Goal: Task Accomplishment & Management: Manage account settings

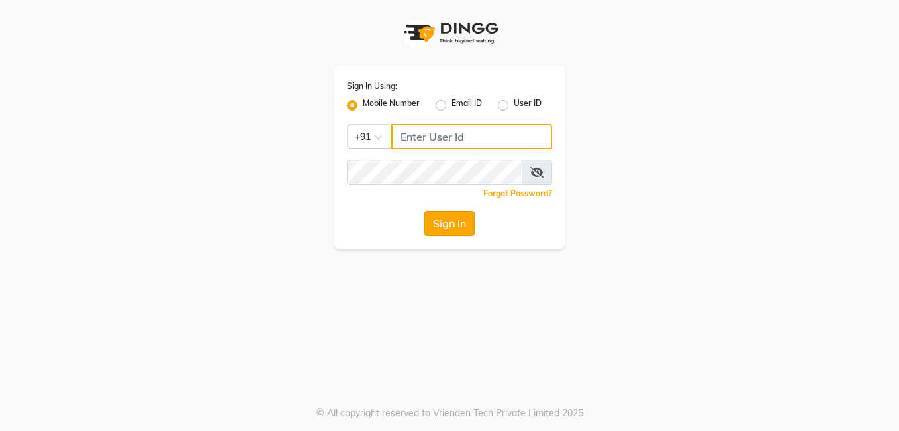
type input "8308252292"
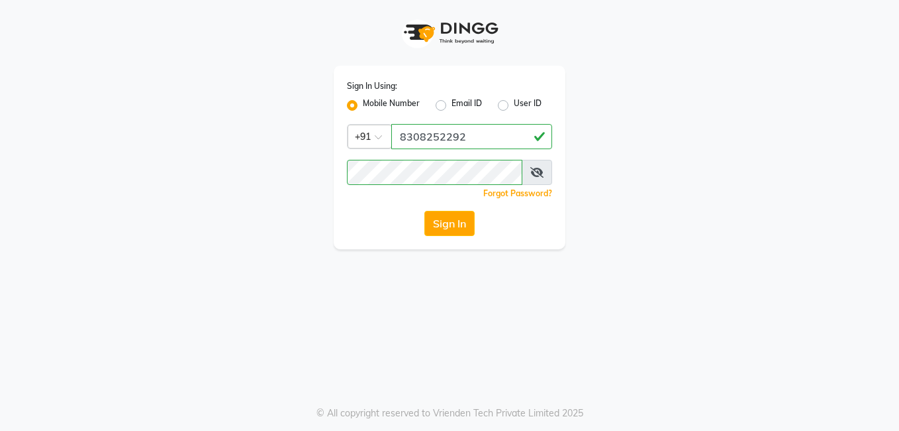
click at [444, 225] on button "Sign In" at bounding box center [450, 223] width 50 height 25
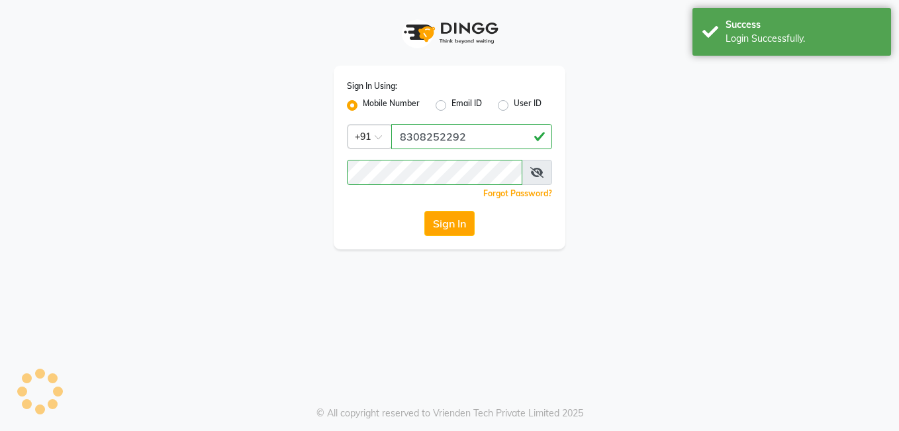
drag, startPoint x: 442, startPoint y: 225, endPoint x: 434, endPoint y: 225, distance: 7.3
click at [436, 225] on button "Sign In" at bounding box center [450, 223] width 50 height 25
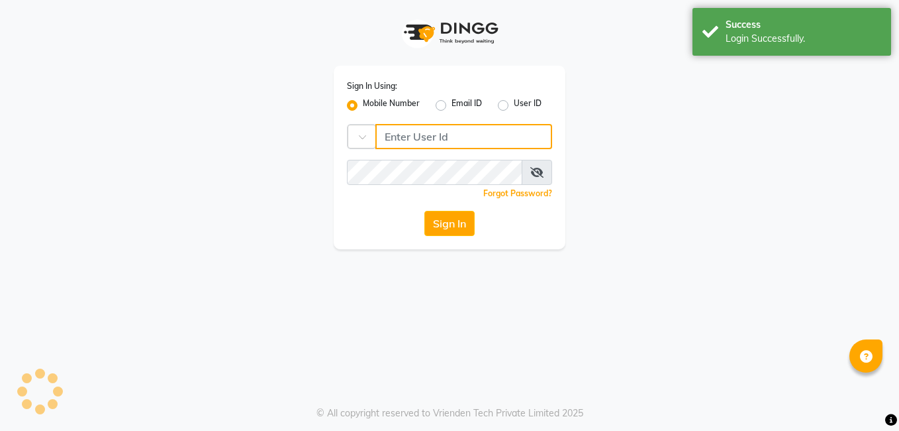
type input "8308252292"
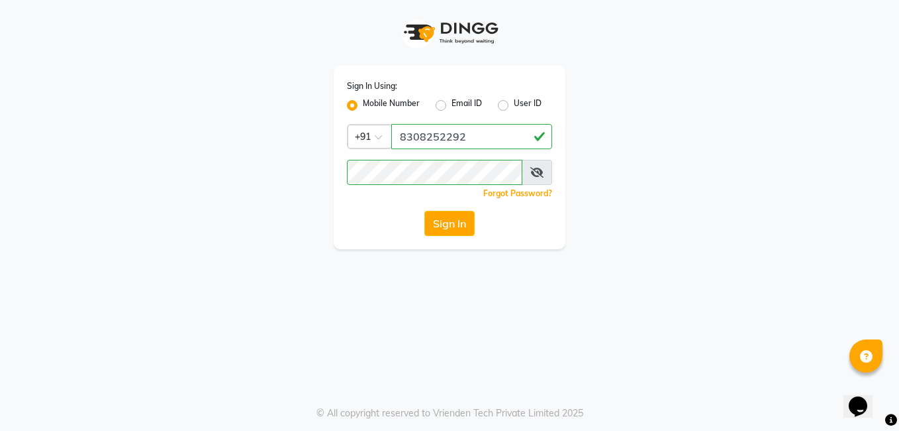
drag, startPoint x: 425, startPoint y: 213, endPoint x: 440, endPoint y: 219, distance: 17.2
click at [425, 212] on button "Sign In" at bounding box center [450, 223] width 50 height 25
click at [442, 219] on div "Sign In" at bounding box center [449, 223] width 205 height 25
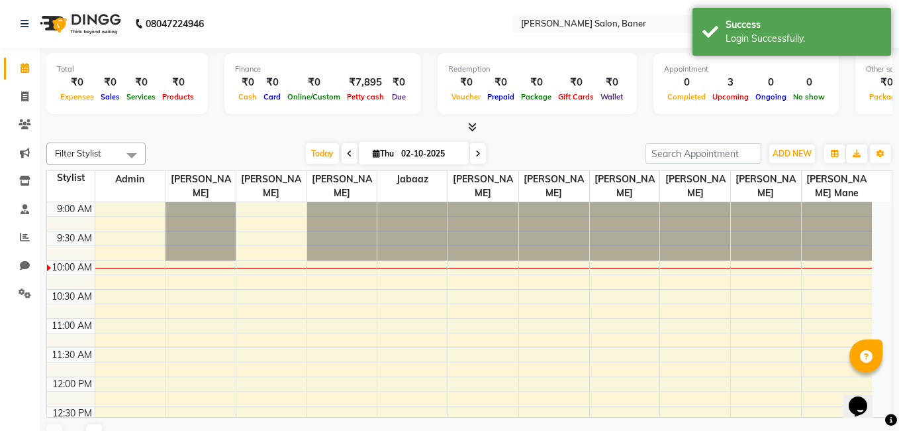
select select "en"
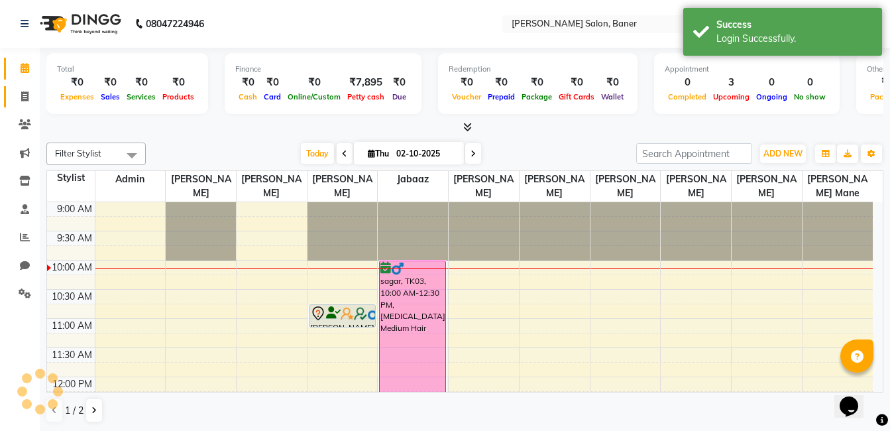
click at [21, 103] on link "Invoice" at bounding box center [20, 97] width 32 height 22
select select "service"
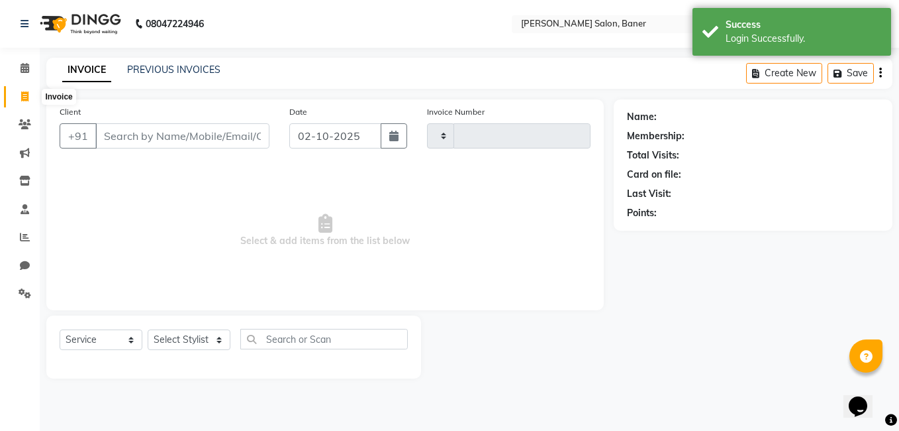
type input "3940"
select select "7115"
click at [209, 339] on select "Select Stylist" at bounding box center [189, 339] width 83 height 21
click at [203, 333] on select "Select Stylist" at bounding box center [189, 339] width 83 height 21
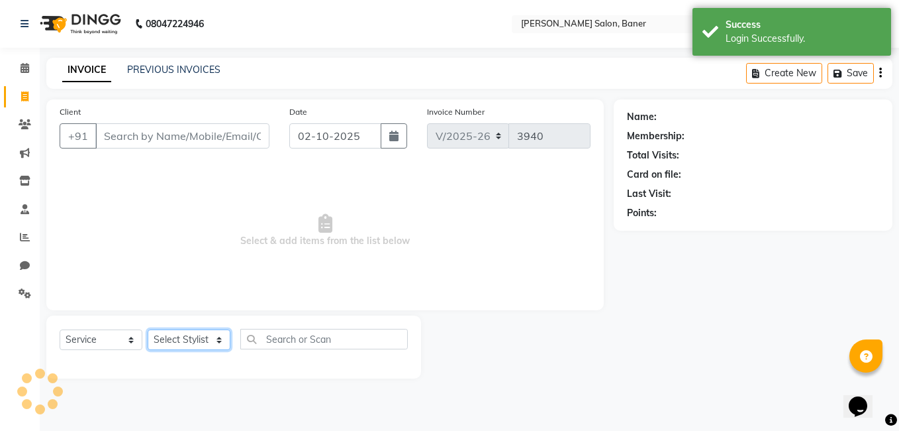
click at [203, 333] on select "Select Stylist" at bounding box center [189, 339] width 83 height 21
click at [203, 333] on select "Select Stylist [PERSON_NAME] Admin Jabaaz [PERSON_NAME] [PERSON_NAME] [PERSON_N…" at bounding box center [189, 339] width 83 height 21
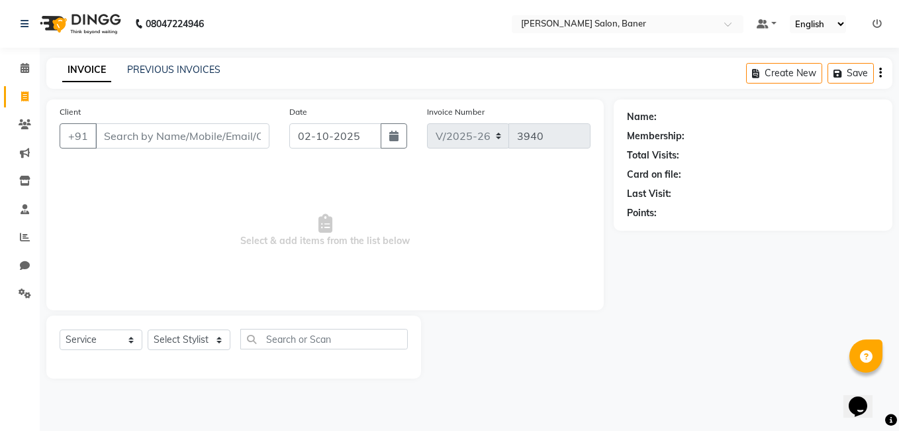
click at [450, 330] on div at bounding box center [517, 346] width 193 height 63
click at [26, 62] on span at bounding box center [24, 68] width 23 height 15
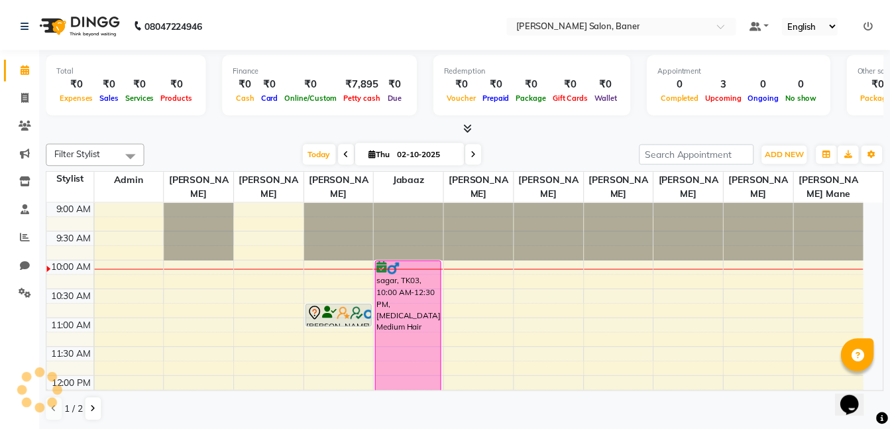
scroll to position [59, 0]
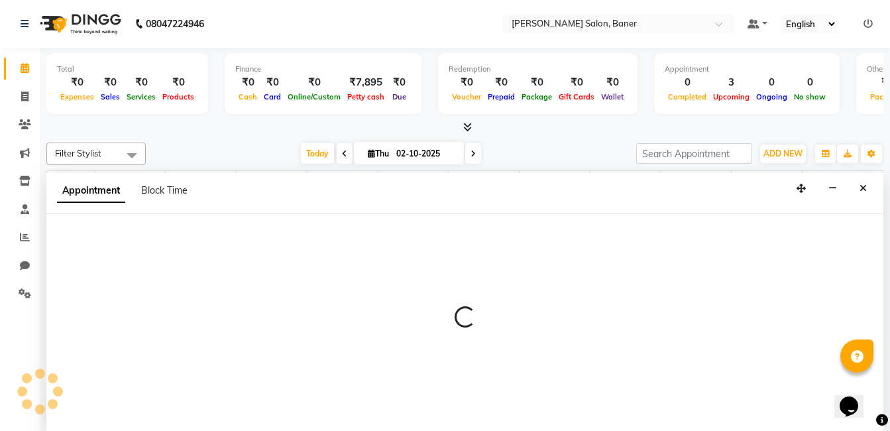
scroll to position [1, 0]
select select "68623"
select select "tentative"
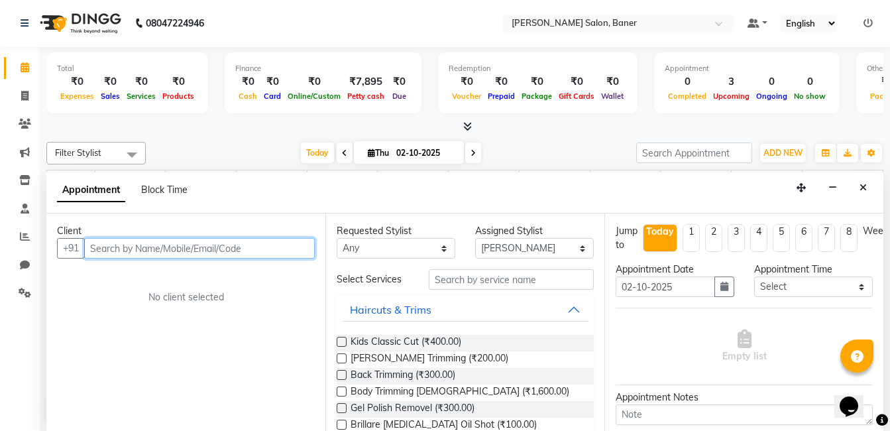
click at [146, 248] on input "text" at bounding box center [199, 248] width 230 height 21
select select "service"
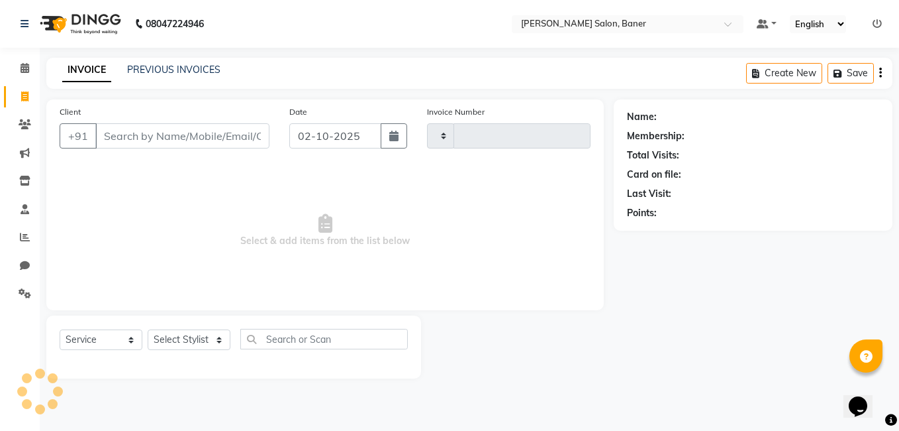
type input "3940"
select select "7115"
click at [26, 62] on span at bounding box center [24, 68] width 23 height 15
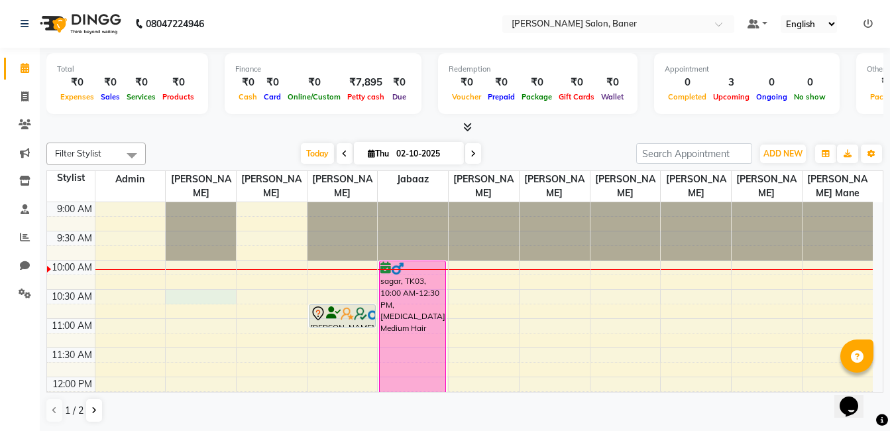
select select "60255"
select select "tentative"
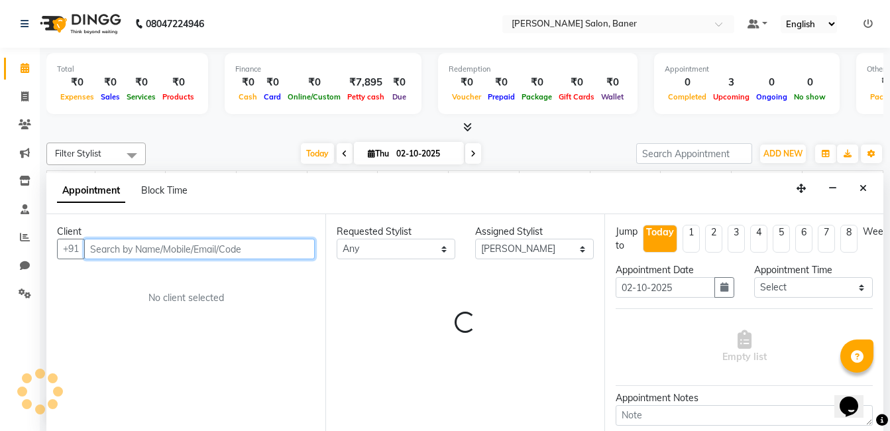
scroll to position [1, 0]
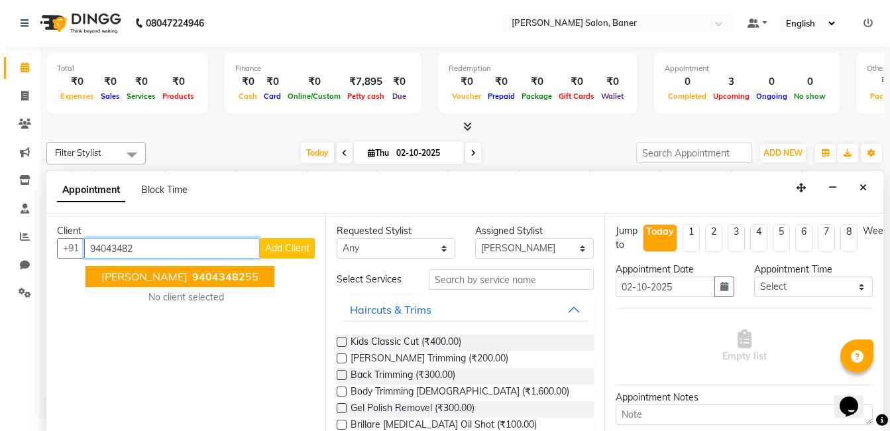
click at [161, 272] on span "[PERSON_NAME]" at bounding box center [143, 276] width 85 height 13
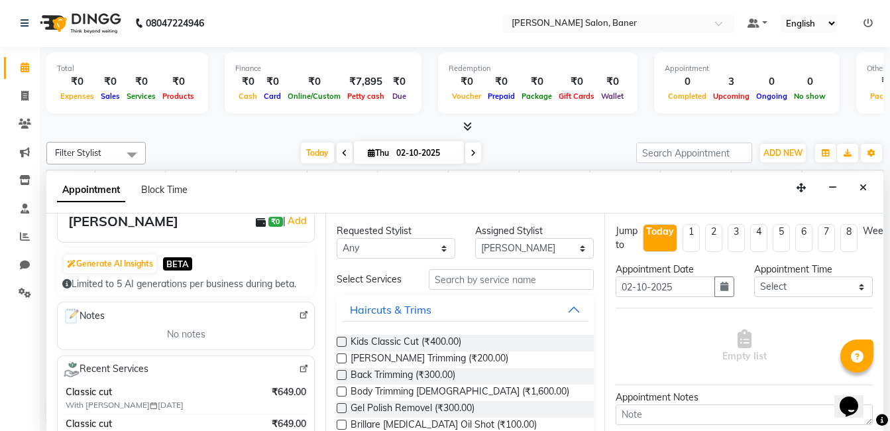
scroll to position [132, 0]
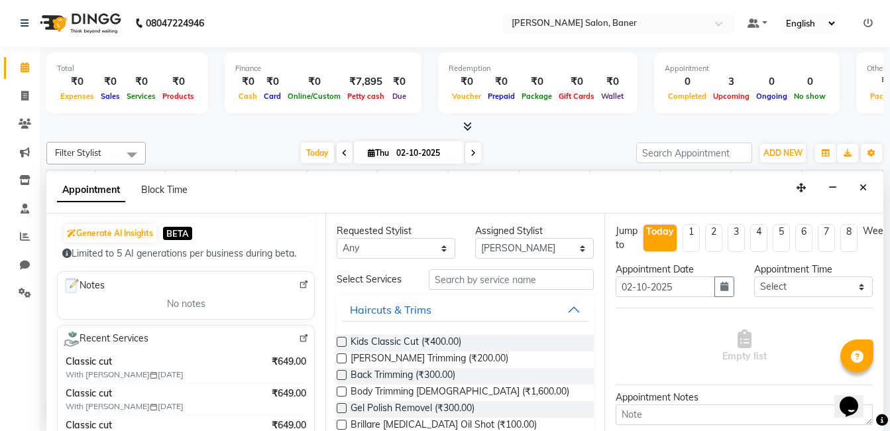
type input "9404348255"
click at [504, 283] on input "text" at bounding box center [511, 279] width 165 height 21
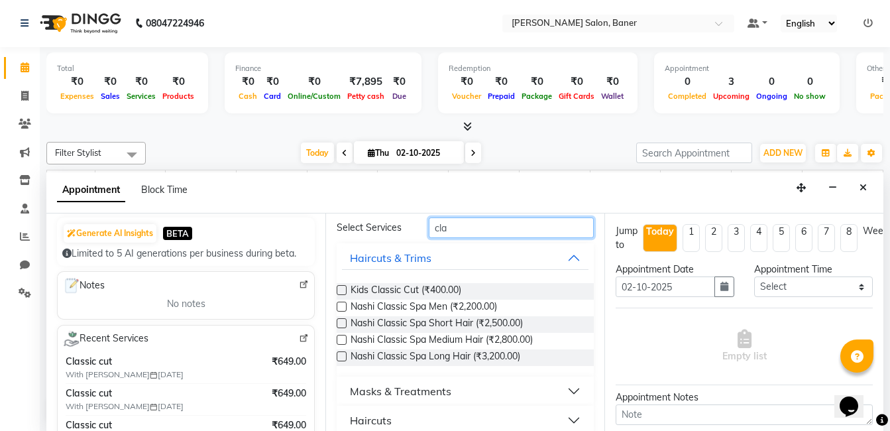
scroll to position [66, 0]
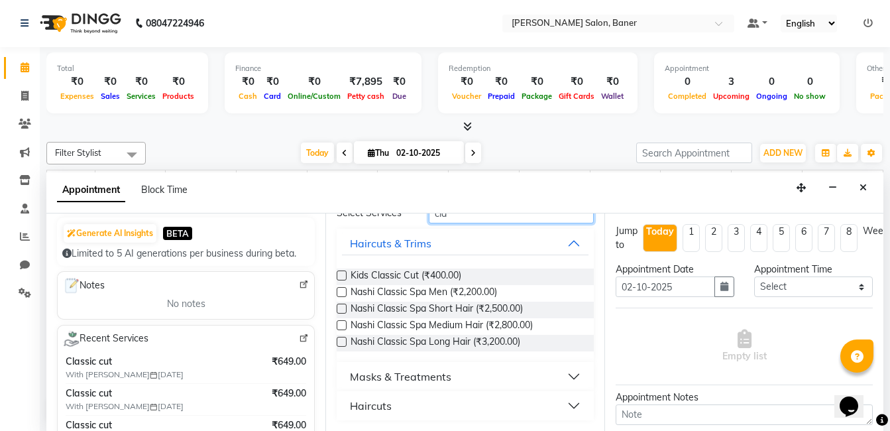
type input "cla"
click at [557, 401] on button "Haircuts" at bounding box center [465, 405] width 246 height 24
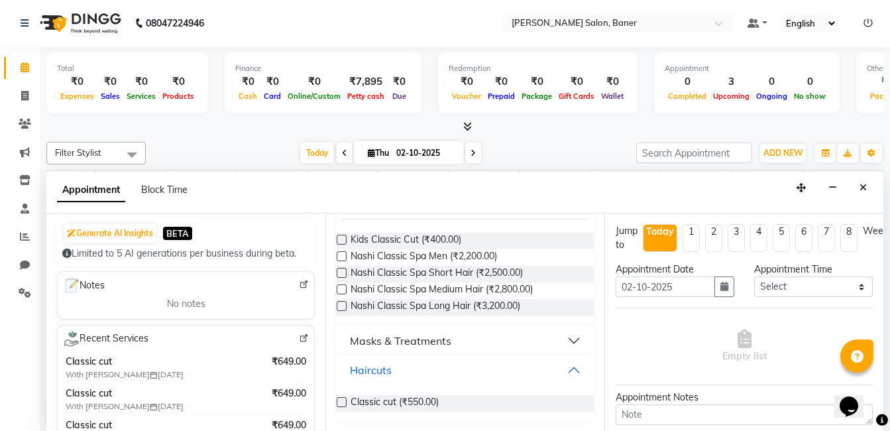
scroll to position [103, 0]
click at [343, 397] on label at bounding box center [341, 400] width 10 height 10
click at [343, 397] on input "checkbox" at bounding box center [340, 401] width 9 height 9
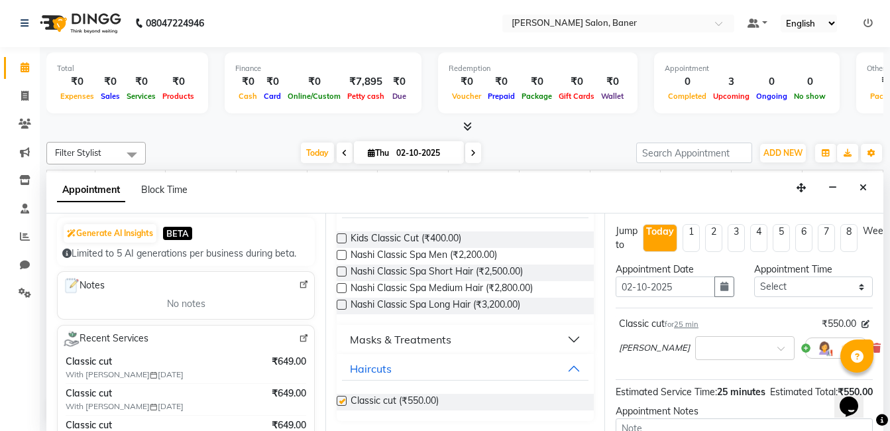
checkbox input "false"
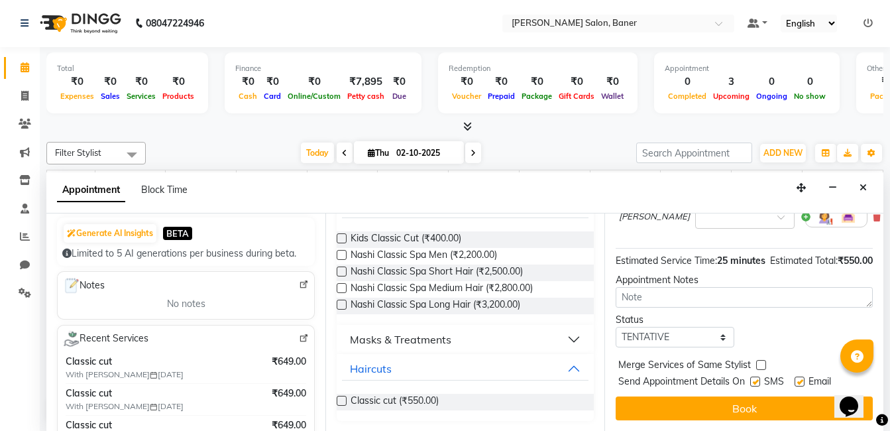
scroll to position [157, 0]
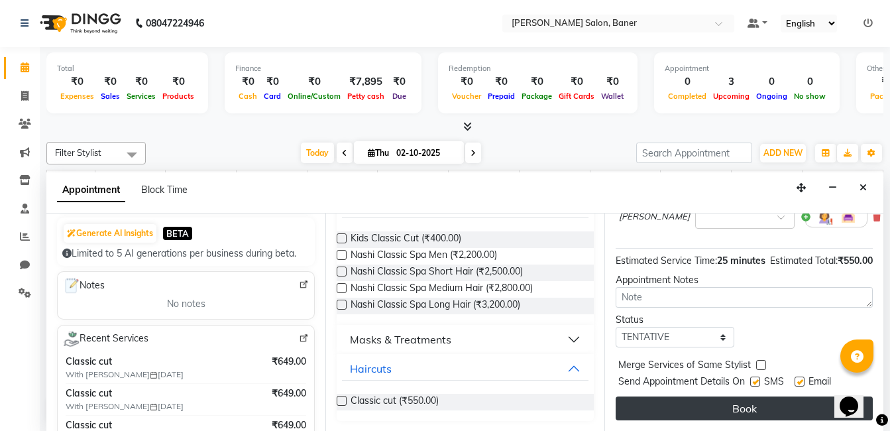
click at [765, 396] on button "Book" at bounding box center [743, 408] width 257 height 24
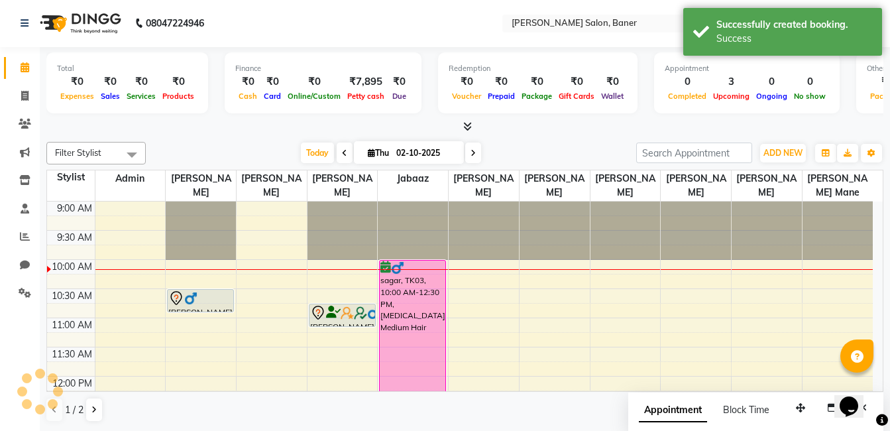
scroll to position [0, 0]
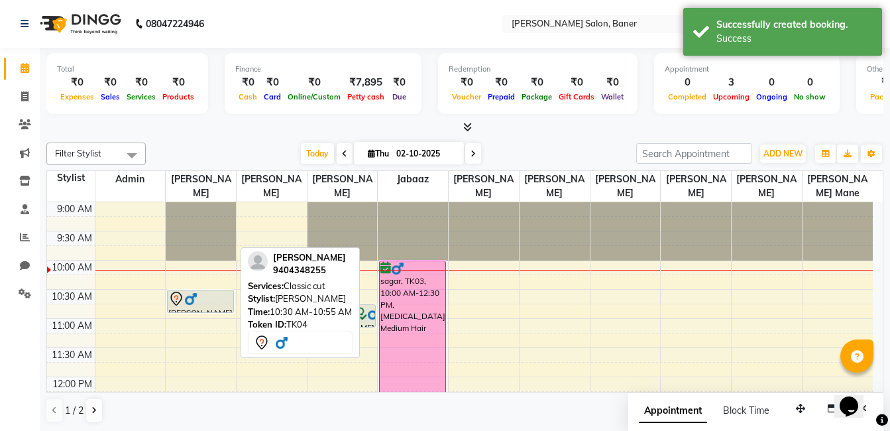
click at [196, 297] on img at bounding box center [190, 298] width 13 height 13
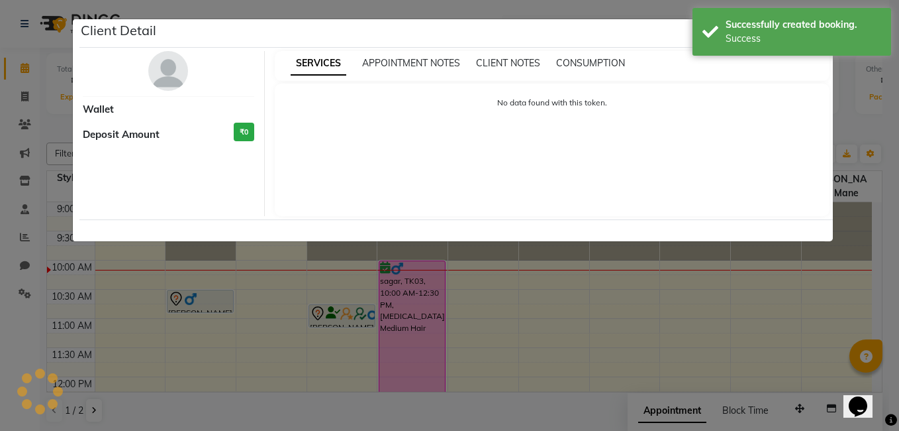
select select "7"
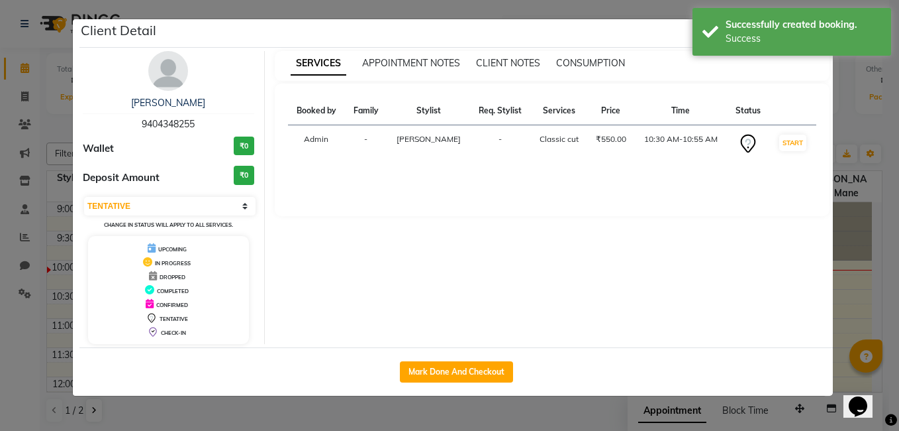
drag, startPoint x: 139, startPoint y: 122, endPoint x: 227, endPoint y: 128, distance: 88.3
click at [227, 128] on div "Ketan Yeotikar 9404348255" at bounding box center [169, 113] width 172 height 35
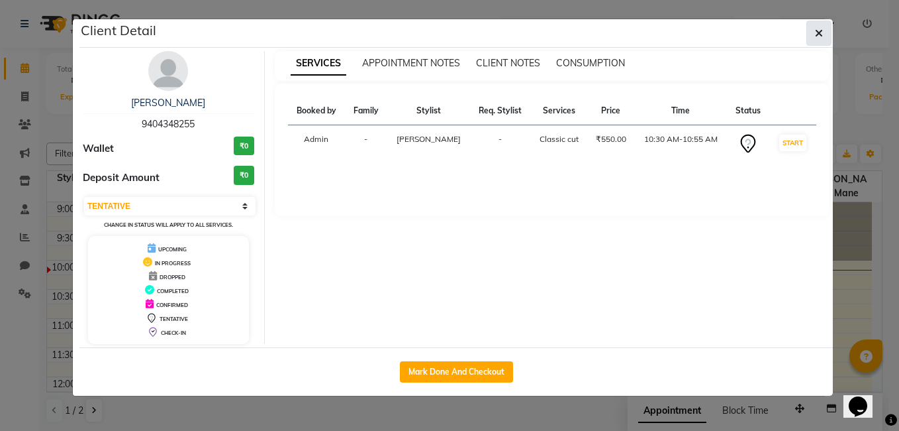
click at [814, 25] on button "button" at bounding box center [819, 33] width 25 height 25
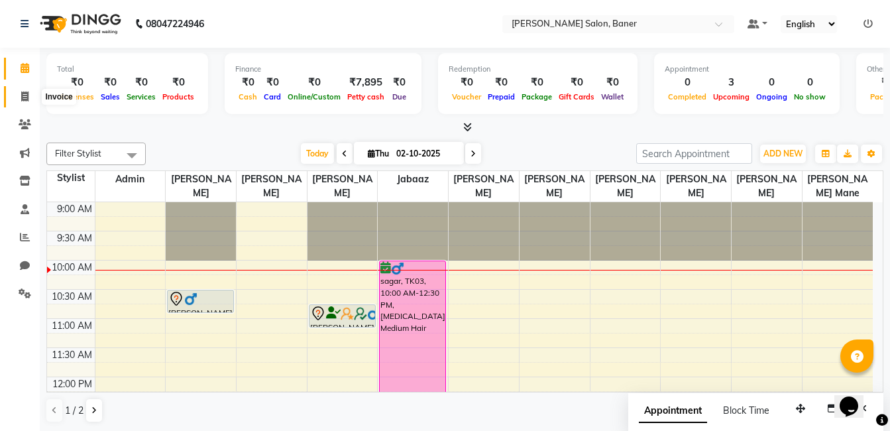
click at [26, 90] on span at bounding box center [24, 96] width 23 height 15
select select "service"
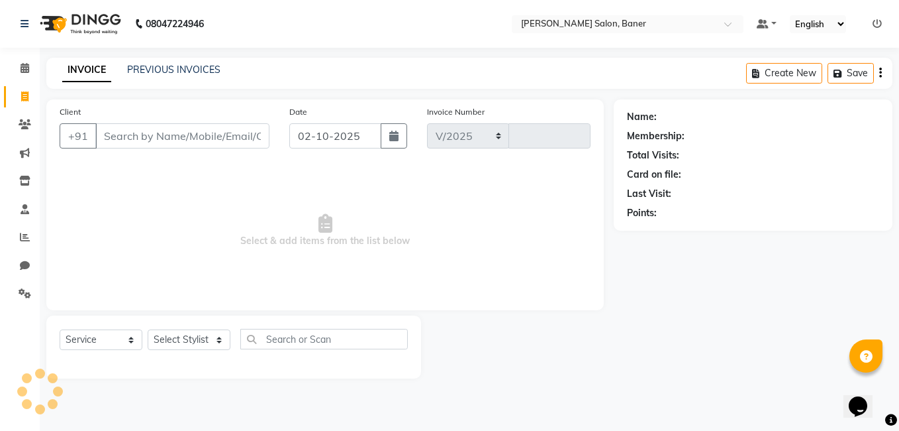
select select "7115"
type input "3940"
click at [149, 138] on input "Client" at bounding box center [182, 135] width 174 height 25
click at [152, 134] on input "Client" at bounding box center [182, 135] width 174 height 25
click at [21, 64] on icon at bounding box center [25, 68] width 9 height 10
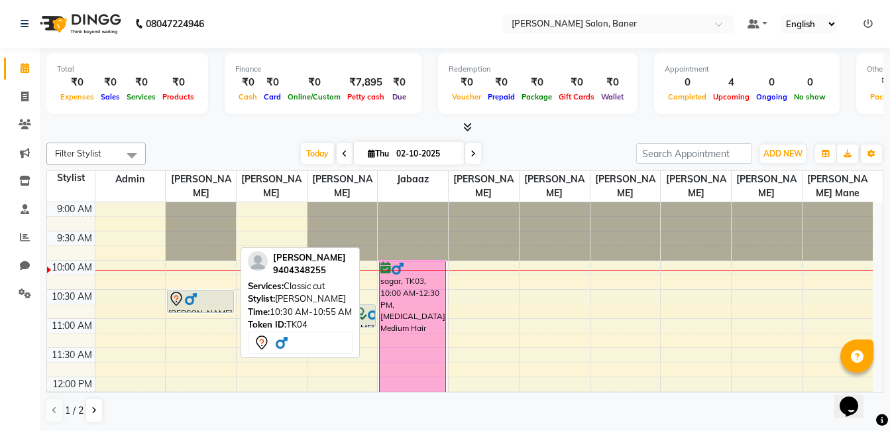
click at [202, 301] on div at bounding box center [200, 299] width 64 height 16
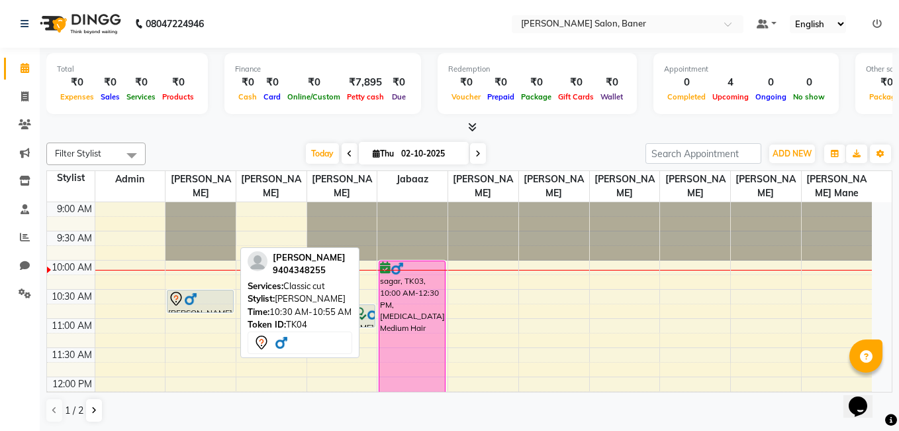
select select "7"
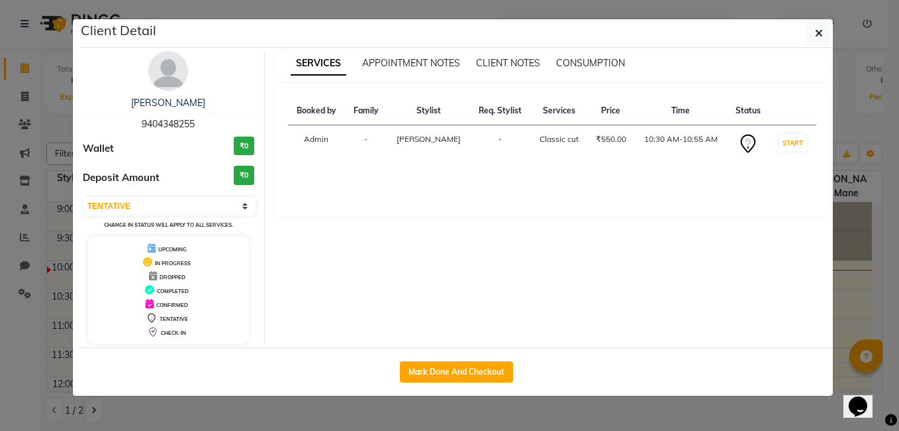
drag, startPoint x: 136, startPoint y: 123, endPoint x: 197, endPoint y: 123, distance: 60.9
click at [197, 123] on div "Ketan Yeotikar 9404348255" at bounding box center [169, 113] width 172 height 35
copy span "9404348255"
click at [38, 52] on ngb-modal-window "Client Detail Ketan Yeotikar 9404348255 Wallet ₹0 Deposit Amount ₹0 Select IN S…" at bounding box center [449, 215] width 899 height 431
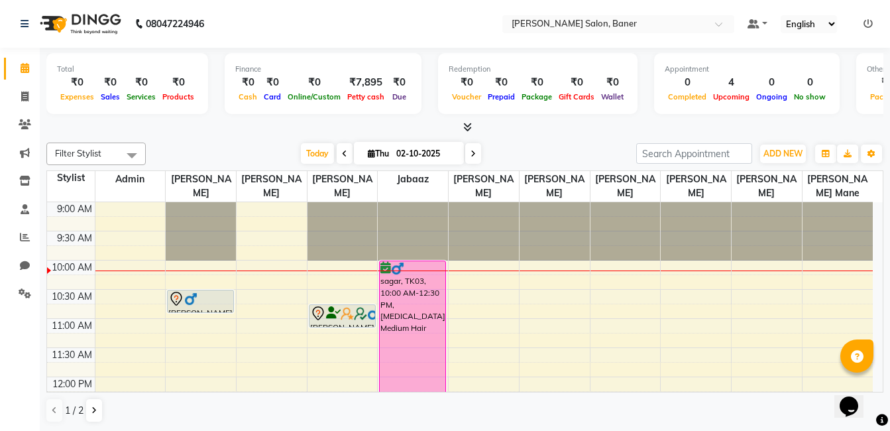
click at [25, 109] on li "Invoice" at bounding box center [20, 97] width 40 height 28
click at [25, 102] on span at bounding box center [24, 96] width 23 height 15
select select "service"
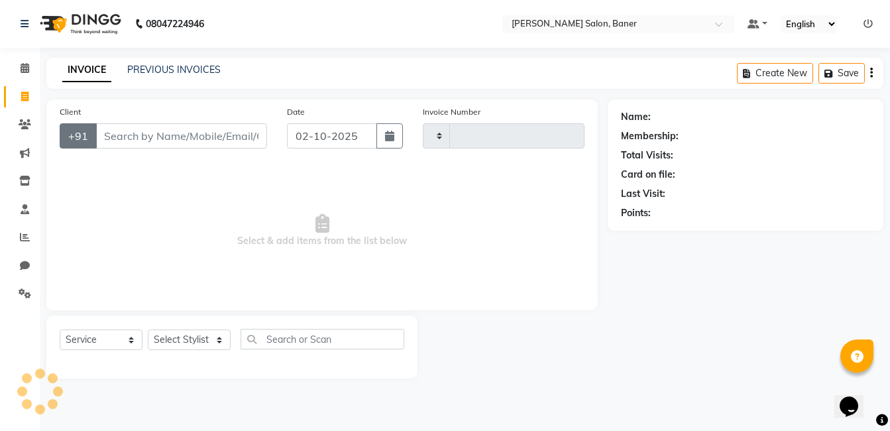
type input "3940"
select select "7115"
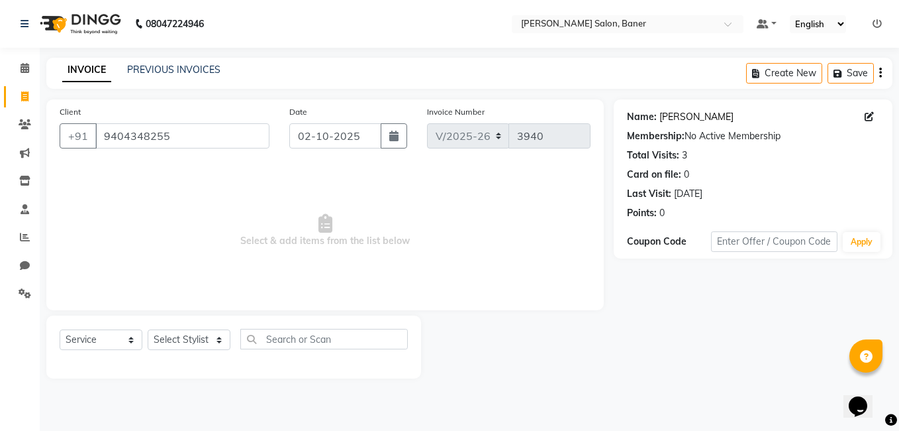
click at [674, 121] on link "[PERSON_NAME]" at bounding box center [697, 117] width 74 height 14
click at [205, 134] on input "9404348255" at bounding box center [182, 135] width 174 height 25
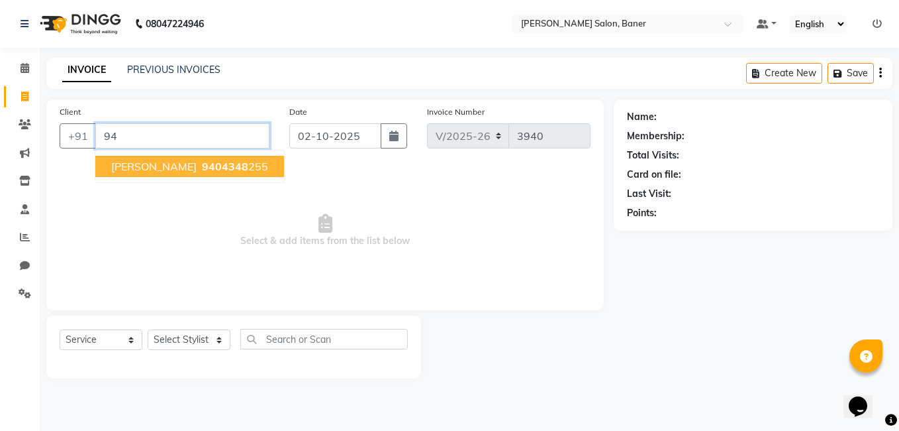
type input "9"
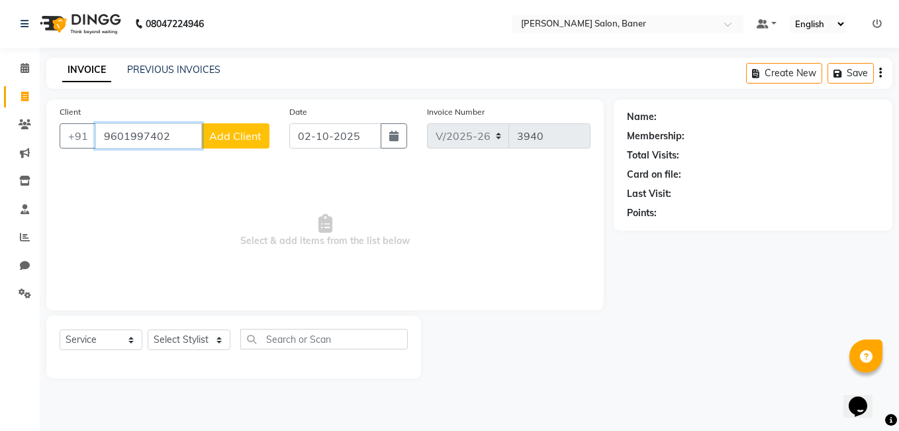
type input "9601997402"
click at [211, 133] on span "Add Client" at bounding box center [235, 135] width 52 height 13
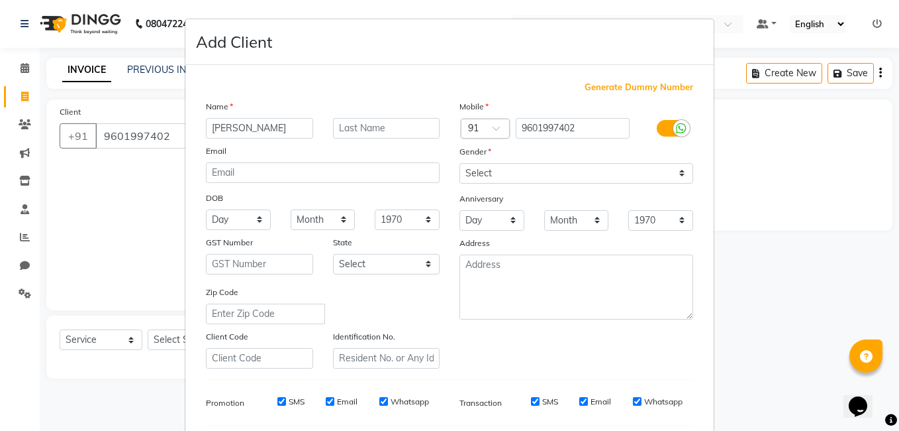
type input "sharvil"
click at [505, 174] on select "Select Male Female Other Prefer Not To Say" at bounding box center [577, 173] width 234 height 21
select select "male"
click at [460, 163] on select "Select Male Female Other Prefer Not To Say" at bounding box center [577, 173] width 234 height 21
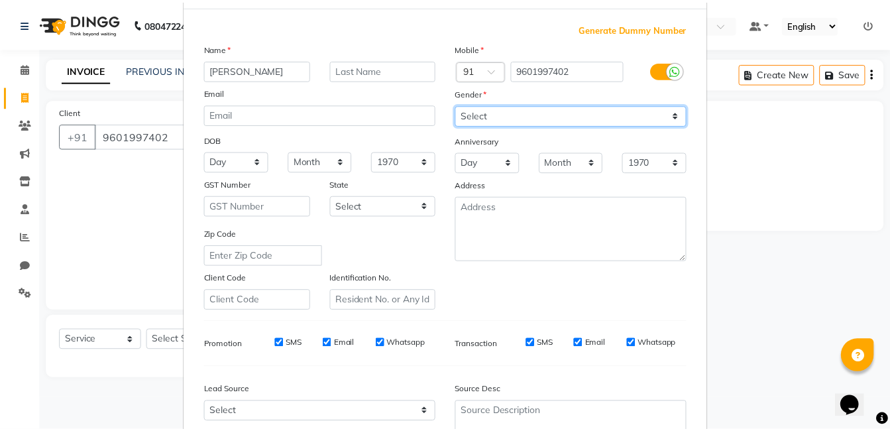
scroll to position [181, 0]
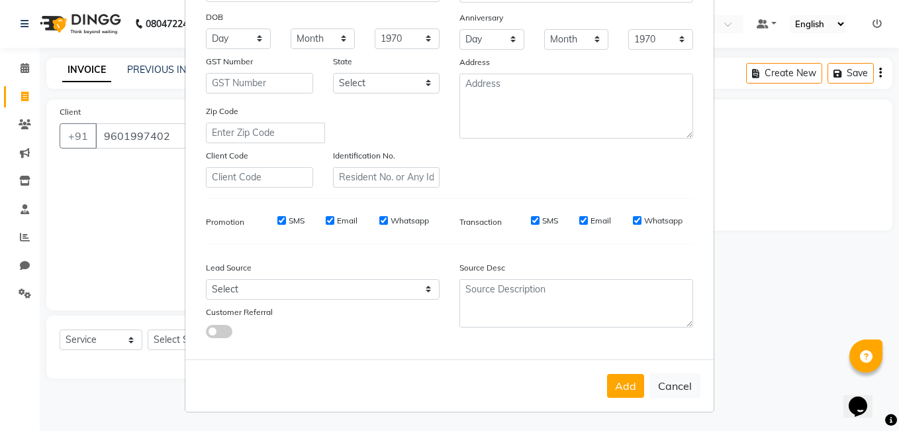
click at [626, 390] on button "Add" at bounding box center [625, 386] width 37 height 24
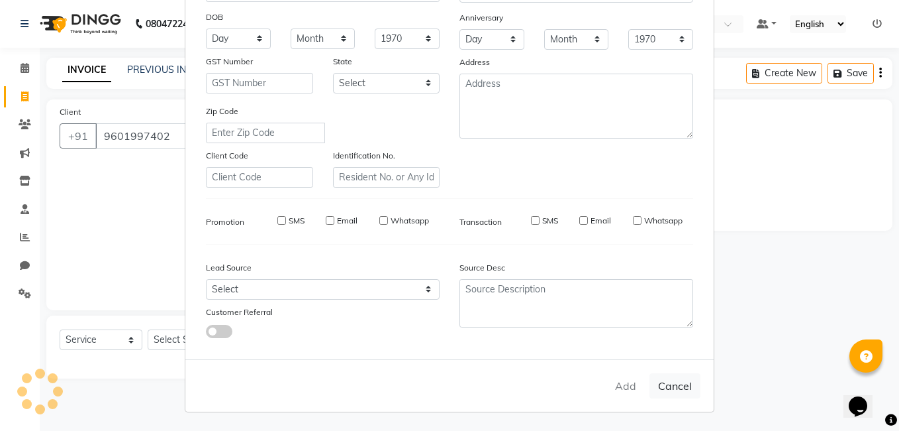
select select
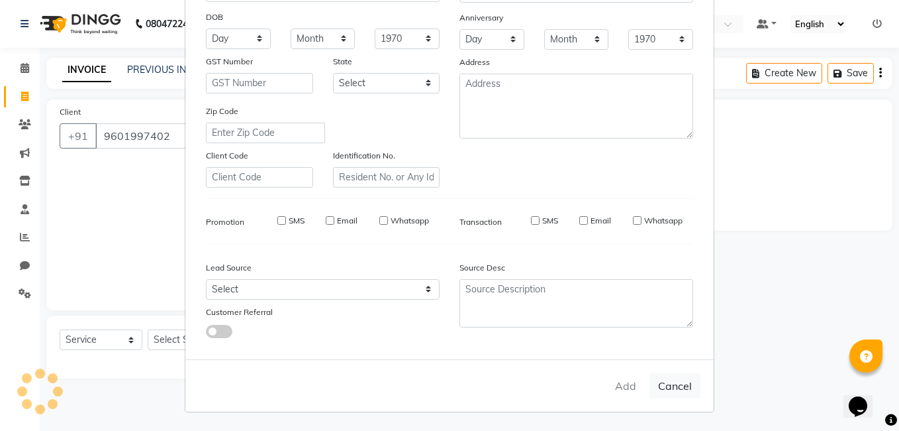
select select
checkbox input "false"
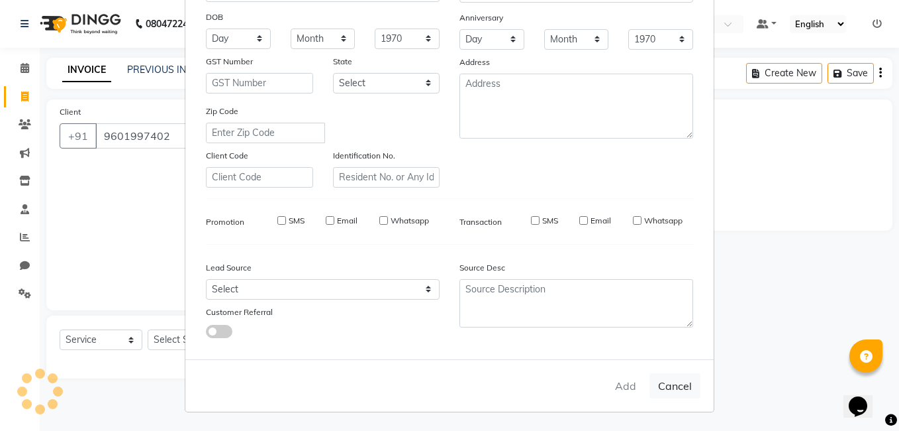
checkbox input "false"
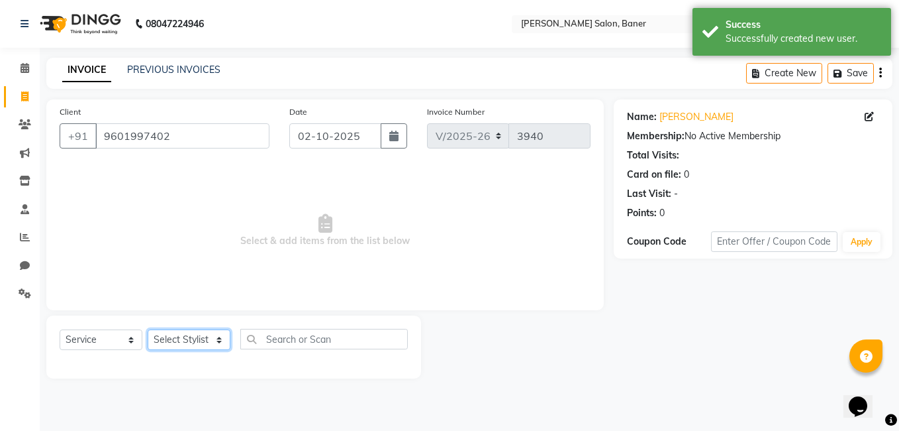
click at [193, 340] on select "Select Stylist [PERSON_NAME] Admin Jabaaz [PERSON_NAME] [PERSON_NAME] [PERSON_N…" at bounding box center [189, 339] width 83 height 21
select select "60263"
click at [148, 329] on select "Select Stylist [PERSON_NAME] Admin Jabaaz [PERSON_NAME] [PERSON_NAME] [PERSON_N…" at bounding box center [189, 339] width 83 height 21
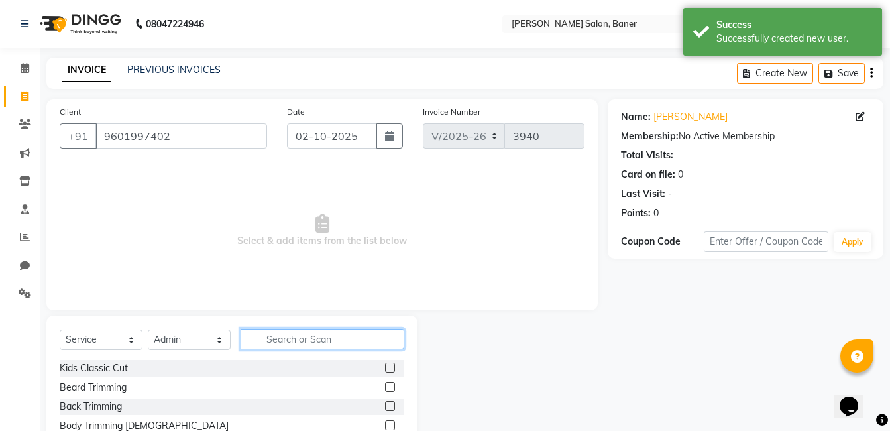
click at [273, 336] on input "text" at bounding box center [322, 339] width 164 height 21
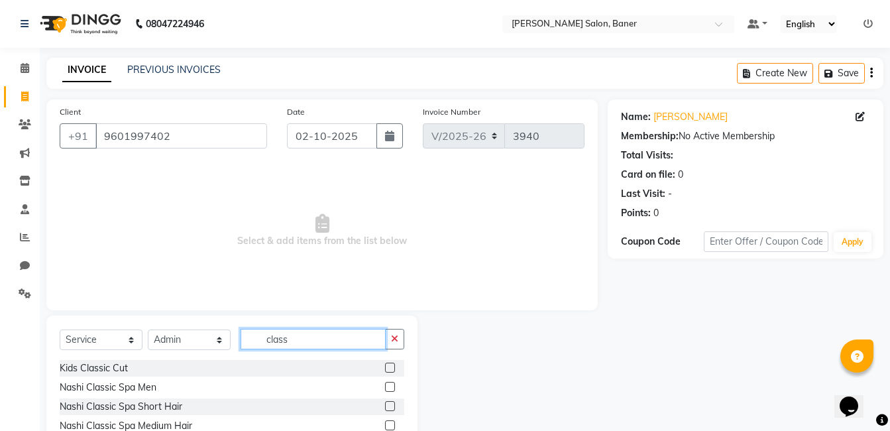
type input "class"
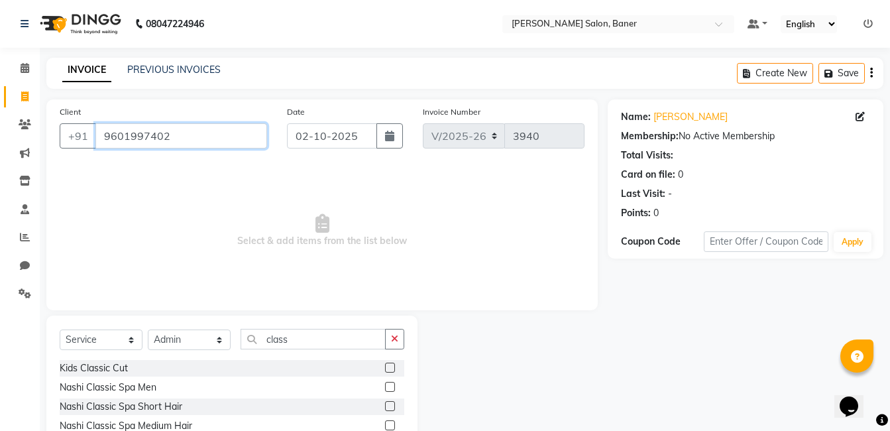
drag, startPoint x: 101, startPoint y: 135, endPoint x: 173, endPoint y: 129, distance: 71.8
click at [173, 129] on input "9601997402" at bounding box center [181, 135] width 172 height 25
click at [25, 62] on span at bounding box center [24, 68] width 23 height 15
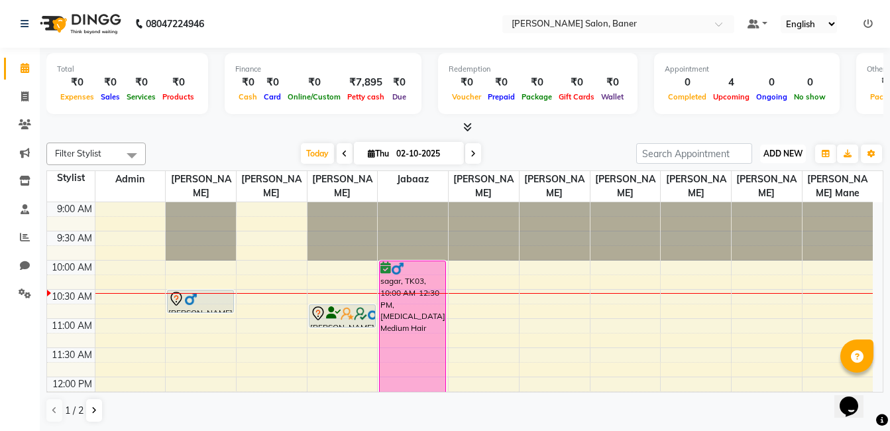
click at [768, 152] on span "ADD NEW" at bounding box center [782, 153] width 39 height 10
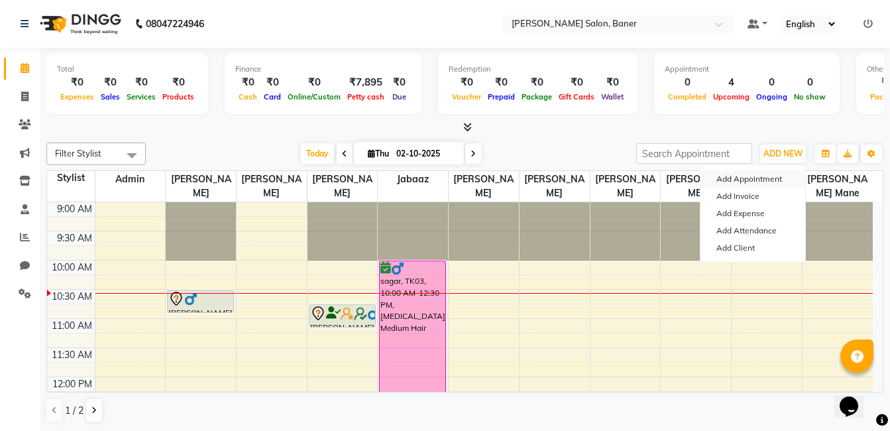
click at [761, 179] on button "Add Appointment" at bounding box center [752, 178] width 105 height 17
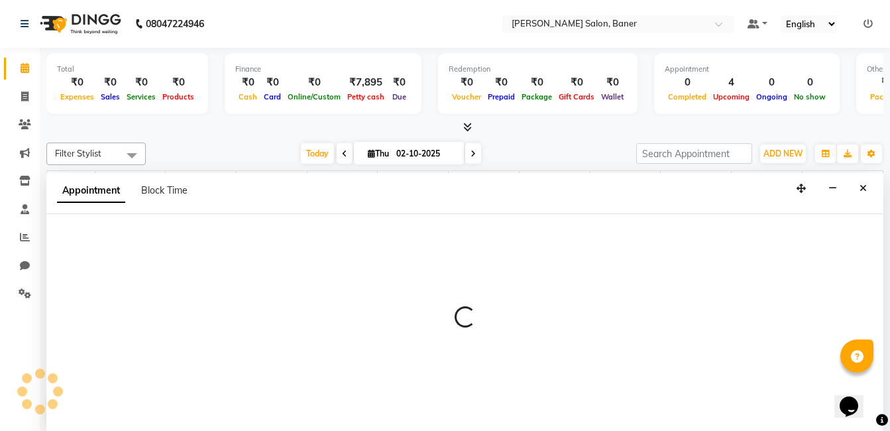
scroll to position [1, 0]
select select "tentative"
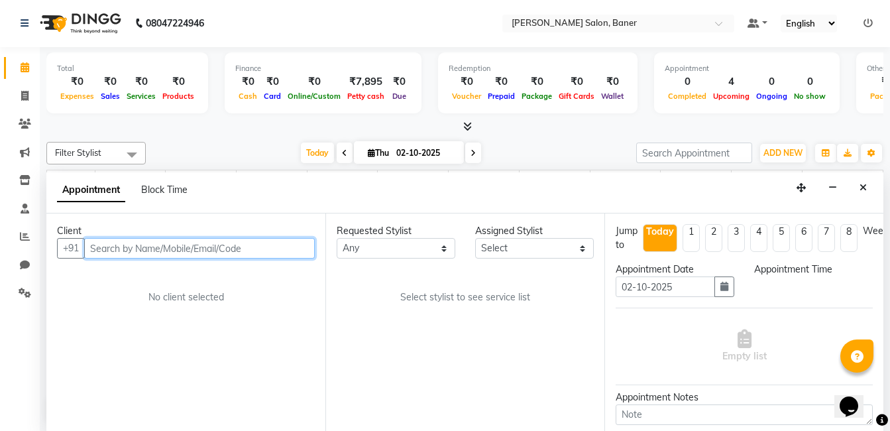
select select "600"
paste input "9601997402"
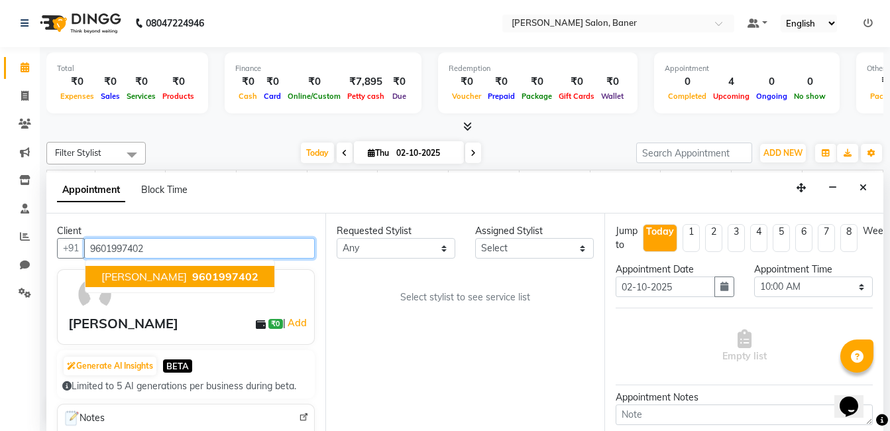
click at [192, 275] on span "9601997402" at bounding box center [225, 276] width 66 height 13
type input "9601997402"
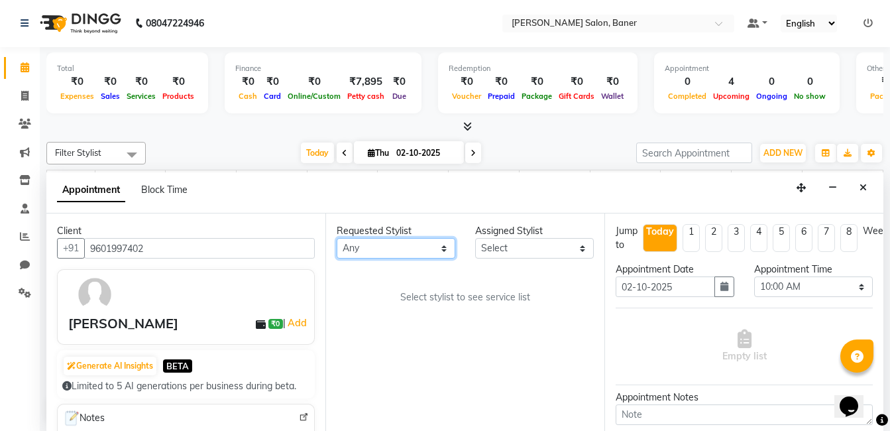
click at [416, 238] on select "Any Aaftab Malik Admin Jabaaz Karan Rathod Karishma Khot Krishna Vyavahare Kshi…" at bounding box center [395, 248] width 119 height 21
select select "60263"
click at [336, 238] on select "Any Aaftab Malik Admin Jabaaz Karan Rathod Karishma Khot Krishna Vyavahare Kshi…" at bounding box center [395, 248] width 119 height 21
select select "60263"
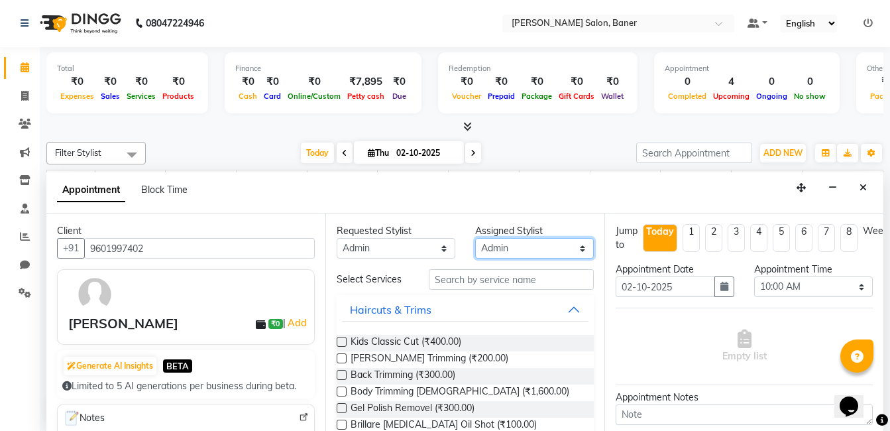
click at [525, 251] on select "Select Aaftab Malik Admin Jabaaz Karan Rathod Karishma Khot Krishna Vyavahare K…" at bounding box center [534, 248] width 119 height 21
click at [475, 238] on select "Select Aaftab Malik Admin Jabaaz Karan Rathod Karishma Khot Krishna Vyavahare K…" at bounding box center [534, 248] width 119 height 21
click at [774, 284] on select "Select 10:00 AM 10:45 AM 11:30 AM 12:15 PM 01:00 PM 01:45 PM 02:30 PM 03:15 PM …" at bounding box center [813, 286] width 119 height 21
select select "1050"
click at [754, 276] on select "Select 10:00 AM 10:45 AM 11:30 AM 12:15 PM 01:00 PM 01:45 PM 02:30 PM 03:15 PM …" at bounding box center [813, 286] width 119 height 21
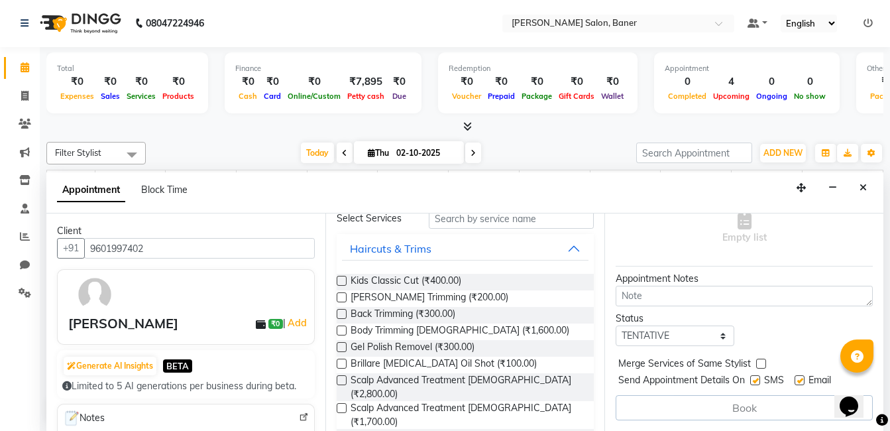
scroll to position [0, 0]
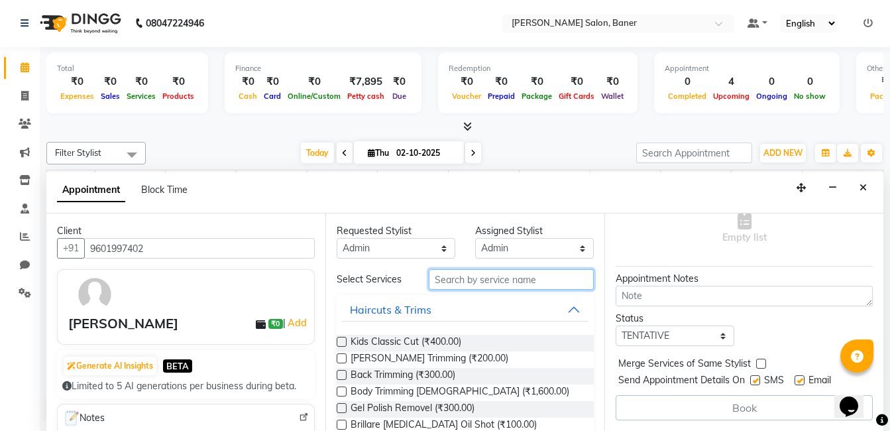
click at [436, 287] on input "text" at bounding box center [511, 279] width 165 height 21
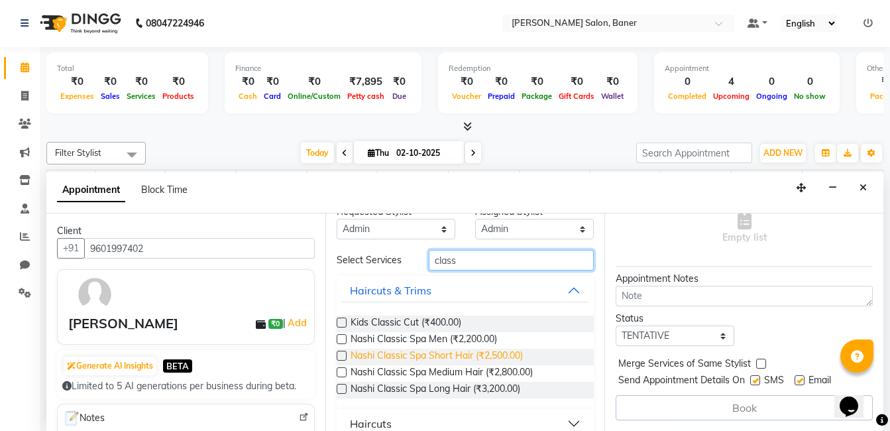
scroll to position [37, 0]
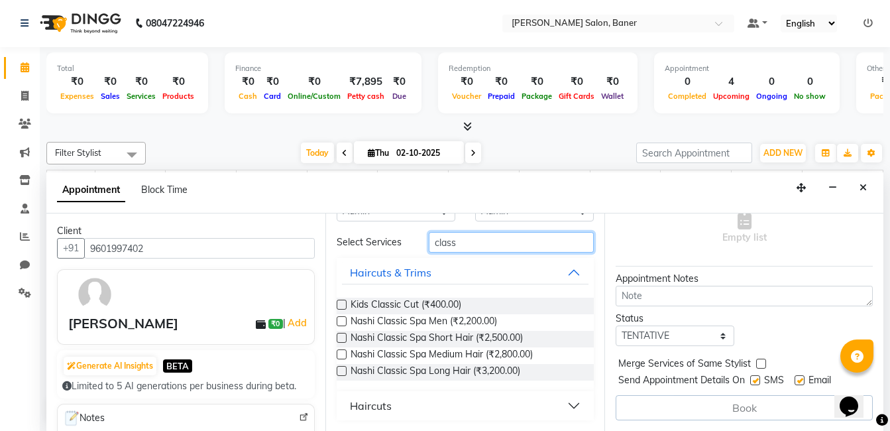
type input "class"
click at [402, 399] on button "Haircuts" at bounding box center [465, 405] width 246 height 24
click at [402, 405] on button "Haircuts" at bounding box center [465, 405] width 246 height 24
click at [401, 399] on button "Haircuts" at bounding box center [465, 405] width 246 height 24
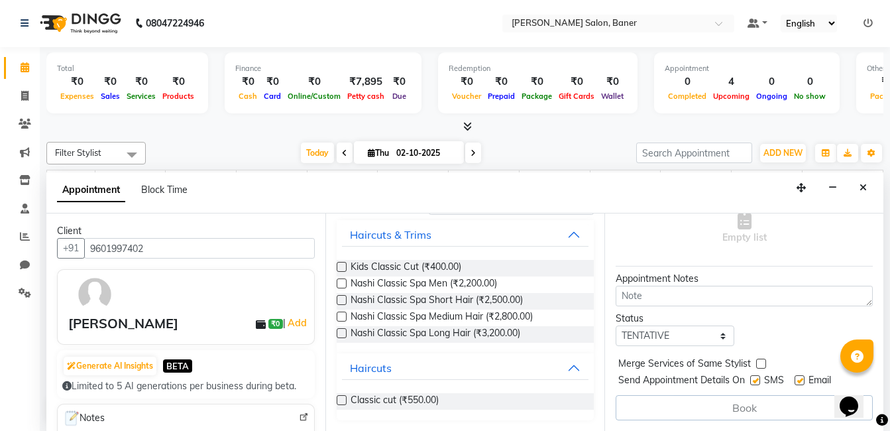
click at [339, 399] on label at bounding box center [341, 400] width 10 height 10
click at [339, 399] on input "checkbox" at bounding box center [340, 401] width 9 height 9
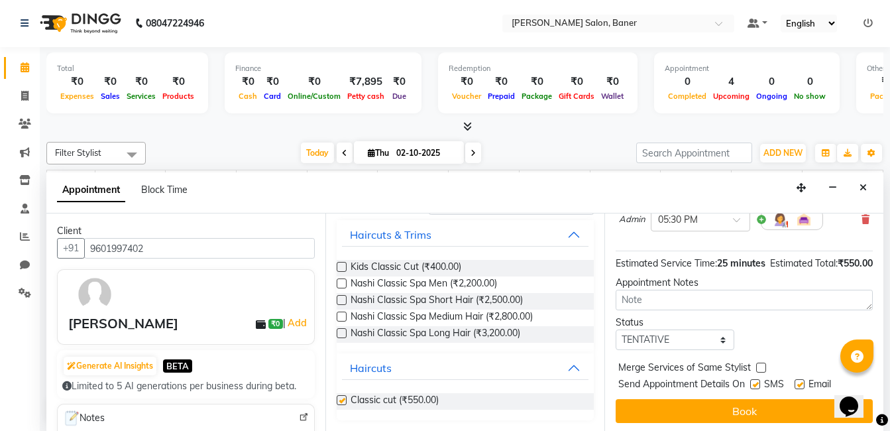
checkbox input "false"
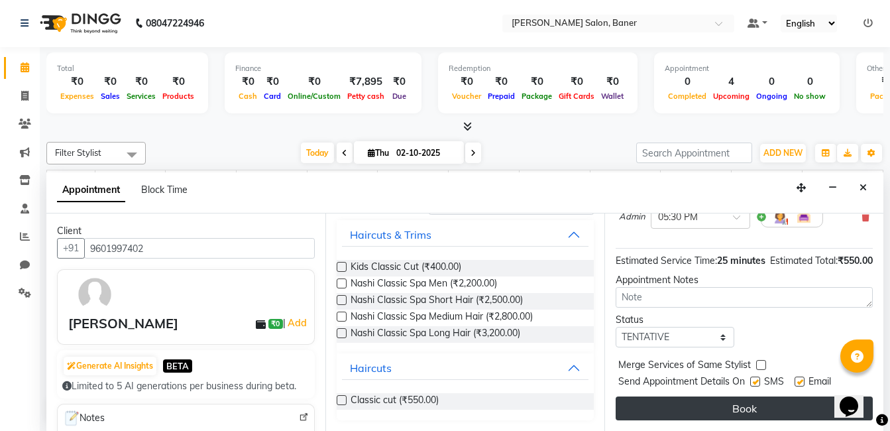
click at [698, 399] on button "Book" at bounding box center [743, 408] width 257 height 24
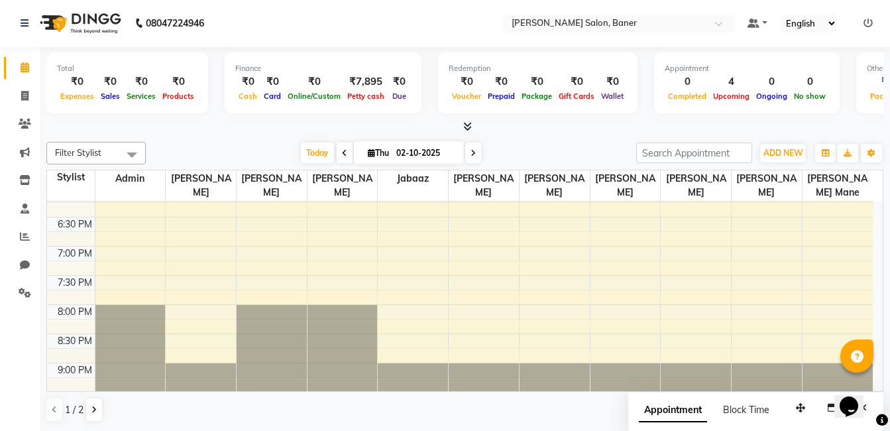
scroll to position [568, 0]
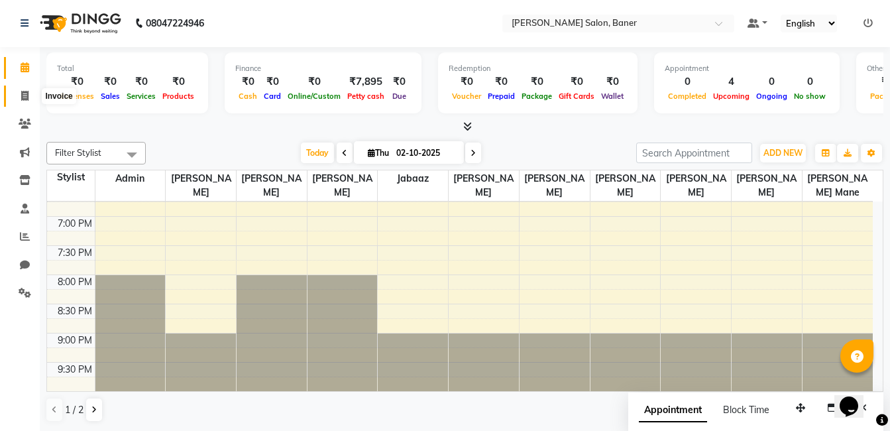
click at [31, 92] on span at bounding box center [24, 96] width 23 height 15
select select "service"
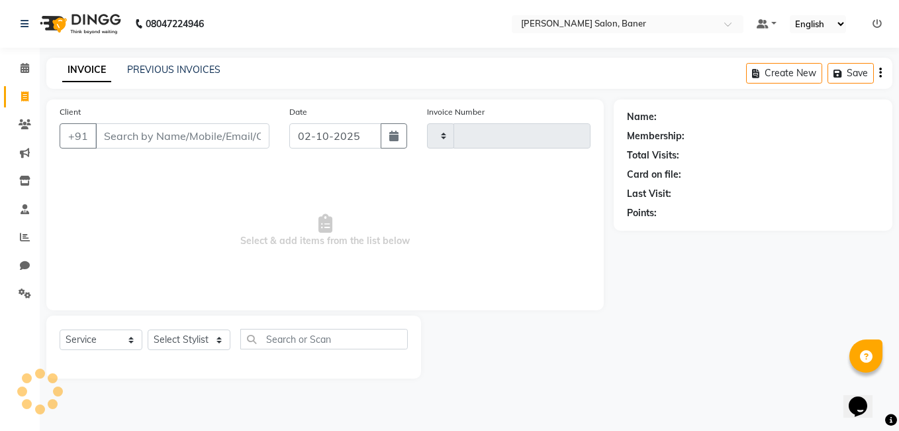
type input "3940"
select select "7115"
click at [127, 135] on input "Client" at bounding box center [182, 135] width 174 height 25
click at [215, 338] on select "Select Stylist [PERSON_NAME] Admin Jabaaz [PERSON_NAME] [PERSON_NAME] [PERSON_N…" at bounding box center [189, 339] width 83 height 21
select select "90315"
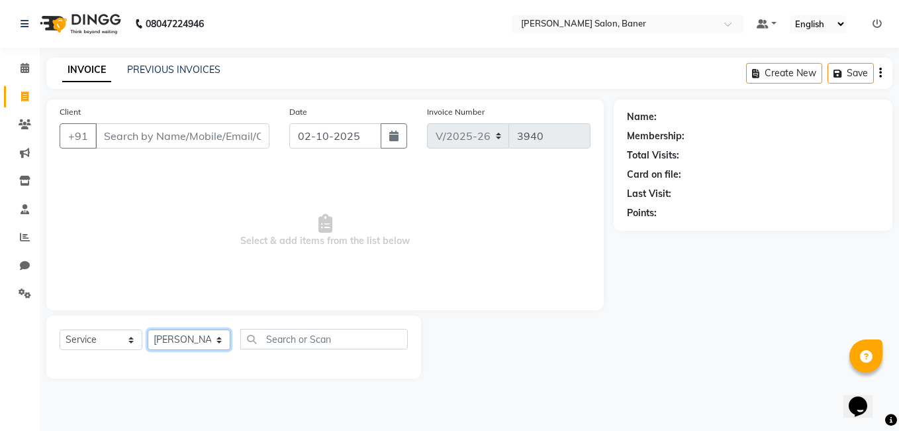
click at [148, 329] on select "Select Stylist [PERSON_NAME] Admin Jabaaz [PERSON_NAME] [PERSON_NAME] [PERSON_N…" at bounding box center [189, 339] width 83 height 21
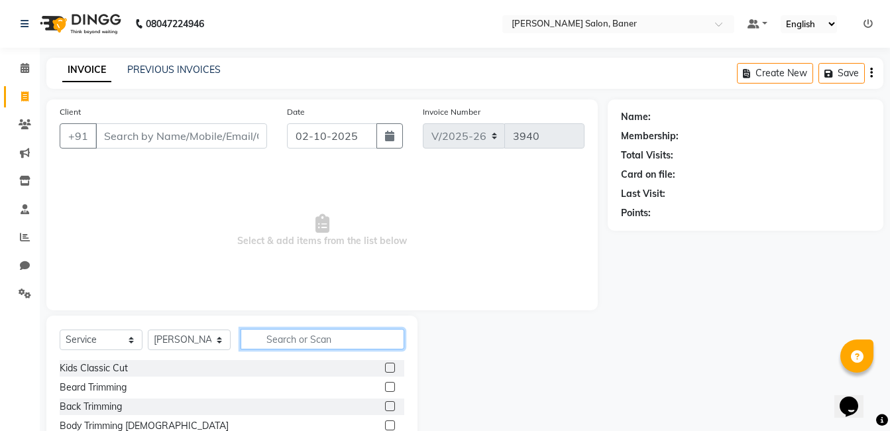
click at [322, 342] on input "text" at bounding box center [322, 339] width 164 height 21
type input "cl"
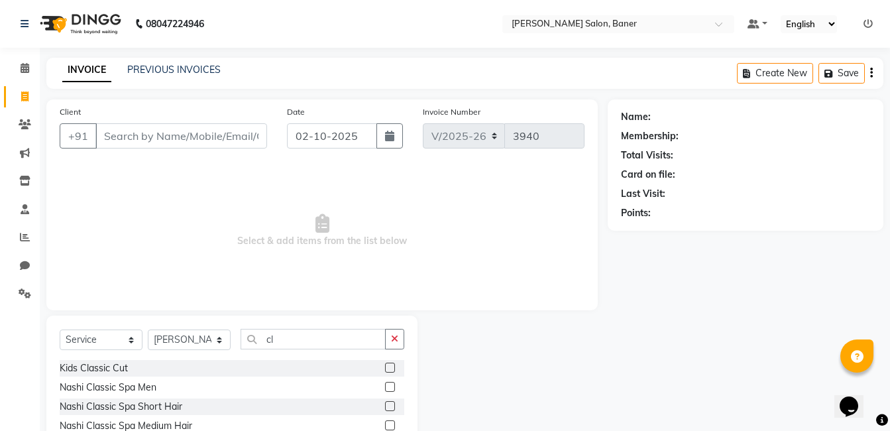
click at [385, 366] on label at bounding box center [390, 367] width 10 height 10
click at [385, 366] on input "checkbox" at bounding box center [389, 368] width 9 height 9
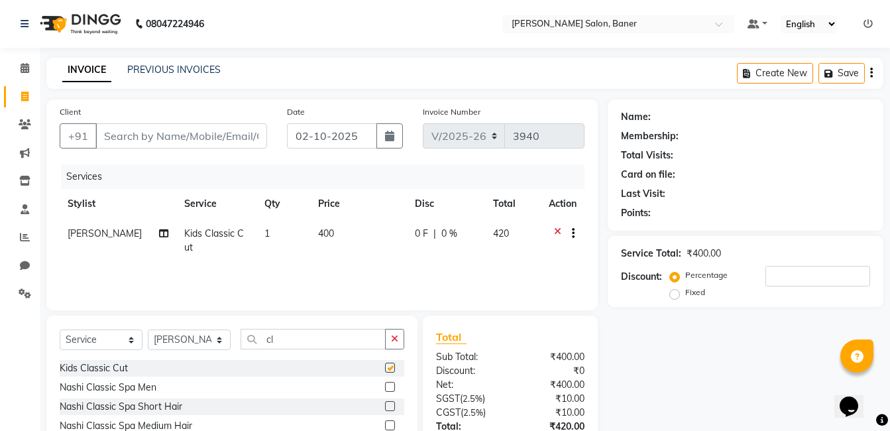
checkbox input "false"
click at [182, 135] on input "Client" at bounding box center [181, 135] width 172 height 25
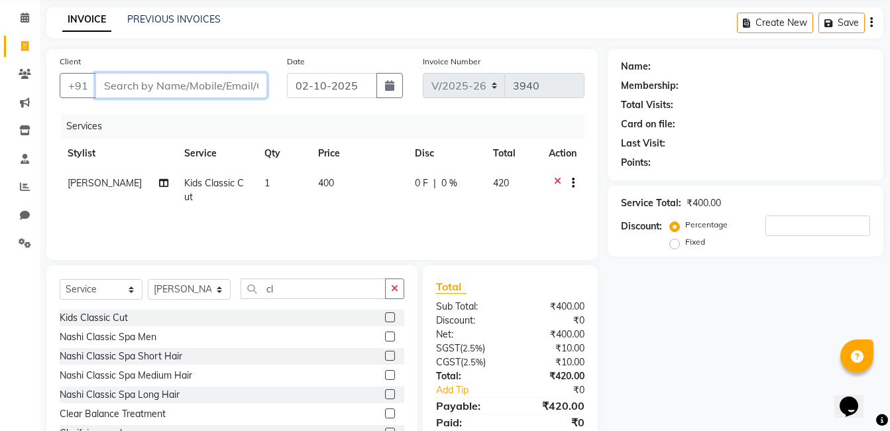
scroll to position [100, 0]
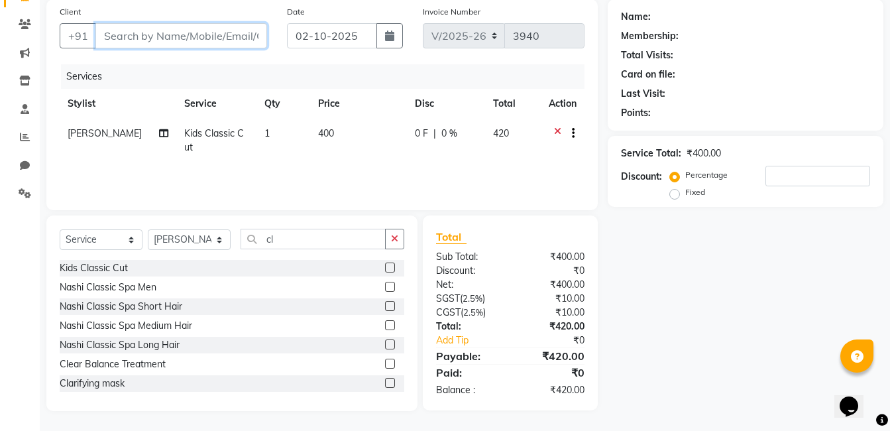
type input "8"
type input "0"
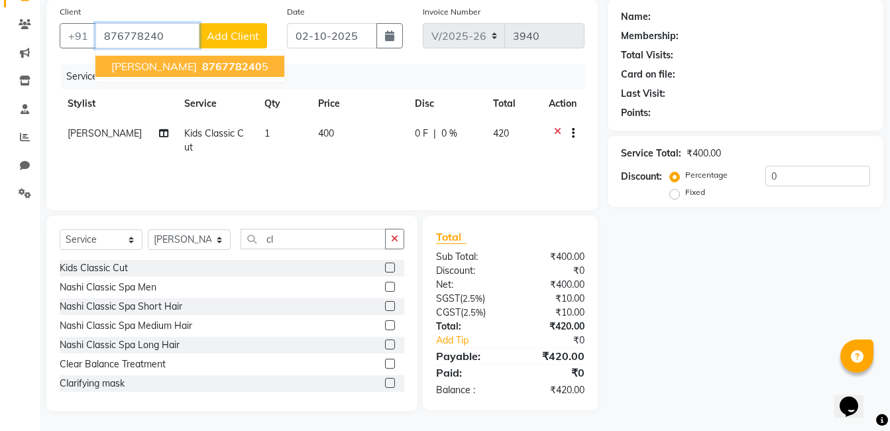
click at [215, 66] on span "876778240" at bounding box center [232, 66] width 60 height 13
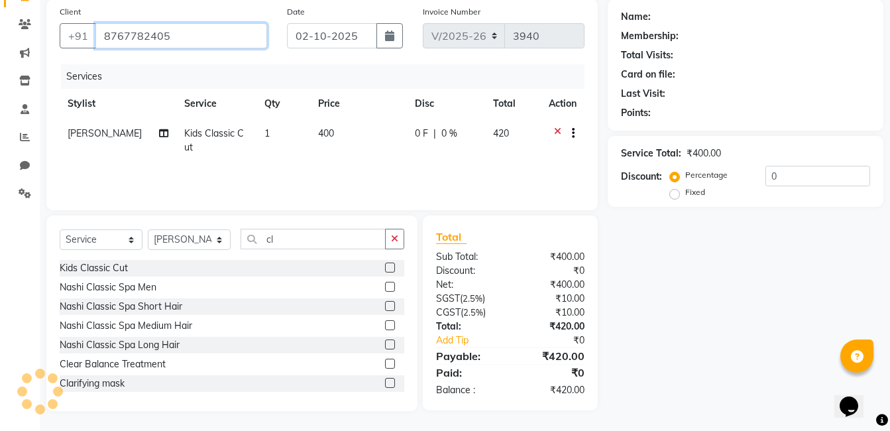
type input "8767782405"
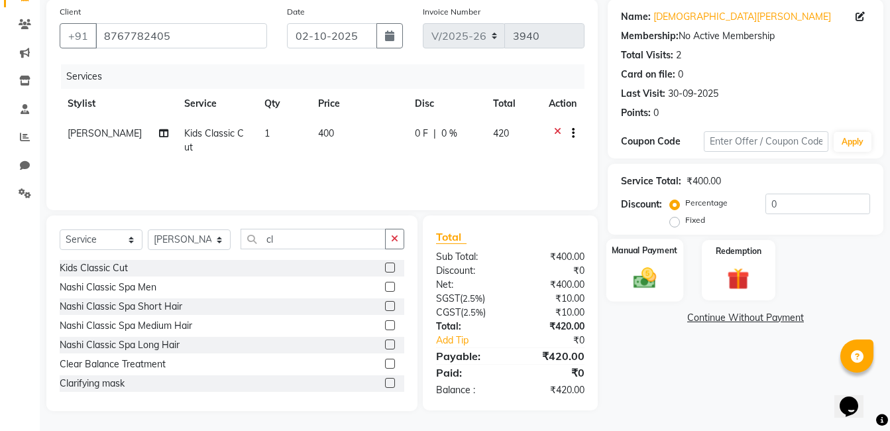
click at [658, 287] on img at bounding box center [644, 277] width 37 height 26
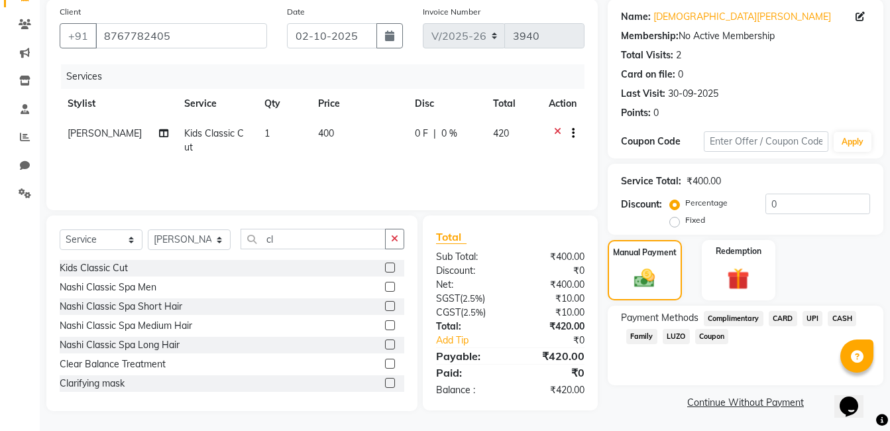
click at [809, 325] on span "UPI" at bounding box center [812, 318] width 21 height 15
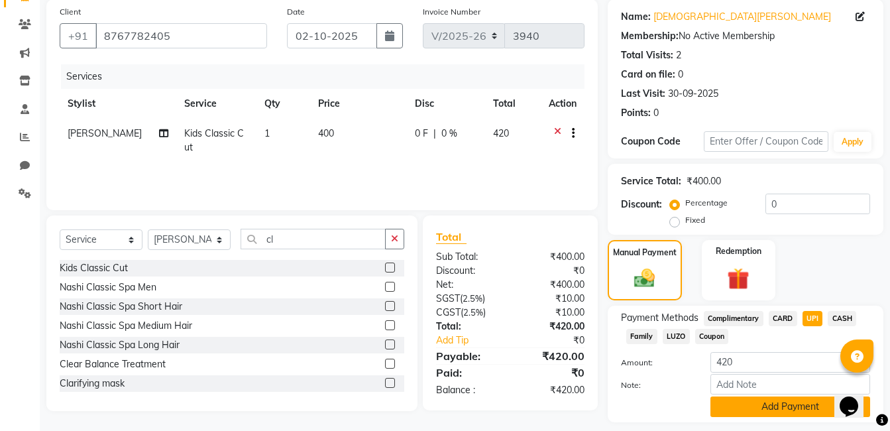
click at [776, 403] on button "Add Payment" at bounding box center [790, 406] width 160 height 21
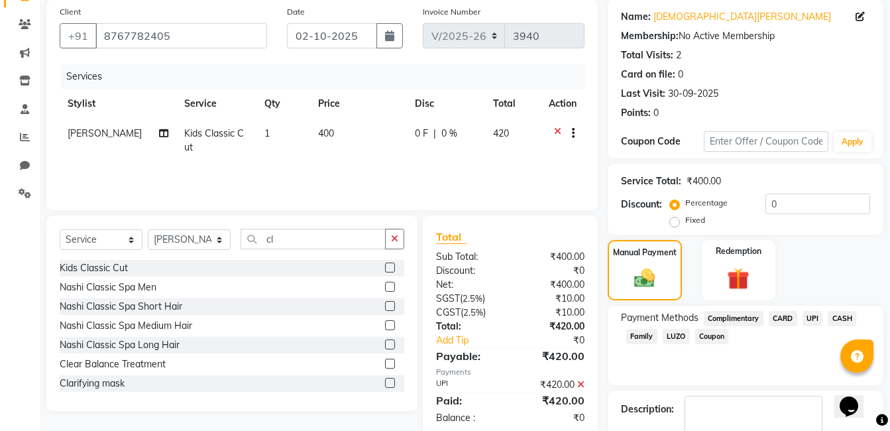
scroll to position [176, 0]
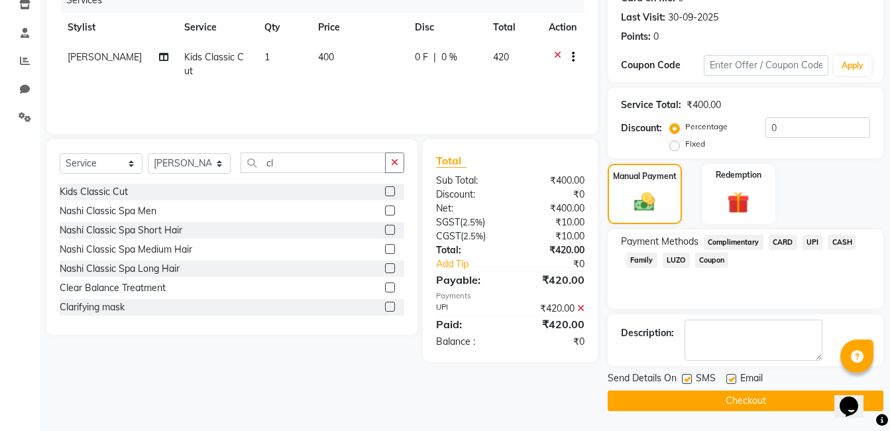
click at [789, 391] on button "Checkout" at bounding box center [745, 400] width 276 height 21
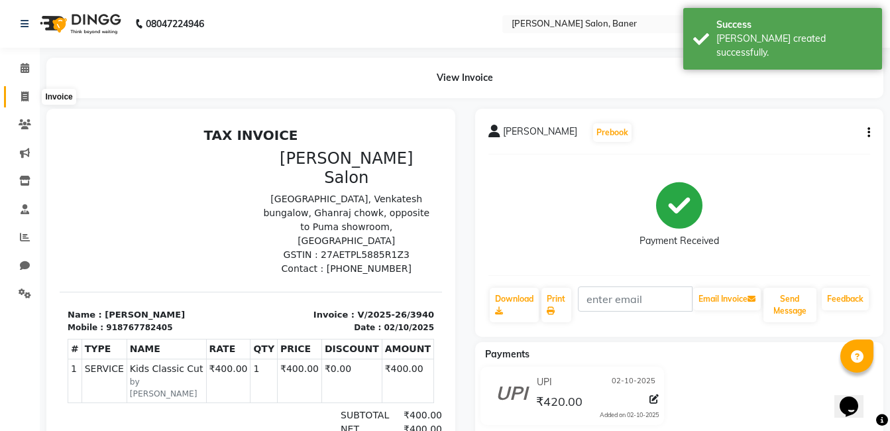
click at [23, 91] on icon at bounding box center [24, 96] width 7 height 10
select select "service"
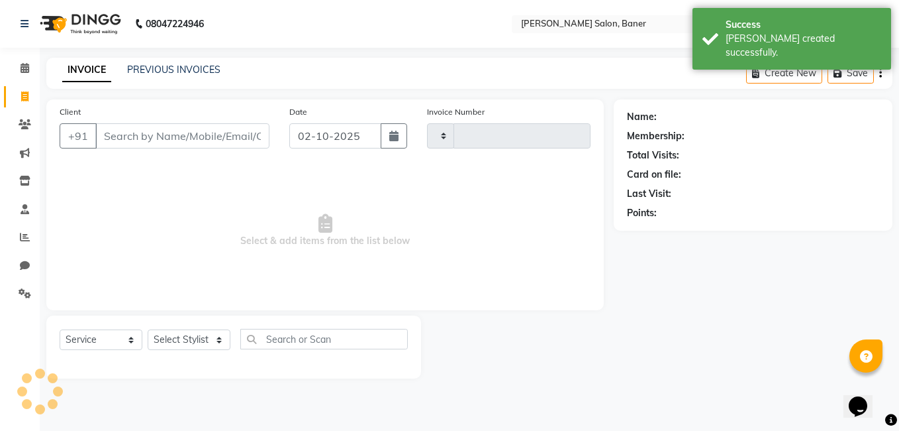
type input "3941"
select select "7115"
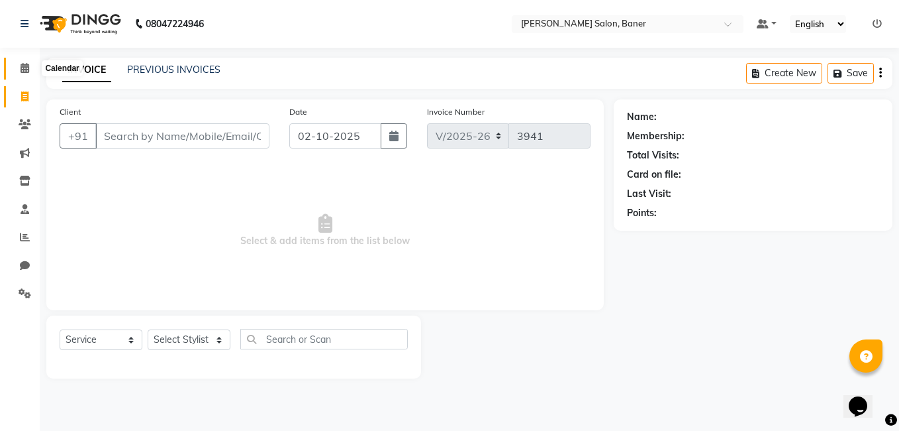
click at [24, 71] on icon at bounding box center [25, 68] width 9 height 10
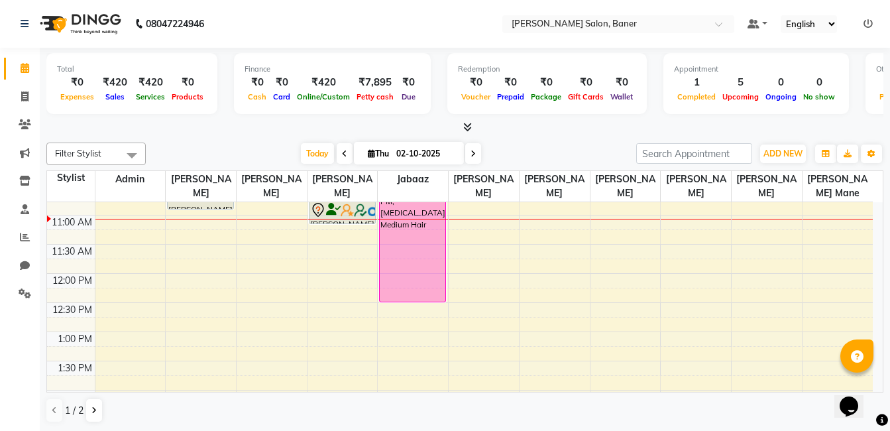
scroll to position [132, 0]
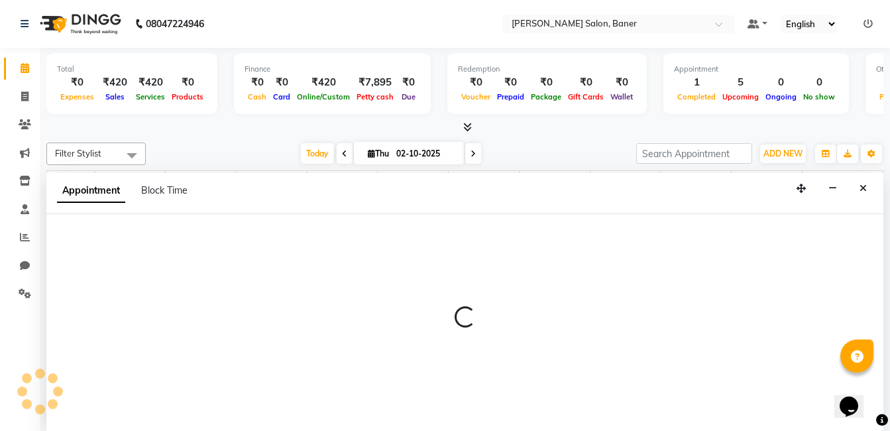
scroll to position [1, 0]
select select "60263"
select select "735"
select select "tentative"
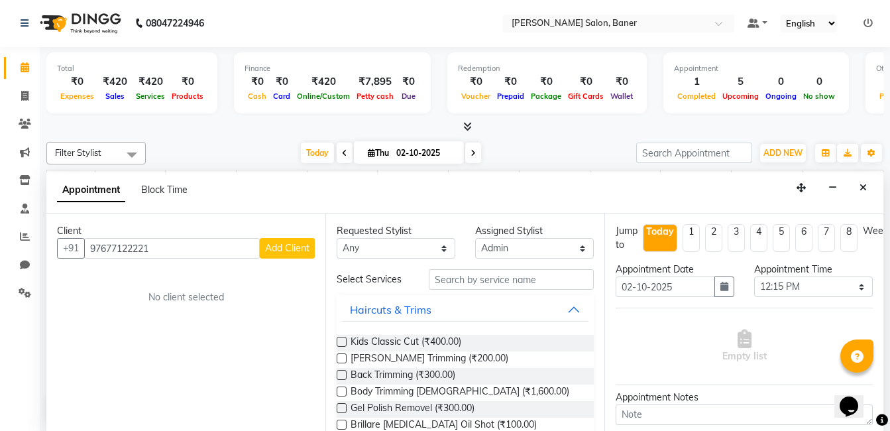
click at [116, 246] on input "97677122221" at bounding box center [172, 248] width 176 height 21
click at [115, 248] on input "97677122221" at bounding box center [172, 248] width 176 height 21
click at [120, 248] on input "97677122221" at bounding box center [172, 248] width 176 height 21
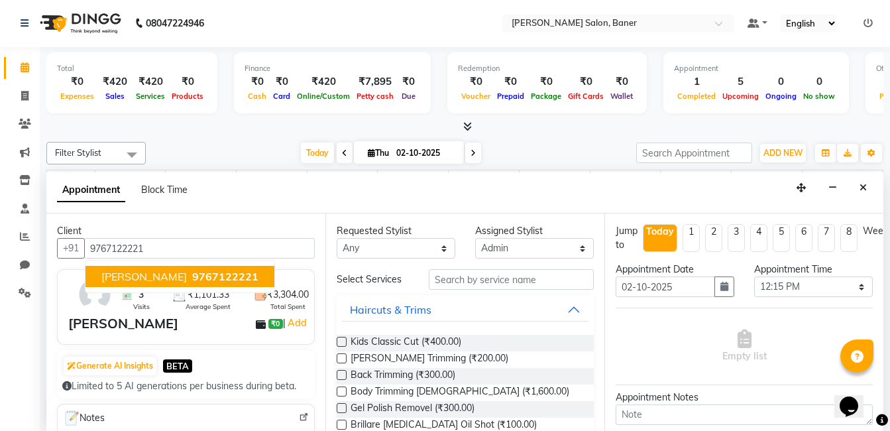
click at [150, 281] on span "Poonam Mohite" at bounding box center [143, 276] width 85 height 13
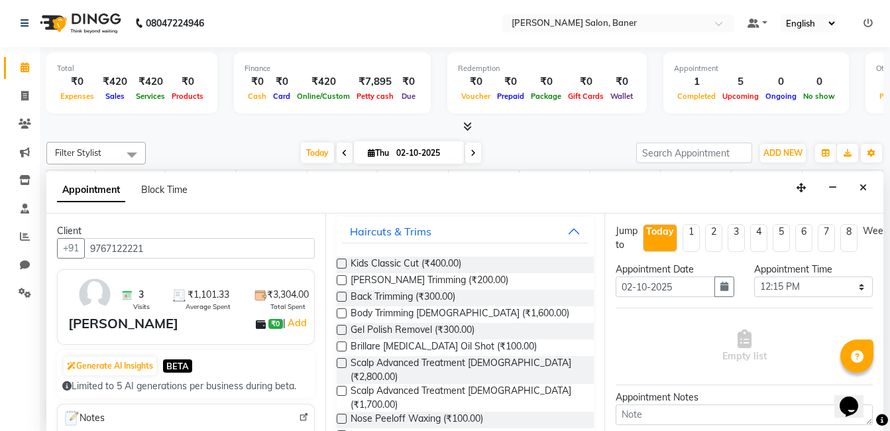
scroll to position [0, 0]
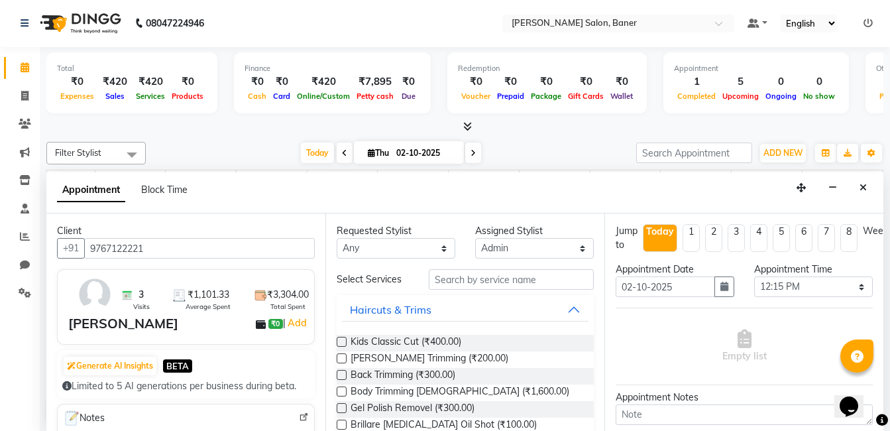
type input "9767122221"
click at [493, 284] on input "text" at bounding box center [511, 279] width 165 height 21
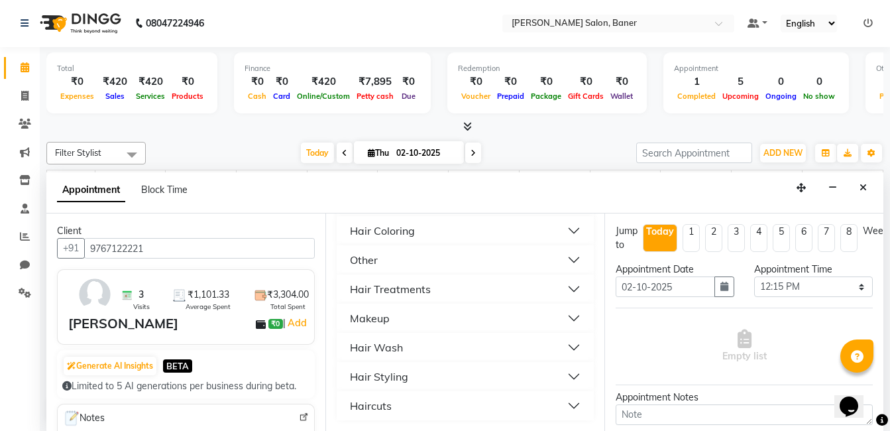
scroll to position [678, 0]
type input "hair"
click at [419, 349] on button "Hair Wash" at bounding box center [465, 347] width 246 height 24
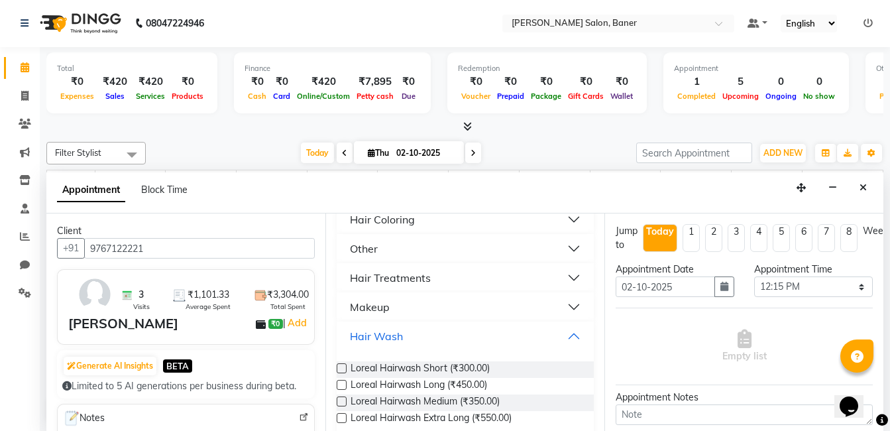
scroll to position [744, 0]
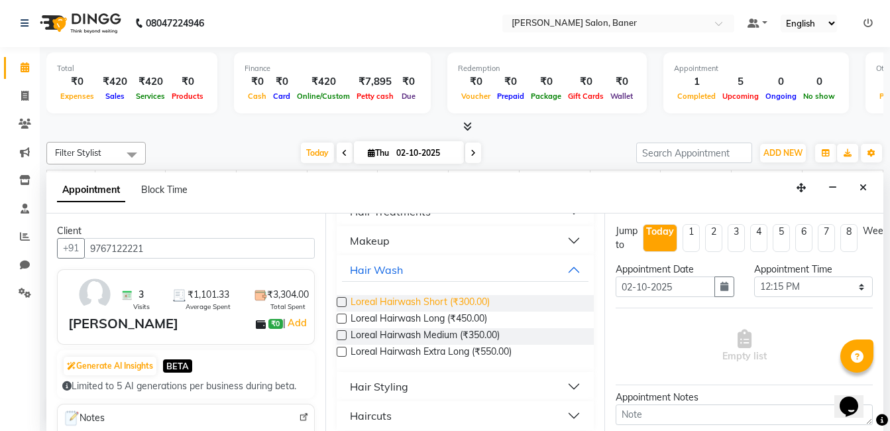
click at [436, 311] on span "Loreal Hairwash Short (₹300.00)" at bounding box center [419, 303] width 139 height 17
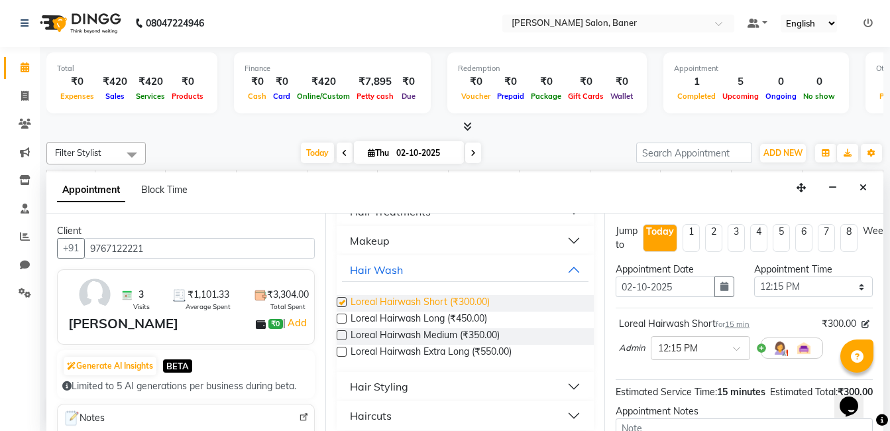
checkbox input "false"
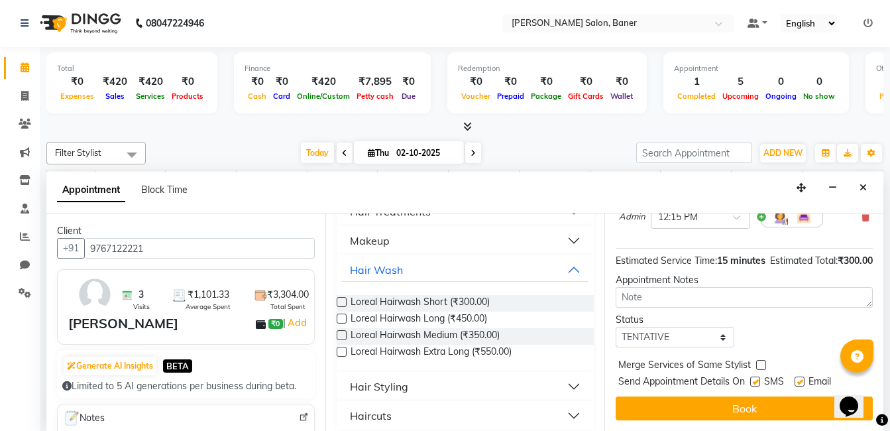
scroll to position [155, 0]
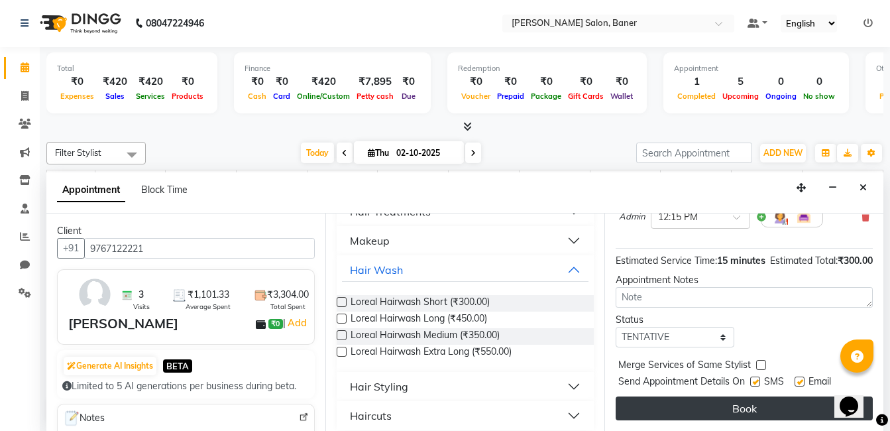
click at [730, 396] on button "Book" at bounding box center [743, 408] width 257 height 24
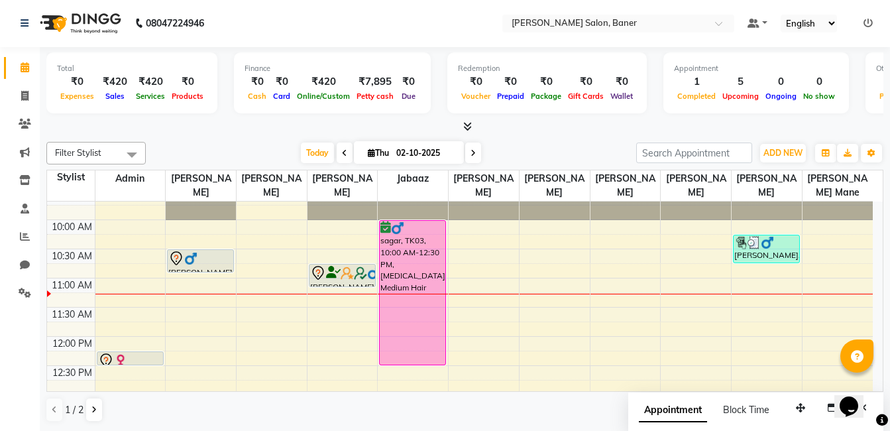
scroll to position [38, 0]
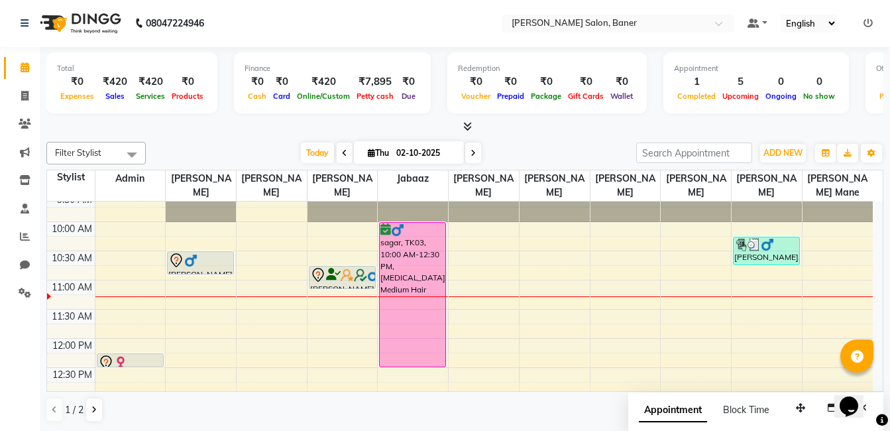
click at [224, 145] on div "Today Thu 02-10-2025" at bounding box center [390, 153] width 477 height 20
click at [23, 99] on icon at bounding box center [24, 96] width 7 height 10
select select "service"
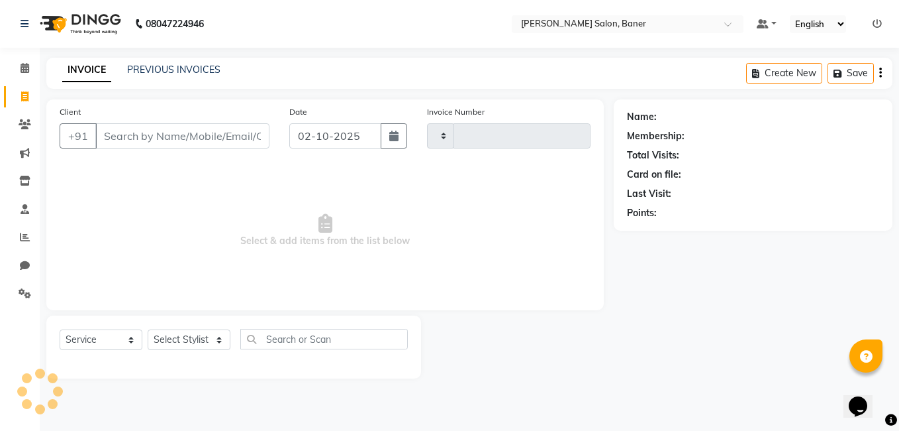
type input "3941"
select select "7115"
click at [171, 64] on link "PREVIOUS INVOICES" at bounding box center [173, 70] width 93 height 12
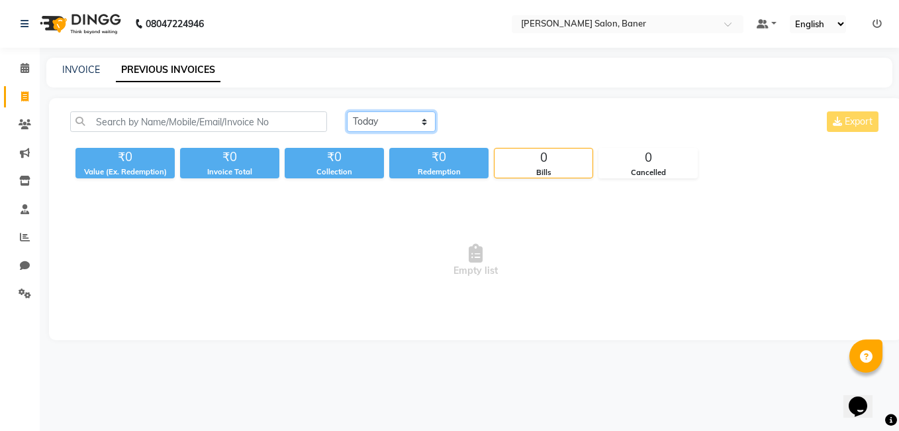
click at [392, 124] on select "Today Yesterday Custom Range" at bounding box center [391, 121] width 89 height 21
select select "yesterday"
click at [347, 111] on select "Today Yesterday Custom Range" at bounding box center [391, 121] width 89 height 21
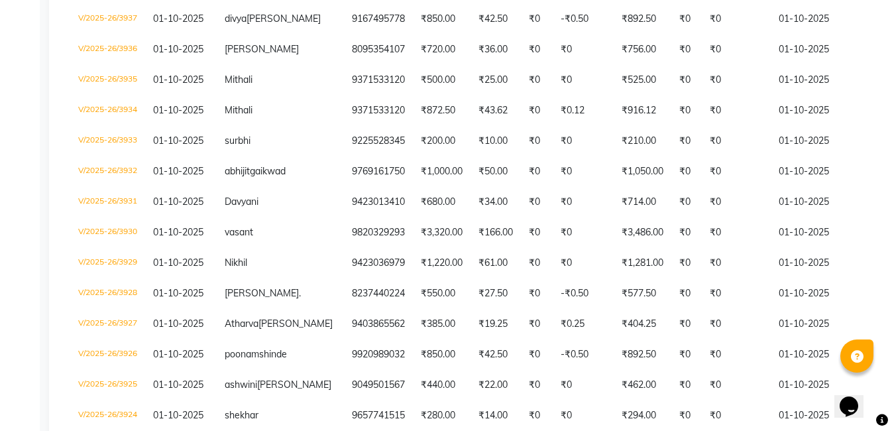
scroll to position [662, 0]
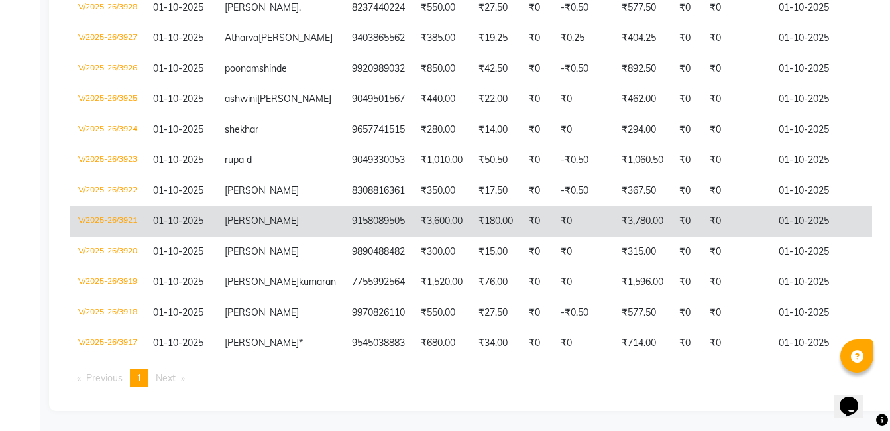
click at [413, 236] on td "₹3,600.00" at bounding box center [442, 221] width 58 height 30
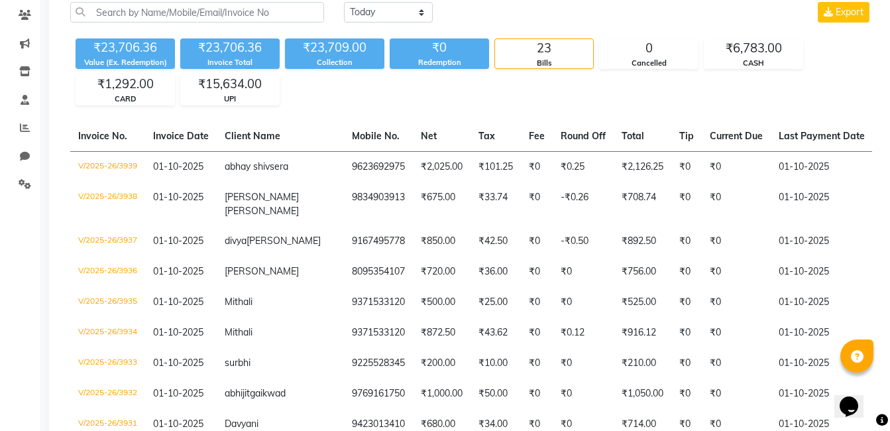
scroll to position [0, 0]
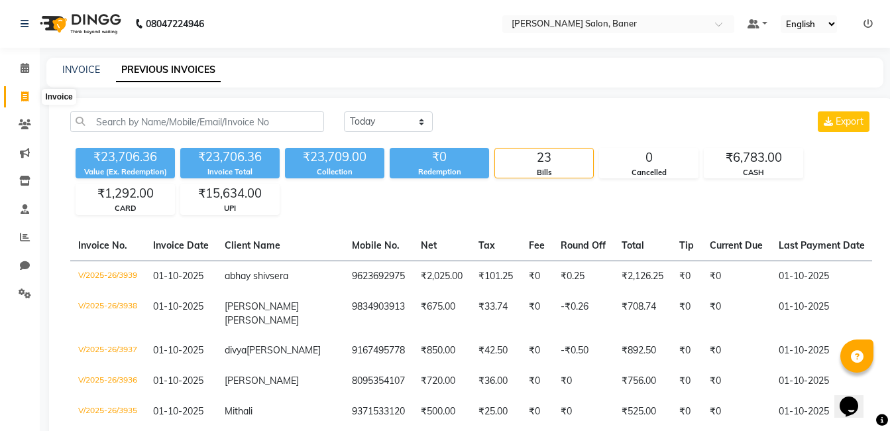
click at [24, 94] on icon at bounding box center [24, 96] width 7 height 10
select select "service"
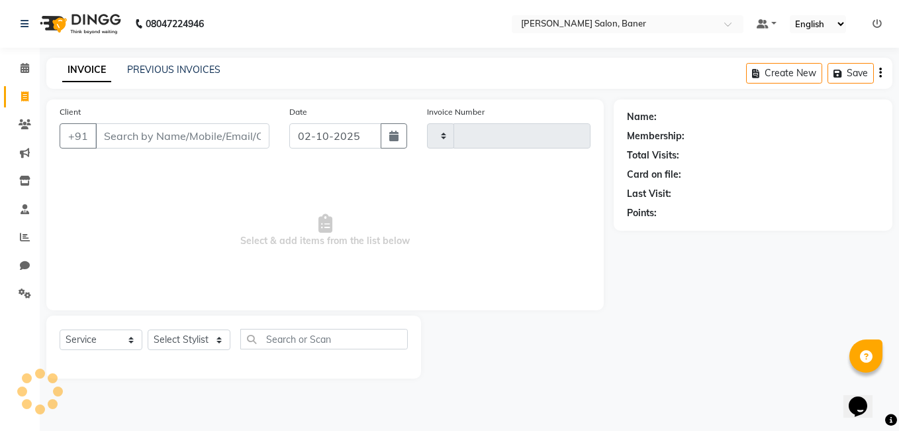
type input "3941"
select select "7115"
click at [560, 355] on div at bounding box center [517, 346] width 193 height 63
click at [173, 68] on link "PREVIOUS INVOICES" at bounding box center [173, 70] width 93 height 12
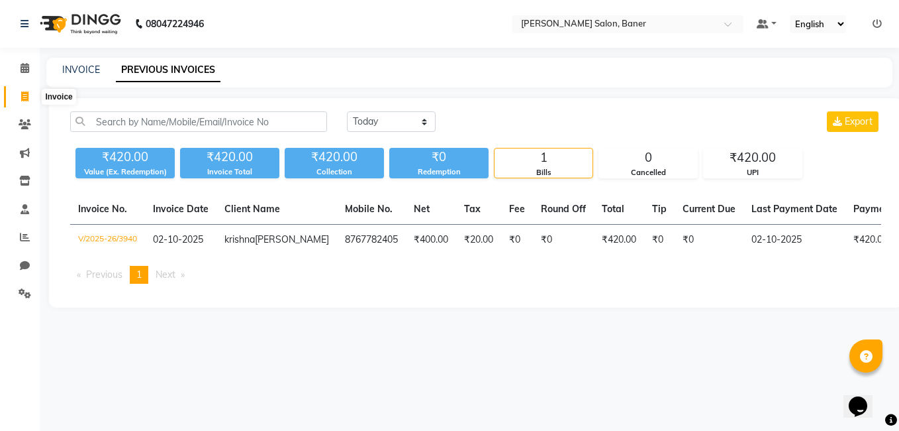
click at [19, 99] on span at bounding box center [24, 96] width 23 height 15
select select "7115"
select select "service"
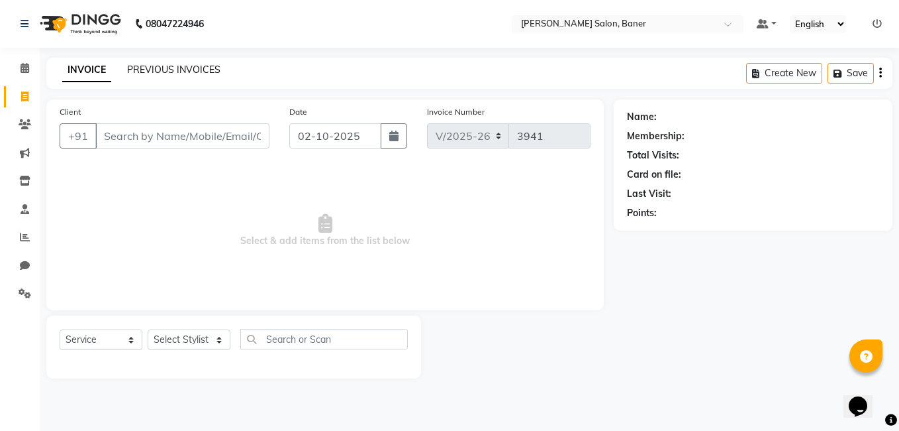
click at [181, 68] on link "PREVIOUS INVOICES" at bounding box center [173, 70] width 93 height 12
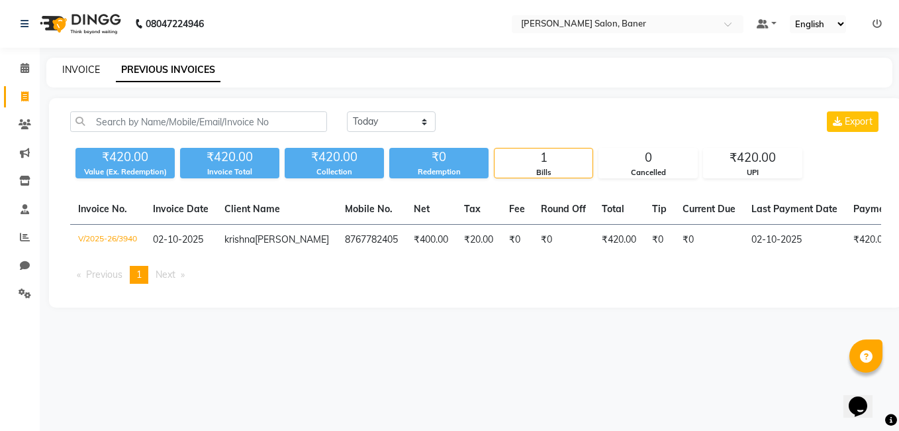
click at [70, 68] on link "INVOICE" at bounding box center [81, 70] width 38 height 12
select select "7115"
select select "service"
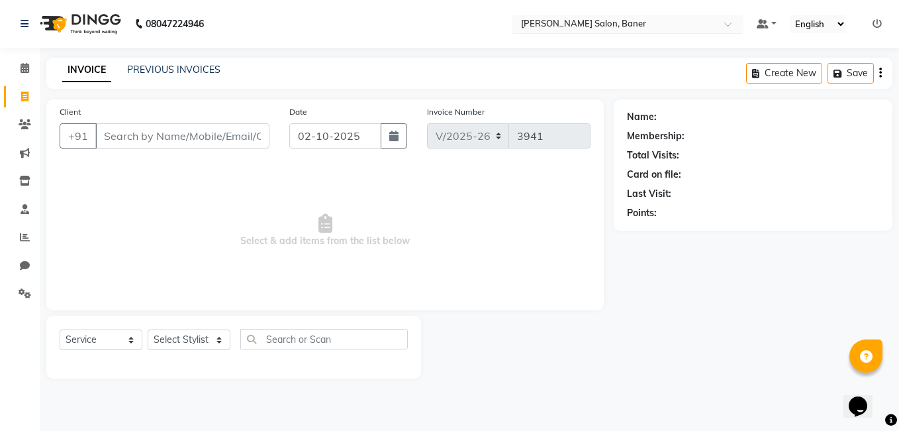
click at [630, 26] on input "text" at bounding box center [615, 25] width 192 height 13
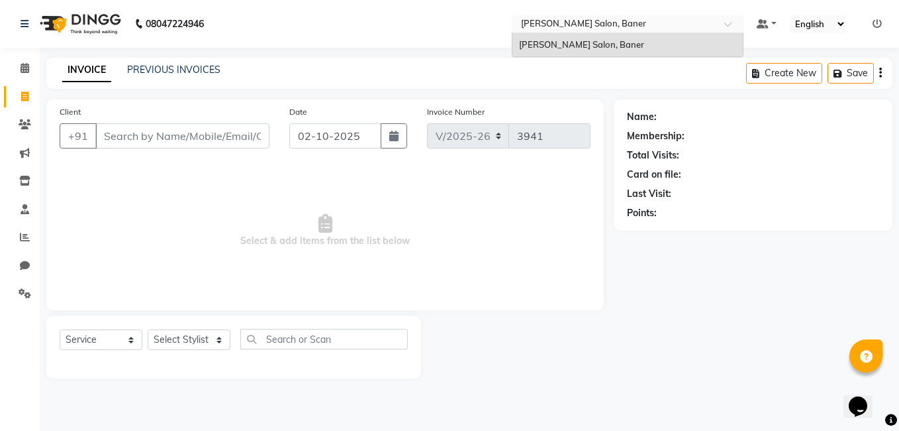
click at [630, 26] on input "text" at bounding box center [615, 25] width 192 height 13
click at [18, 69] on span at bounding box center [24, 68] width 23 height 15
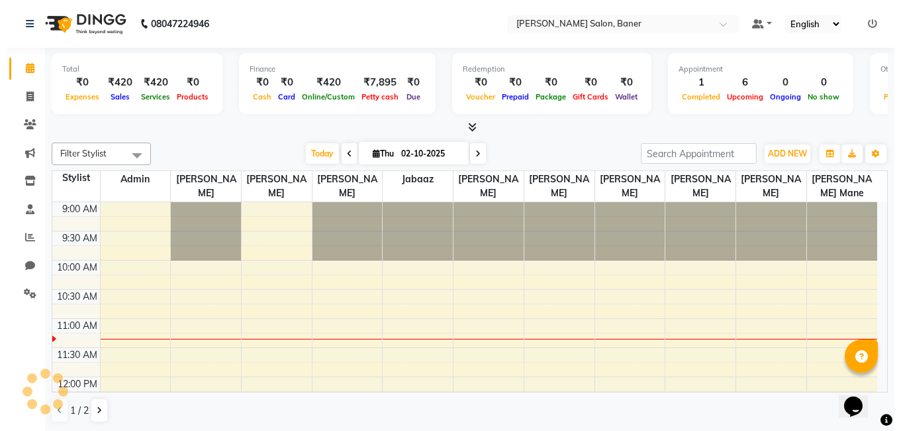
scroll to position [117, 0]
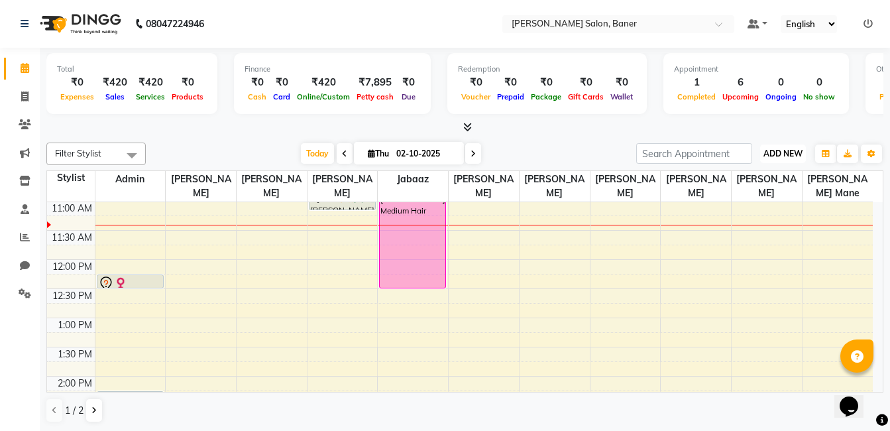
click at [782, 158] on span "ADD NEW" at bounding box center [782, 153] width 39 height 10
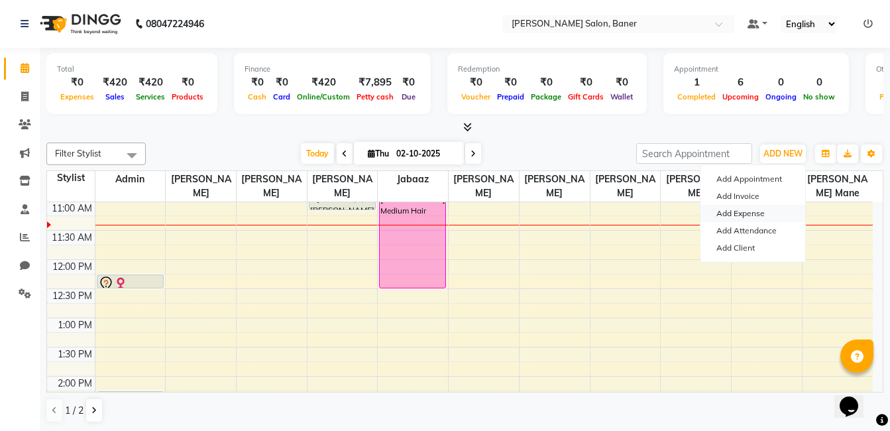
click at [758, 217] on link "Add Expense" at bounding box center [752, 213] width 105 height 17
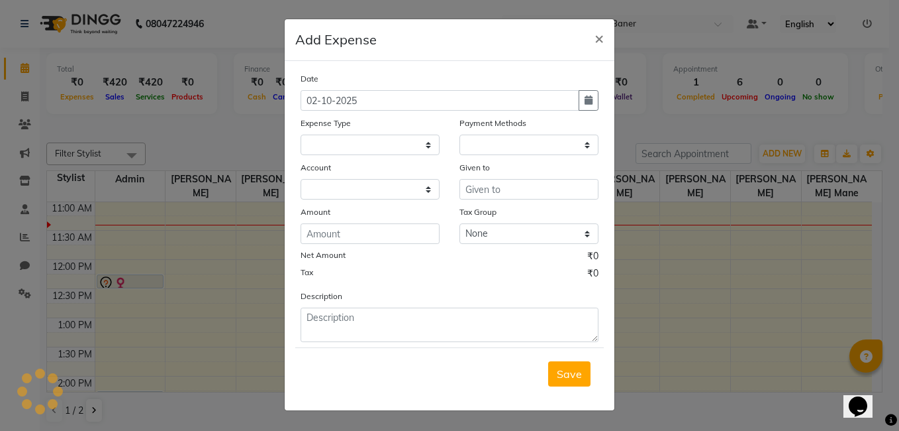
select select
select select "1"
select select "6193"
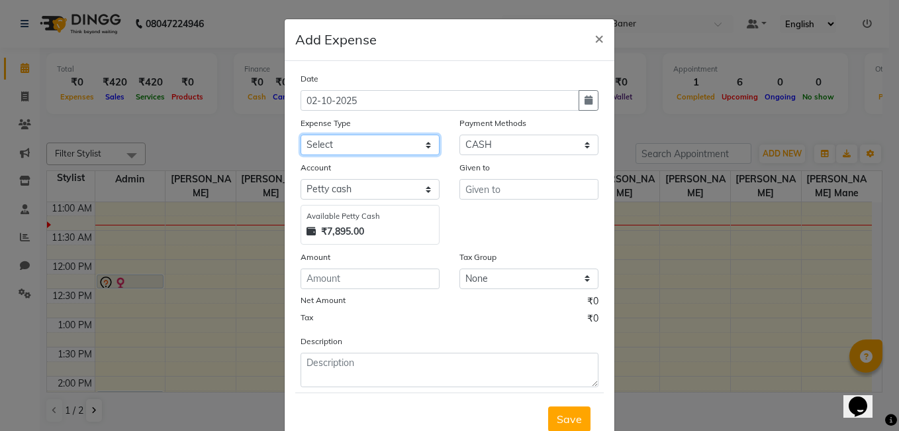
click at [364, 146] on select "Select Advance Salary Amezon parcel Bank charges birthday cake BLINKIT Car main…" at bounding box center [370, 144] width 139 height 21
click at [595, 40] on span "×" at bounding box center [599, 38] width 9 height 20
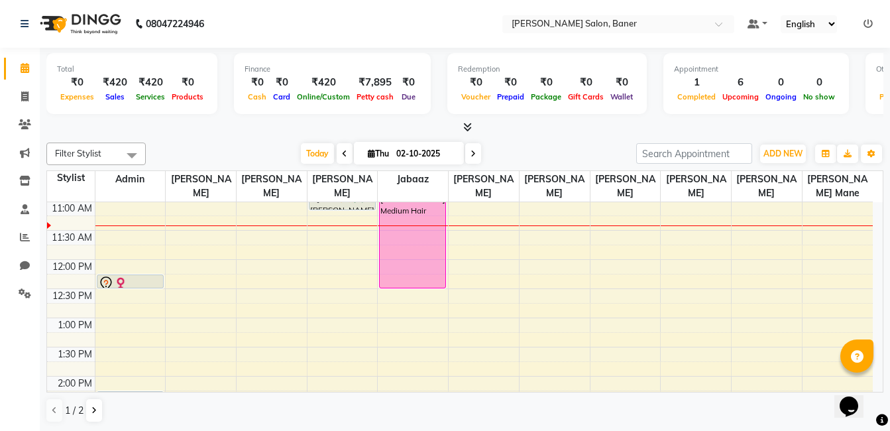
click at [562, 142] on div "Filter Stylist Select All Admin [PERSON_NAME] [PERSON_NAME] [PERSON_NAME] Jabaa…" at bounding box center [464, 282] width 837 height 291
click at [784, 154] on span "ADD NEW" at bounding box center [782, 153] width 39 height 10
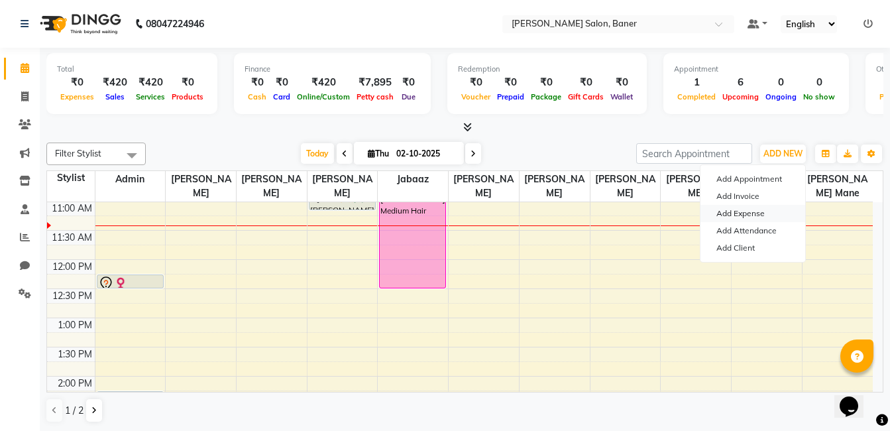
click at [734, 217] on link "Add Expense" at bounding box center [752, 213] width 105 height 17
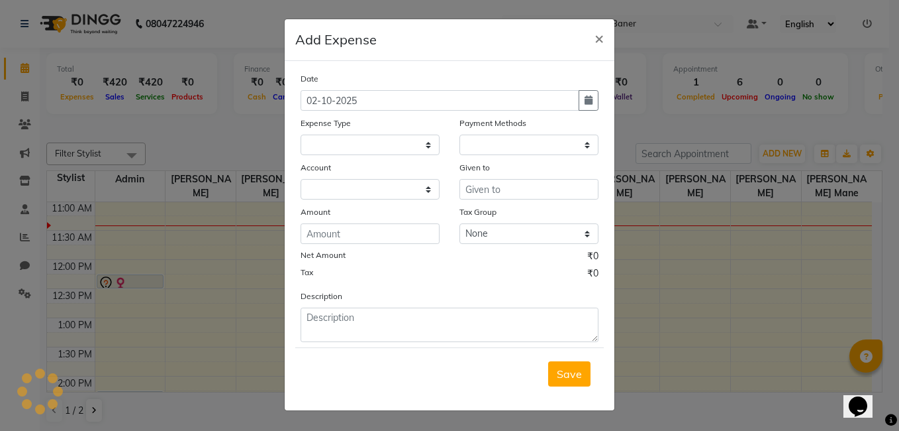
select select
select select "1"
select select "6193"
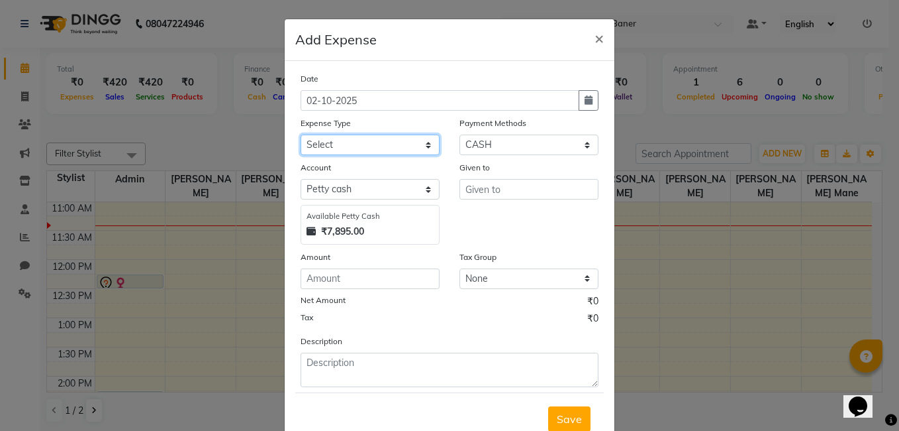
click at [360, 142] on select "Select Advance Salary Amezon parcel Bank charges birthday cake BLINKIT Car main…" at bounding box center [370, 144] width 139 height 21
select select "18215"
click at [301, 134] on select "Select Advance Salary Amezon parcel Bank charges birthday cake BLINKIT Car main…" at bounding box center [370, 144] width 139 height 21
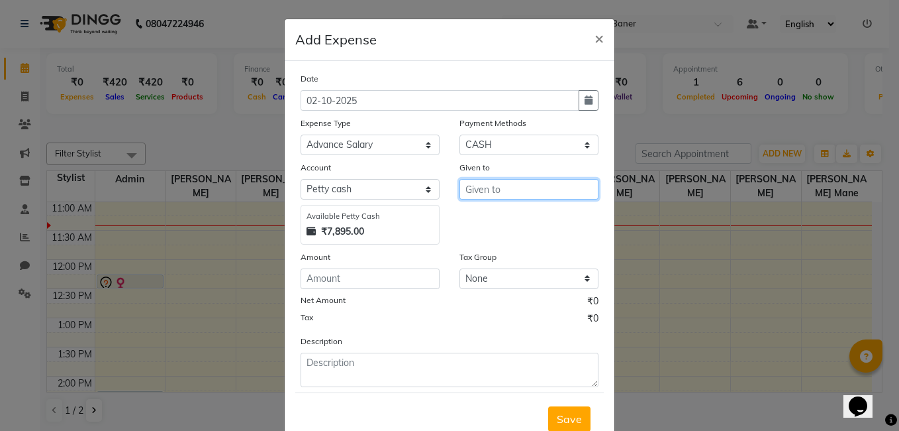
click at [498, 185] on input "text" at bounding box center [529, 189] width 139 height 21
type input "[PERSON_NAME]"
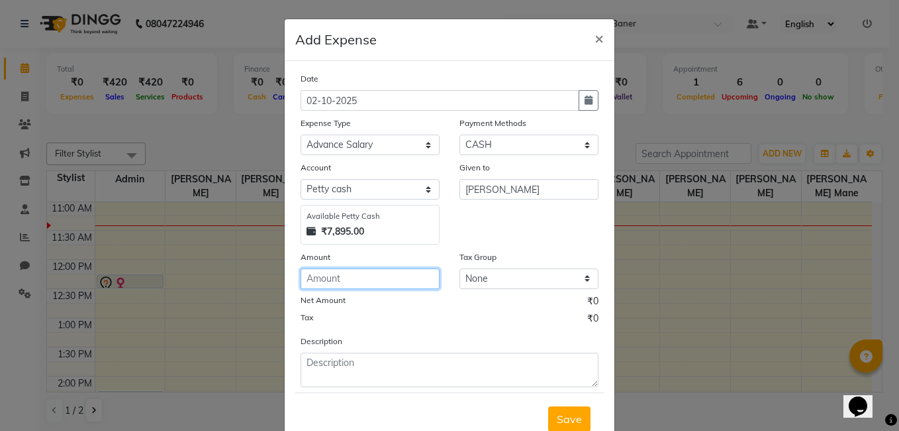
click at [359, 284] on input "number" at bounding box center [370, 278] width 139 height 21
type input "1000"
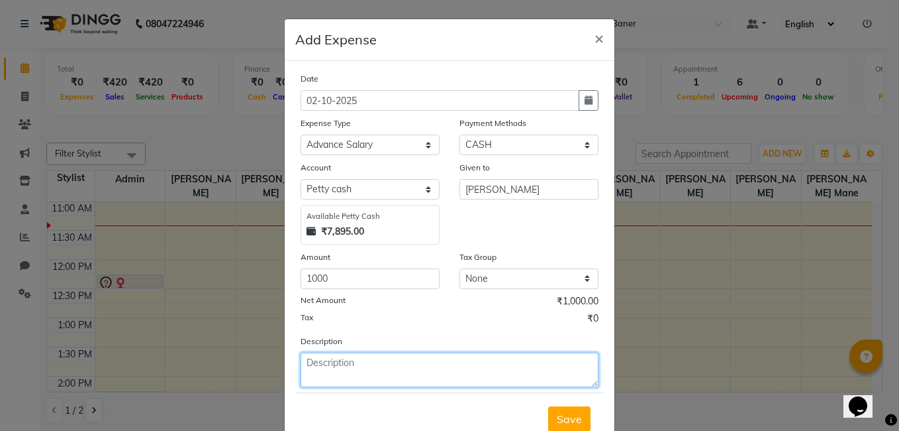
click at [429, 374] on textarea at bounding box center [450, 369] width 298 height 34
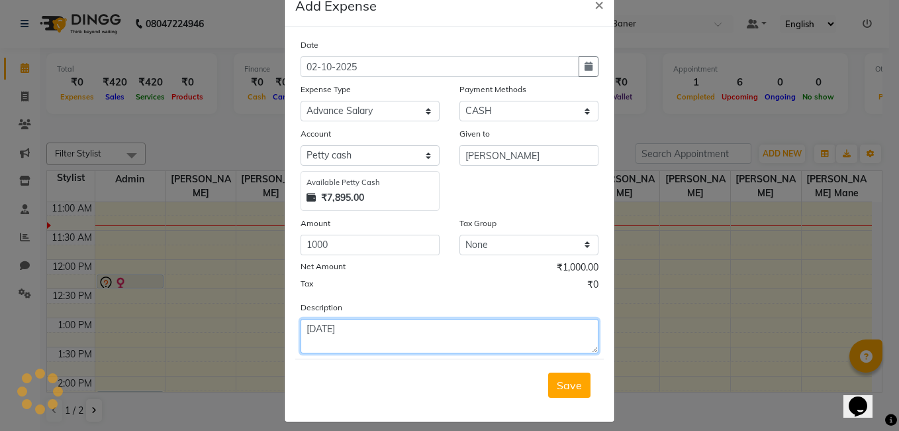
scroll to position [44, 0]
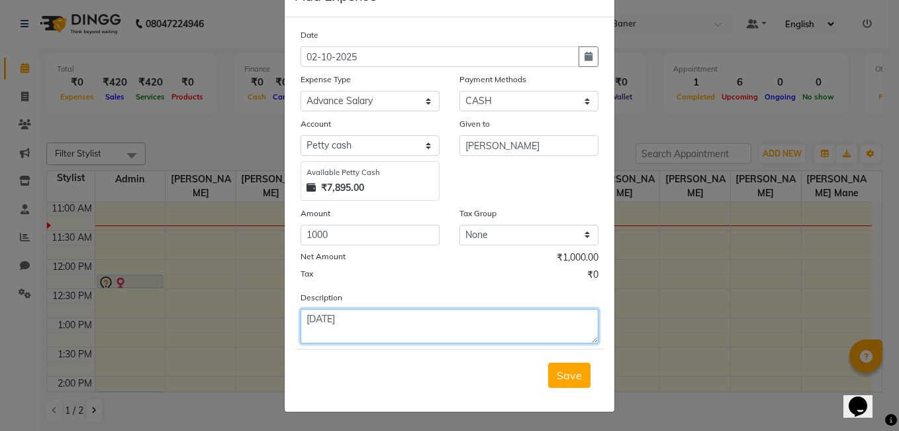
click at [317, 315] on textarea "1-9-2025" at bounding box center [450, 326] width 298 height 34
type textarea "1-10-2025"
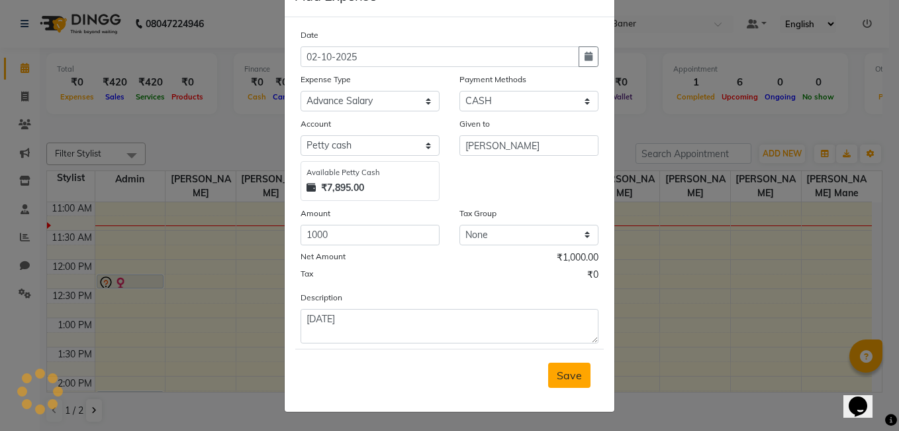
click at [557, 372] on span "Save" at bounding box center [569, 374] width 25 height 13
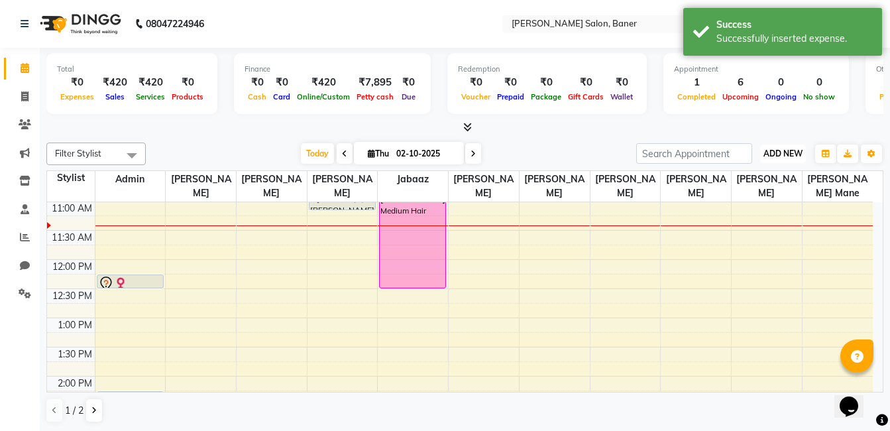
click at [782, 155] on span "ADD NEW" at bounding box center [782, 153] width 39 height 10
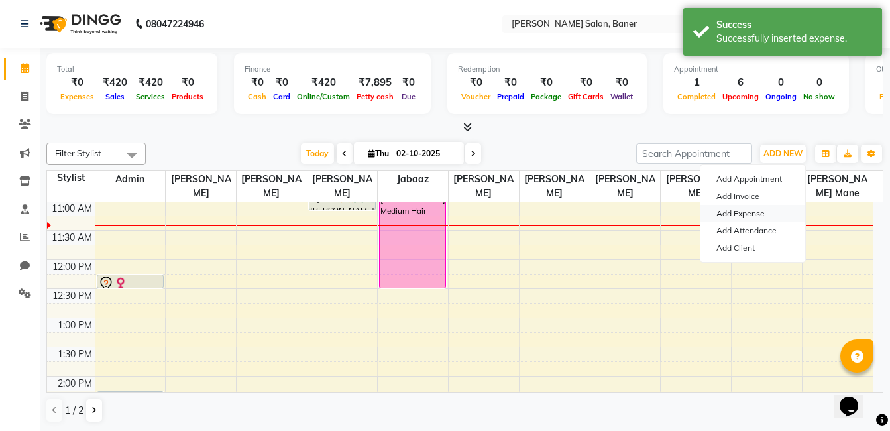
click at [753, 215] on link "Add Expense" at bounding box center [752, 213] width 105 height 17
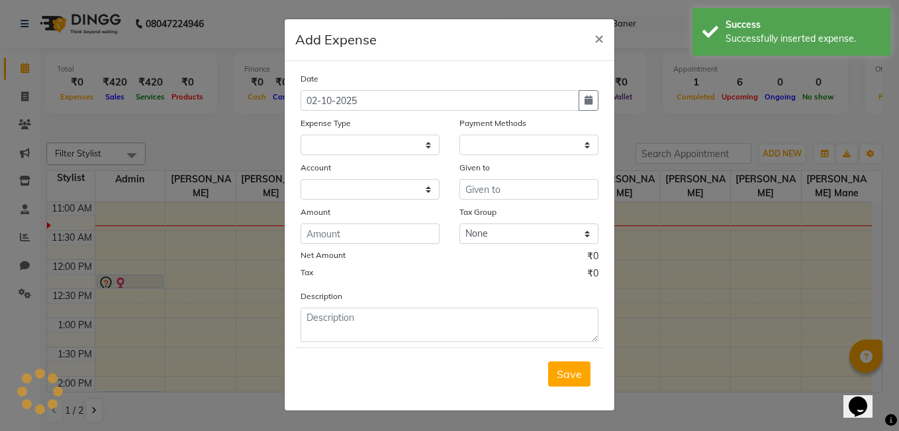
select select "1"
select select "6193"
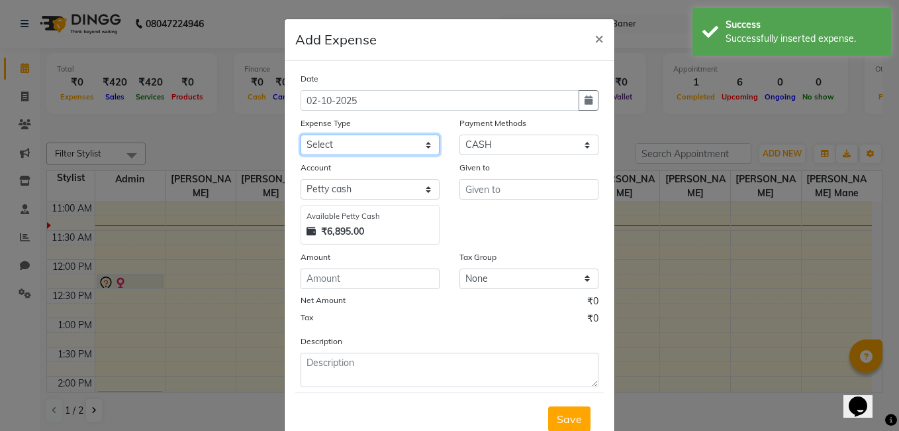
click at [373, 146] on select "Select Advance Salary Amezon parcel Bank charges birthday cake BLINKIT Car main…" at bounding box center [370, 144] width 139 height 21
click at [301, 134] on select "Select Advance Salary Amezon parcel Bank charges birthday cake BLINKIT Car main…" at bounding box center [370, 144] width 139 height 21
click at [370, 143] on select "Select Advance Salary Amezon parcel Bank charges birthday cake BLINKIT Car main…" at bounding box center [370, 144] width 139 height 21
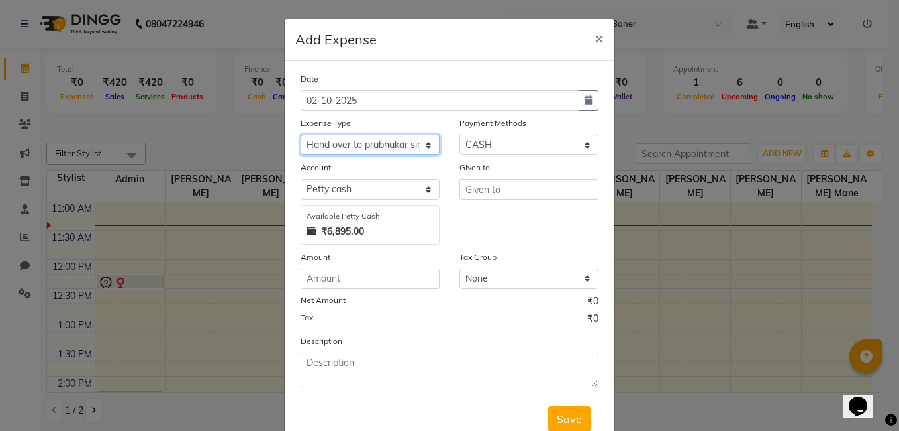
select select "18287"
click at [301, 134] on select "Select Advance Salary Amezon parcel Bank charges birthday cake BLINKIT Car main…" at bounding box center [370, 144] width 139 height 21
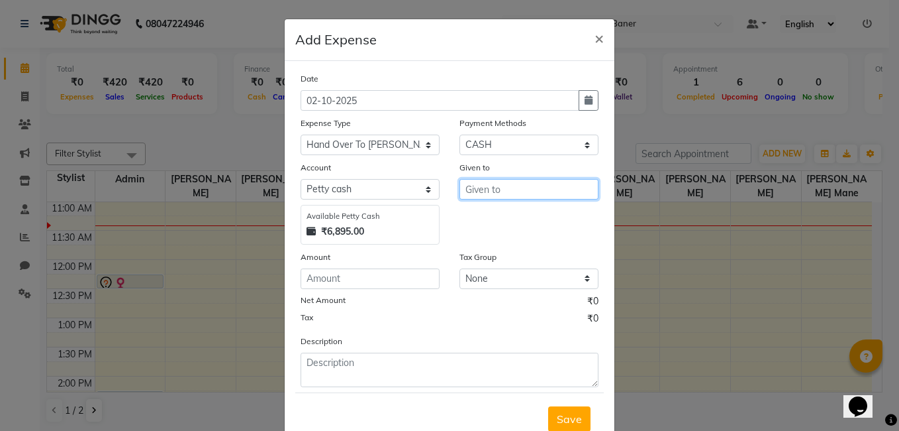
click at [513, 188] on input "text" at bounding box center [529, 189] width 139 height 21
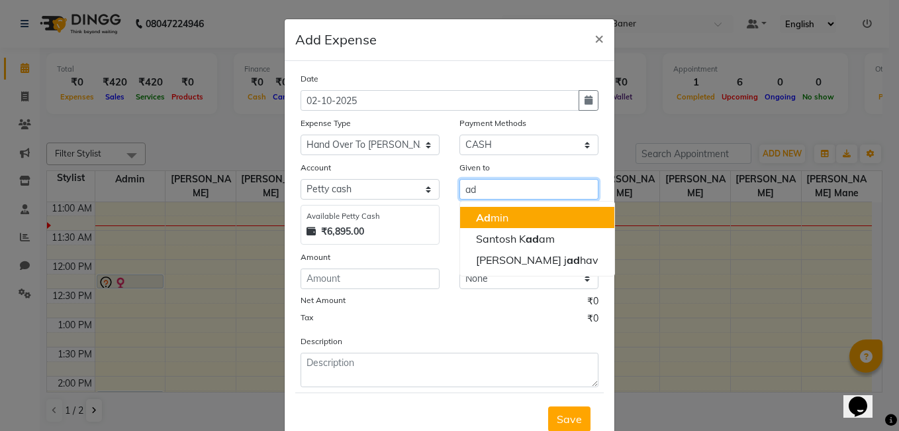
click at [493, 213] on ngb-highlight "Ad min" at bounding box center [492, 217] width 32 height 13
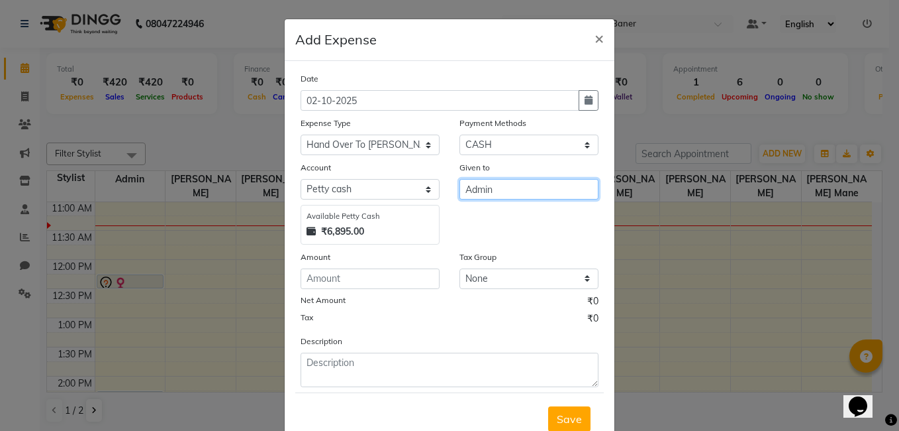
type input "Admin"
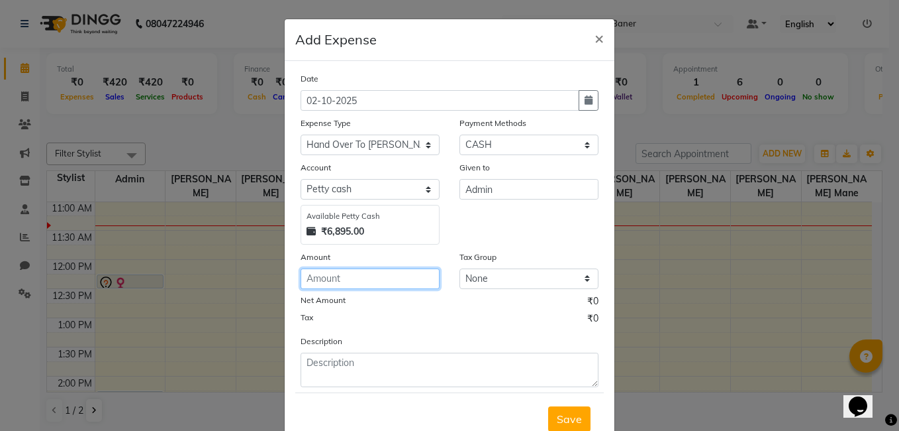
drag, startPoint x: 356, startPoint y: 273, endPoint x: 391, endPoint y: 238, distance: 49.7
click at [356, 273] on input "number" at bounding box center [370, 278] width 139 height 21
type input "5000"
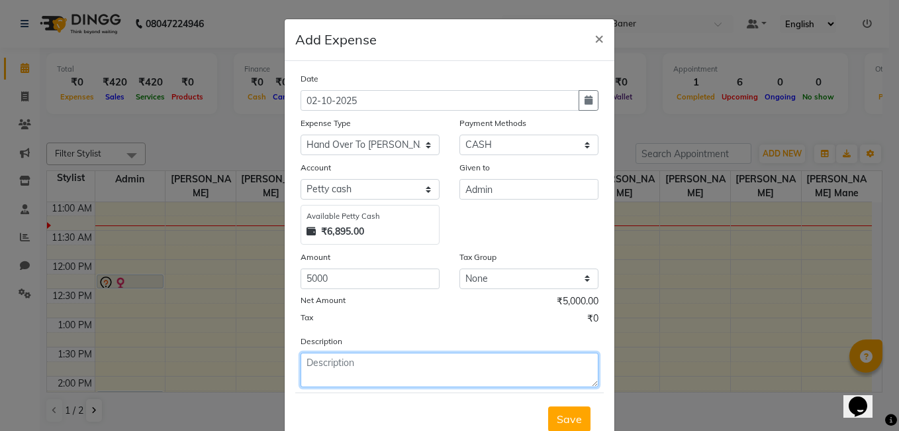
click at [346, 375] on textarea at bounding box center [450, 369] width 298 height 34
click at [301, 359] on textarea "Ashok Bikar" at bounding box center [450, 369] width 298 height 34
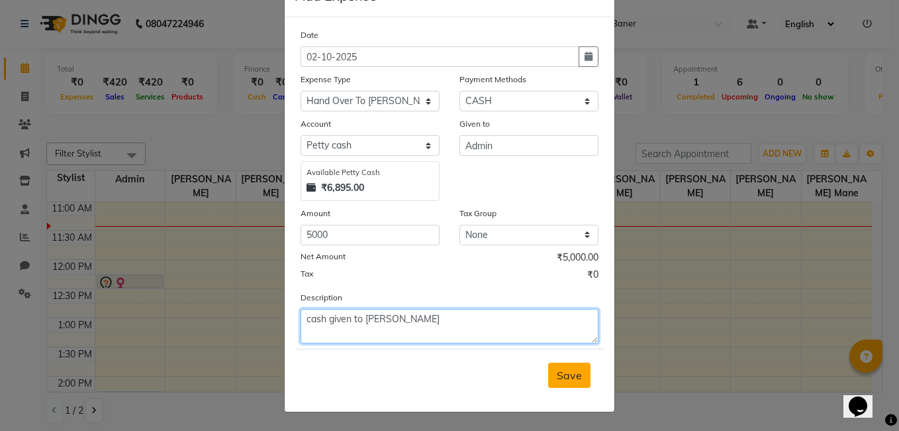
type textarea "cash given to Ashok Bikar"
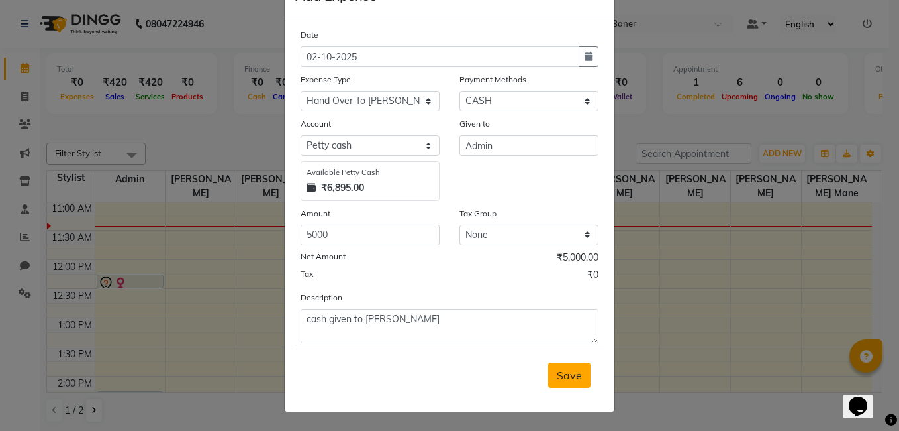
click at [562, 376] on span "Save" at bounding box center [569, 374] width 25 height 13
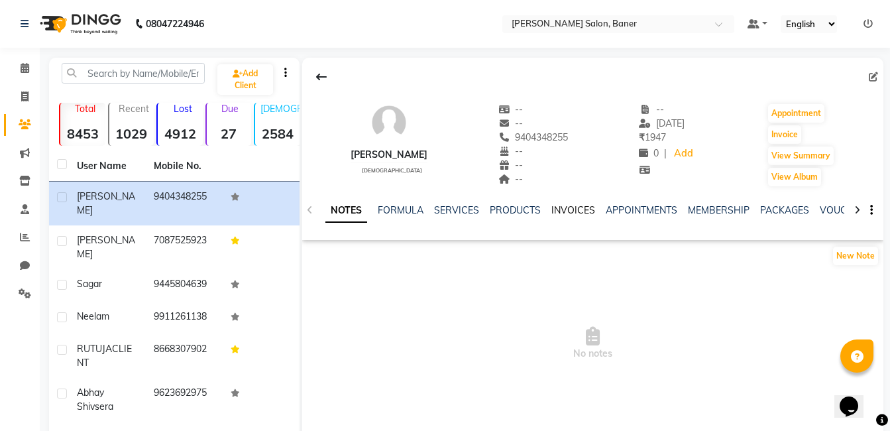
click at [559, 205] on link "INVOICES" at bounding box center [573, 210] width 44 height 12
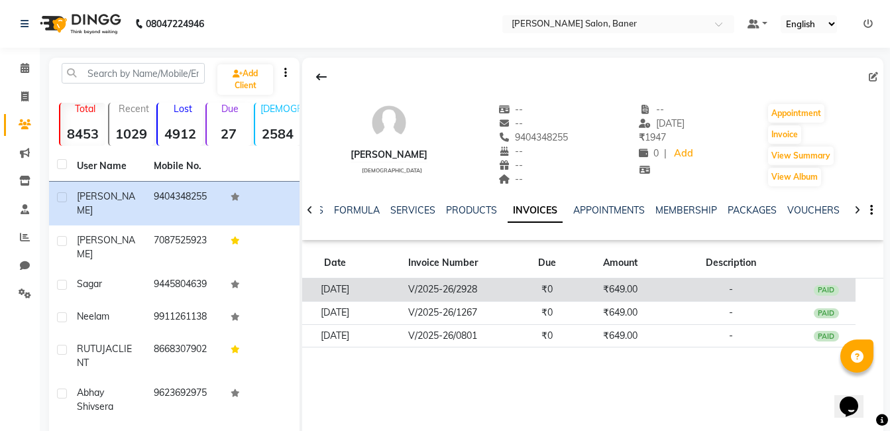
click at [840, 281] on td "PAID" at bounding box center [826, 289] width 58 height 23
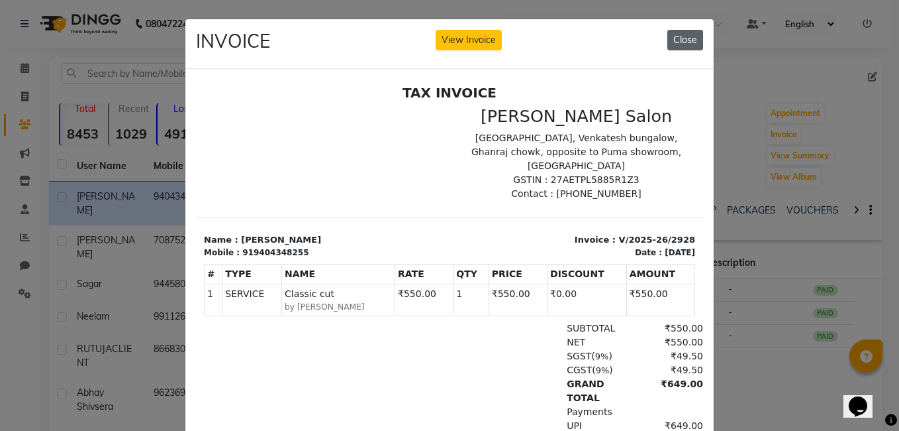
click at [685, 38] on button "Close" at bounding box center [686, 40] width 36 height 21
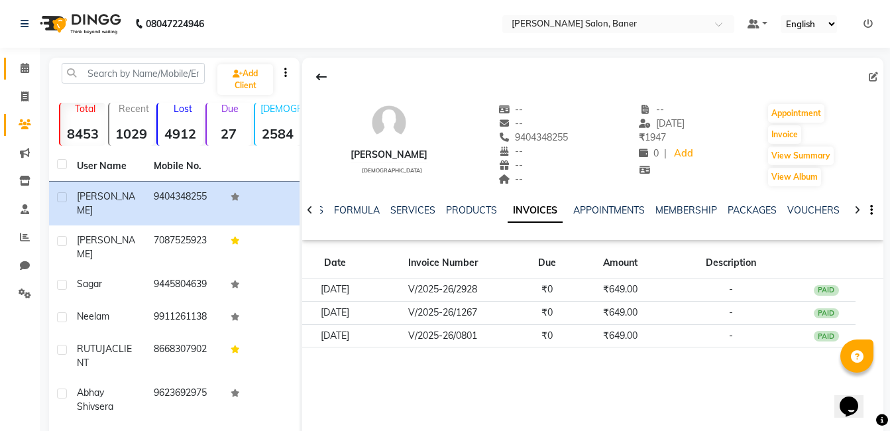
click at [25, 60] on link "Calendar" at bounding box center [20, 69] width 32 height 22
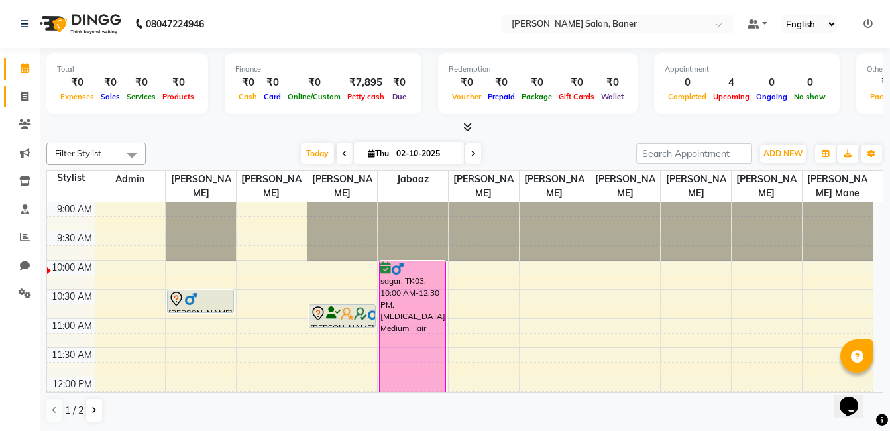
click at [25, 92] on icon at bounding box center [24, 96] width 7 height 10
select select "service"
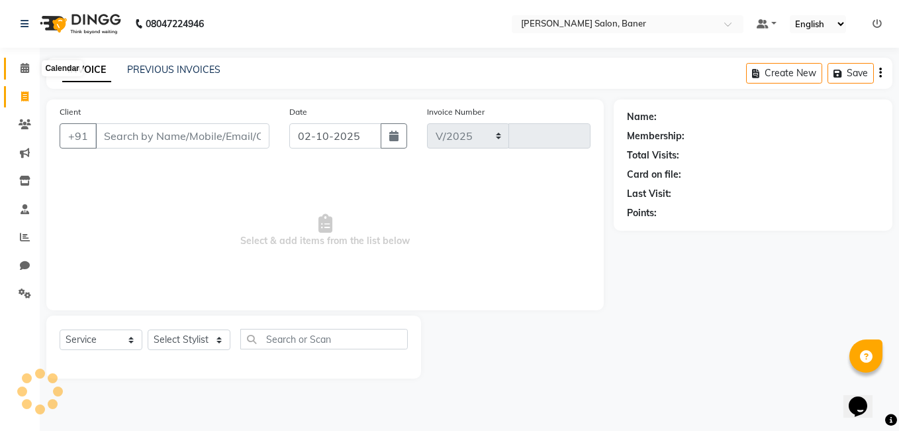
select select "7115"
type input "3940"
click at [30, 205] on span at bounding box center [24, 209] width 23 height 15
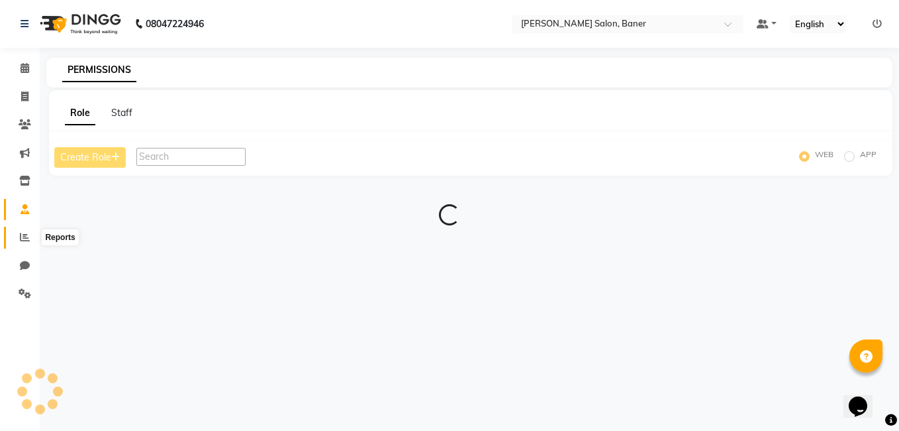
click at [19, 234] on span at bounding box center [24, 237] width 23 height 15
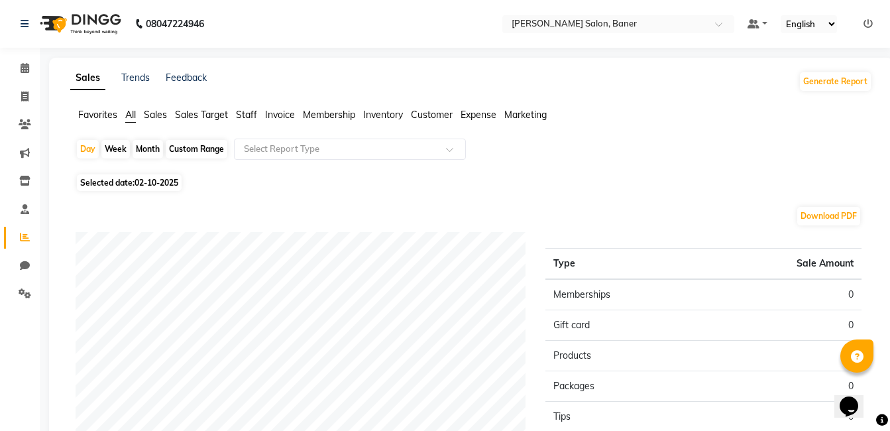
click at [239, 112] on span "Staff" at bounding box center [246, 115] width 21 height 12
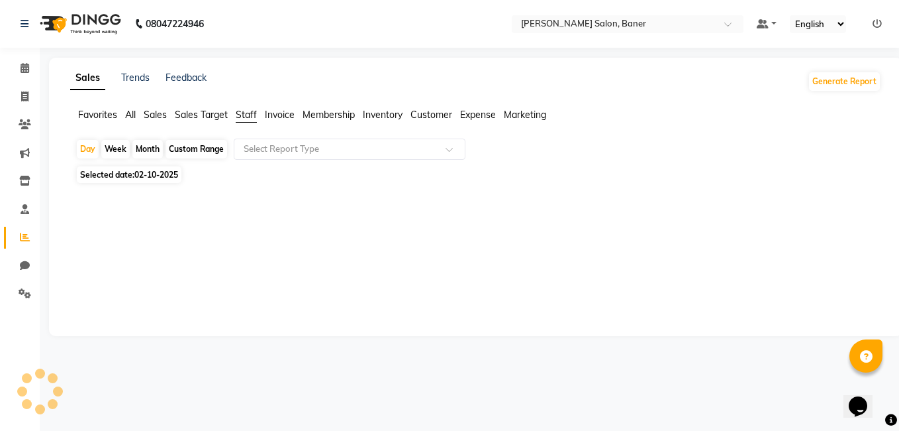
click at [247, 113] on span "Staff" at bounding box center [246, 115] width 21 height 12
click at [96, 149] on div "Day" at bounding box center [88, 149] width 22 height 19
select select "10"
select select "2025"
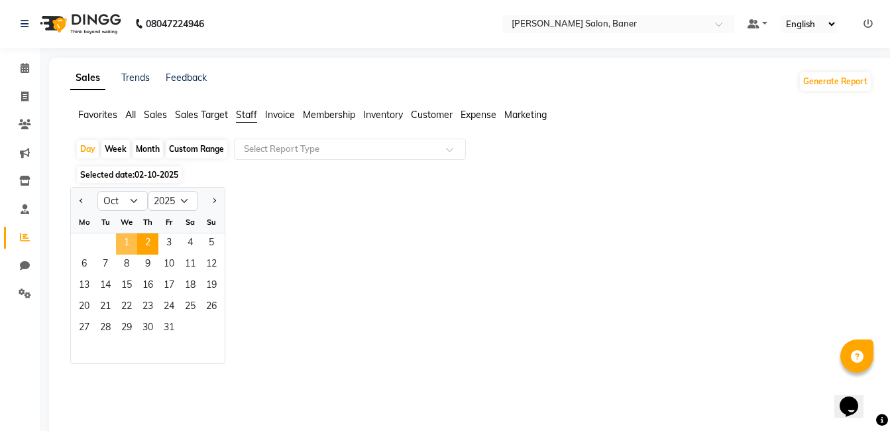
click at [123, 240] on span "1" at bounding box center [126, 243] width 21 height 21
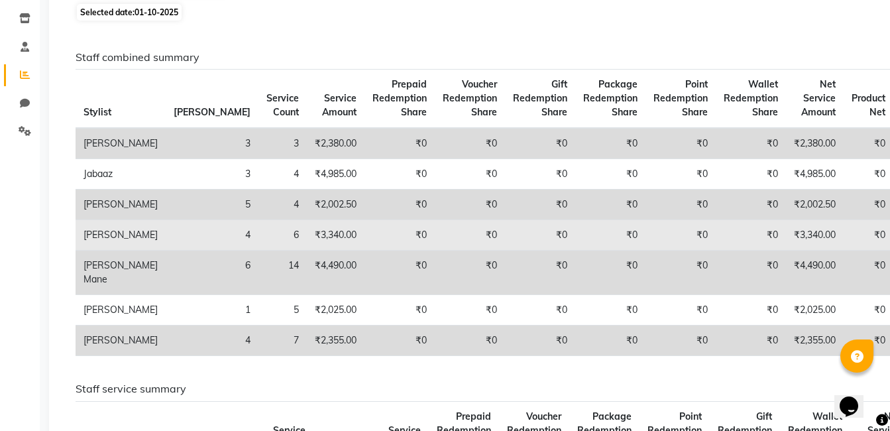
scroll to position [132, 0]
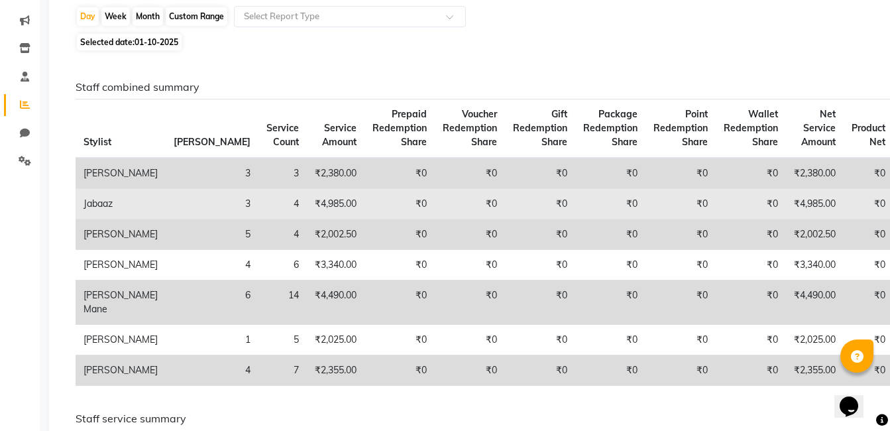
click at [307, 214] on td "₹4,985.00" at bounding box center [336, 204] width 58 height 30
click at [364, 218] on td "₹0" at bounding box center [399, 204] width 70 height 30
click at [307, 217] on td "₹4,985.00" at bounding box center [336, 204] width 58 height 30
drag, startPoint x: 256, startPoint y: 217, endPoint x: 175, endPoint y: 219, distance: 80.8
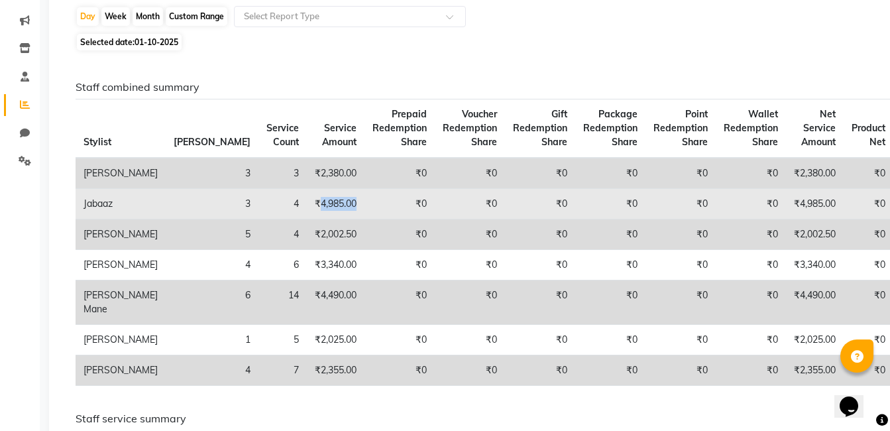
click at [307, 217] on td "₹4,985.00" at bounding box center [336, 204] width 58 height 30
click at [130, 213] on td "Jabaaz" at bounding box center [121, 204] width 90 height 30
click at [118, 218] on td "Jabaaz" at bounding box center [121, 204] width 90 height 30
click at [109, 218] on td "Jabaaz" at bounding box center [121, 204] width 90 height 30
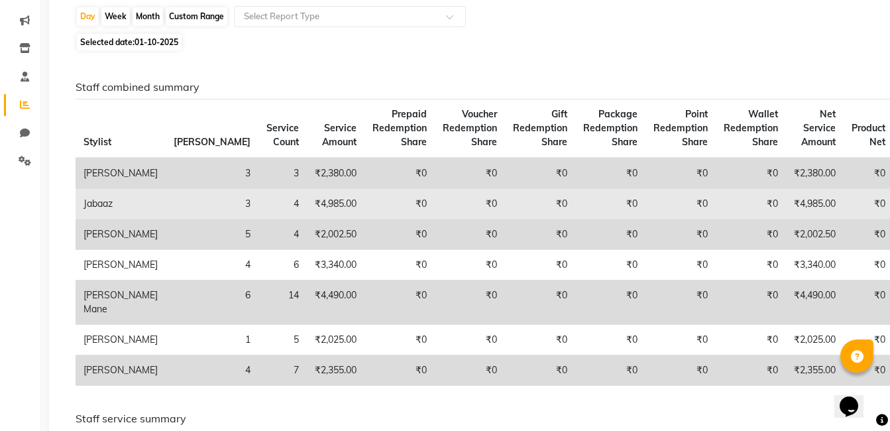
click at [102, 219] on td "Jabaaz" at bounding box center [121, 204] width 90 height 30
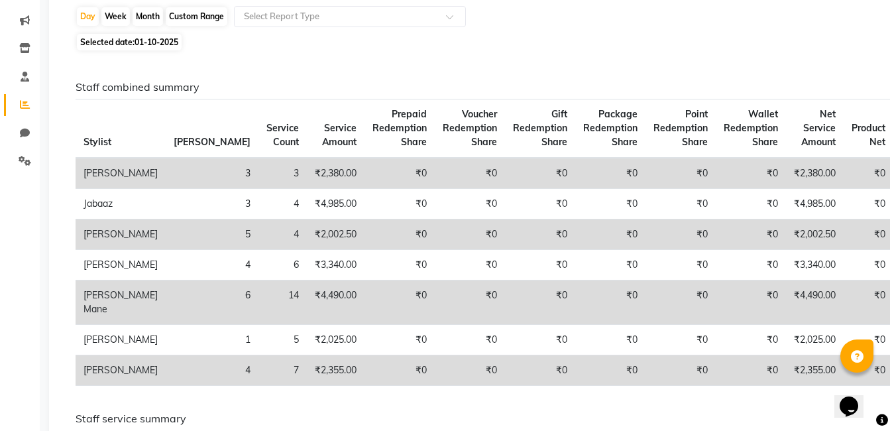
drag, startPoint x: 172, startPoint y: 227, endPoint x: 230, endPoint y: 236, distance: 59.8
click at [174, 219] on td "3" at bounding box center [212, 204] width 93 height 30
click at [473, 46] on div "Selected date: 01-10-2025" at bounding box center [474, 42] width 796 height 14
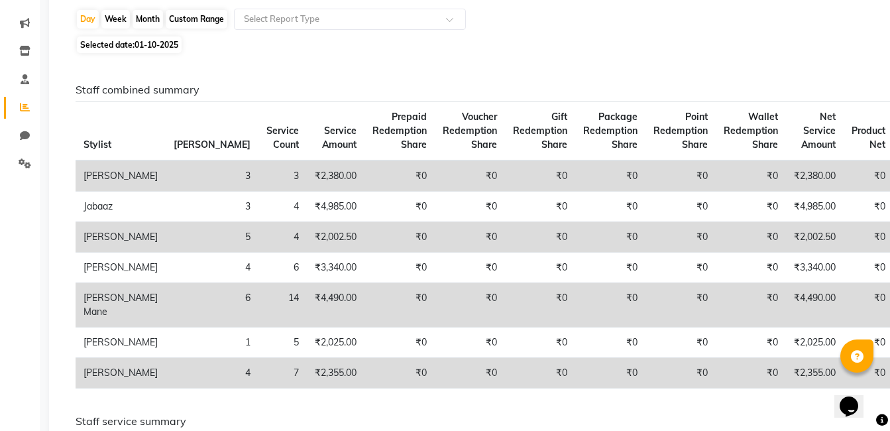
scroll to position [0, 0]
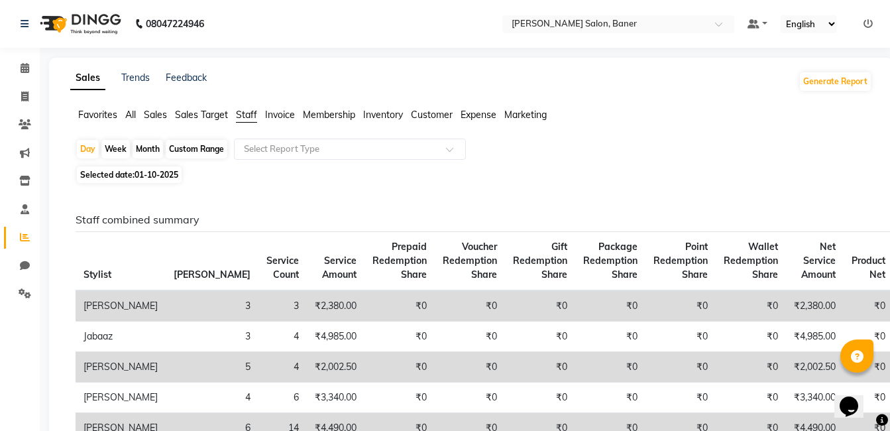
click at [142, 150] on div "Month" at bounding box center [147, 149] width 30 height 19
select select "10"
select select "2025"
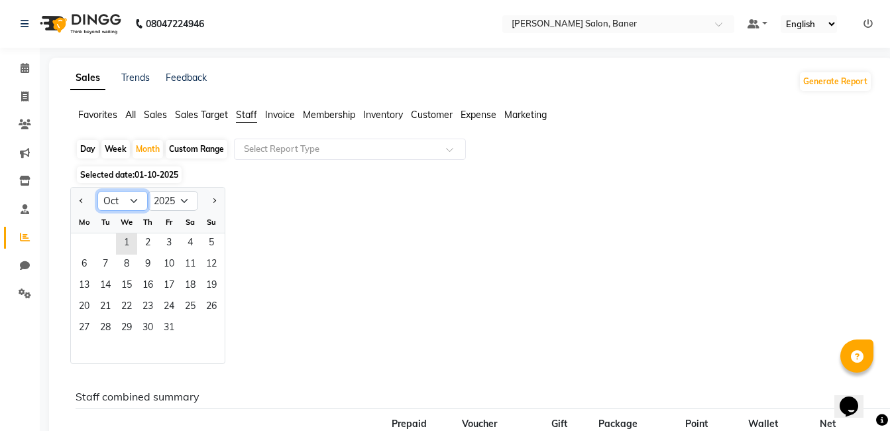
click at [126, 203] on select "Jan Feb Mar Apr May Jun [DATE] Aug Sep Oct Nov Dec" at bounding box center [122, 201] width 50 height 20
select select "9"
click at [97, 191] on select "Jan Feb Mar Apr May Jun [DATE] Aug Sep Oct Nov Dec" at bounding box center [122, 201] width 50 height 20
click at [113, 327] on span "30" at bounding box center [105, 328] width 21 height 21
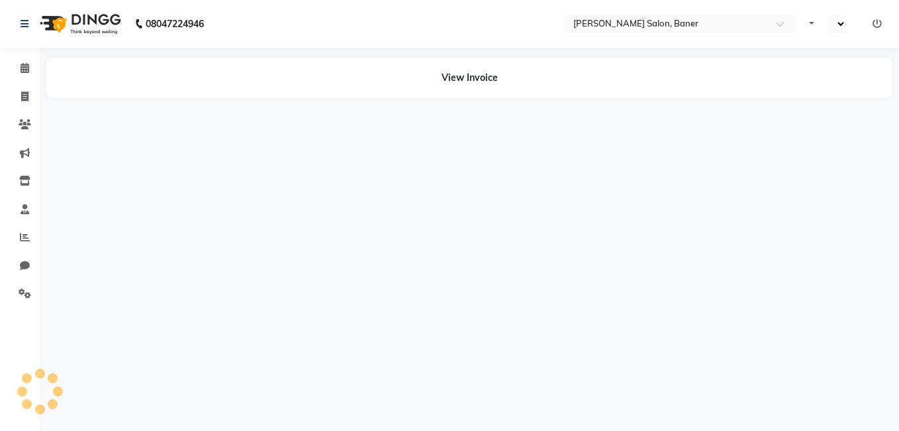
select select "en"
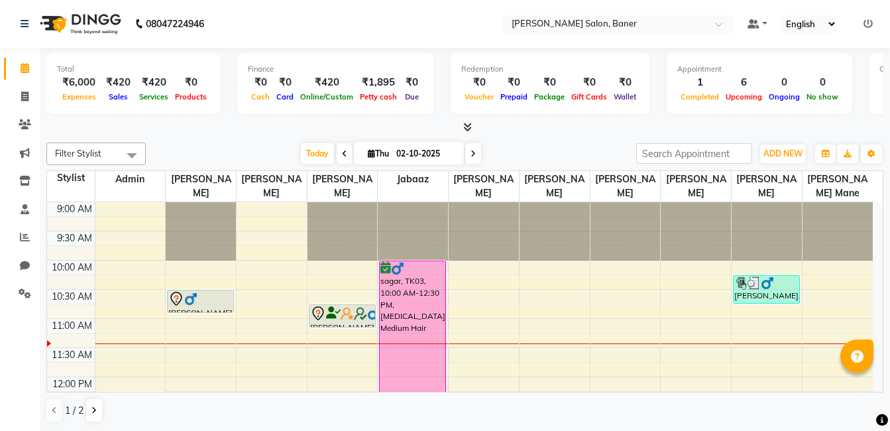
click at [265, 139] on div "Filter Stylist Select All Admin [PERSON_NAME] [PERSON_NAME] [PERSON_NAME] Jabaa…" at bounding box center [464, 282] width 837 height 291
click at [23, 99] on icon at bounding box center [24, 96] width 7 height 10
select select "service"
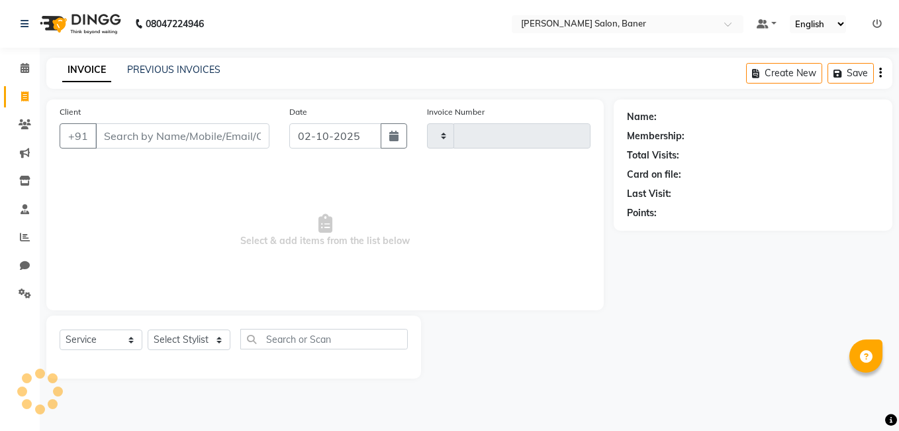
type input "3941"
select select "7115"
click at [193, 139] on input "Client" at bounding box center [182, 135] width 174 height 25
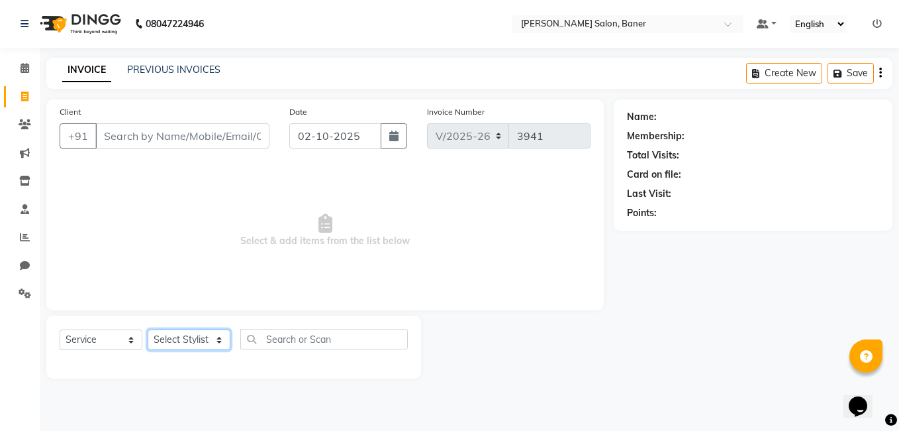
click at [181, 338] on select "Select Stylist [PERSON_NAME] Admin Jabaaz [PERSON_NAME] [PERSON_NAME] [PERSON_N…" at bounding box center [189, 339] width 83 height 21
select select "89608"
click at [148, 329] on select "Select Stylist [PERSON_NAME] Admin Jabaaz [PERSON_NAME] [PERSON_NAME] [PERSON_N…" at bounding box center [189, 339] width 83 height 21
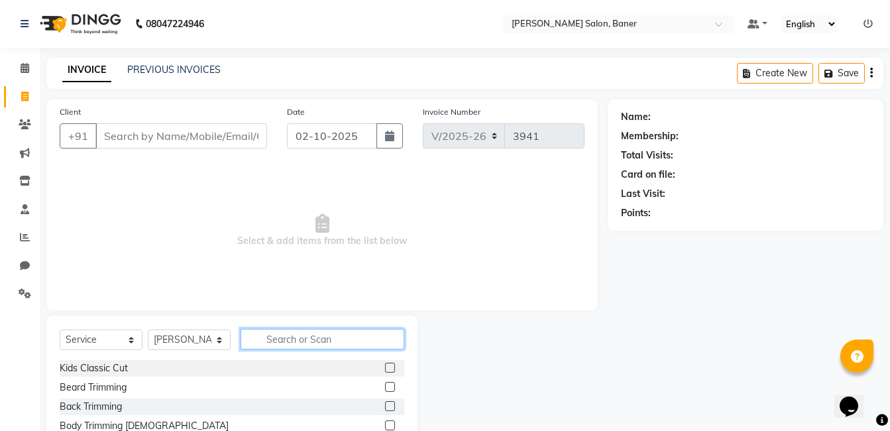
click at [327, 340] on input "text" at bounding box center [322, 339] width 164 height 21
type input "kids"
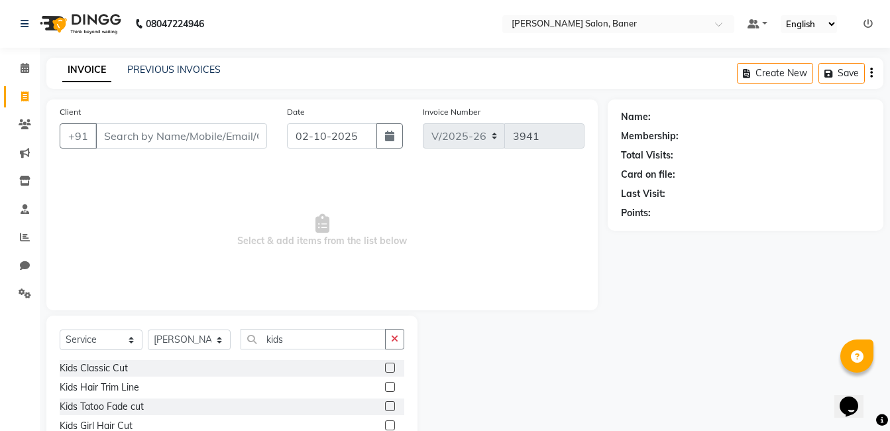
click at [389, 367] on label at bounding box center [390, 367] width 10 height 10
click at [389, 367] on input "checkbox" at bounding box center [389, 368] width 9 height 9
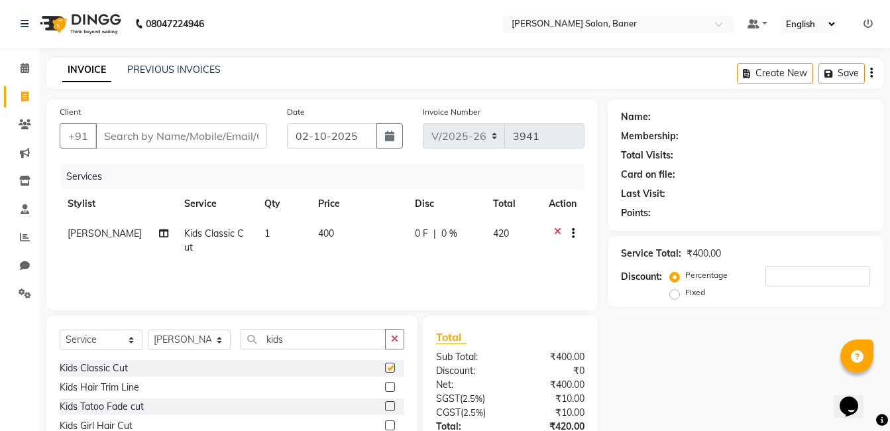
checkbox input "false"
click at [190, 134] on input "Client" at bounding box center [181, 135] width 172 height 25
click at [182, 135] on input "Client" at bounding box center [181, 135] width 172 height 25
type input "a"
type input "0"
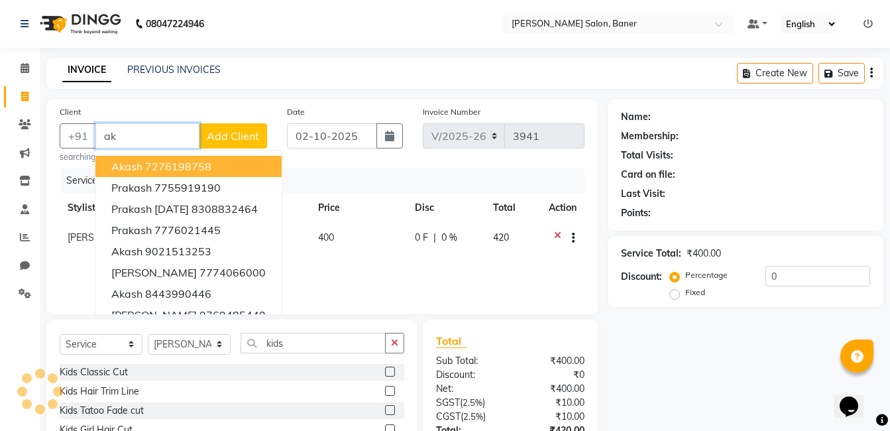
type input "a"
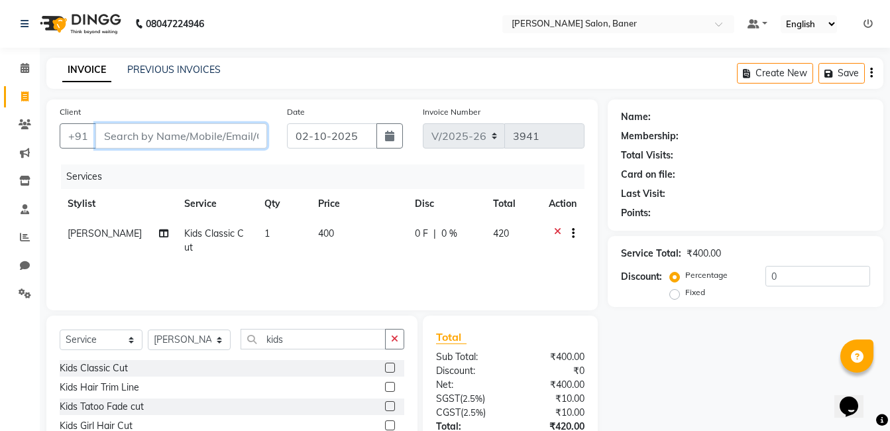
click at [182, 135] on input "Client" at bounding box center [181, 135] width 172 height 25
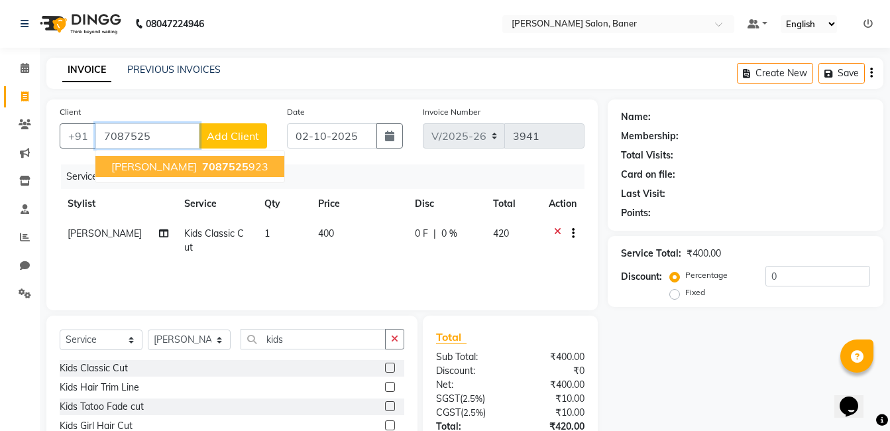
click at [215, 174] on button "[PERSON_NAME] 7087525 923" at bounding box center [189, 166] width 189 height 21
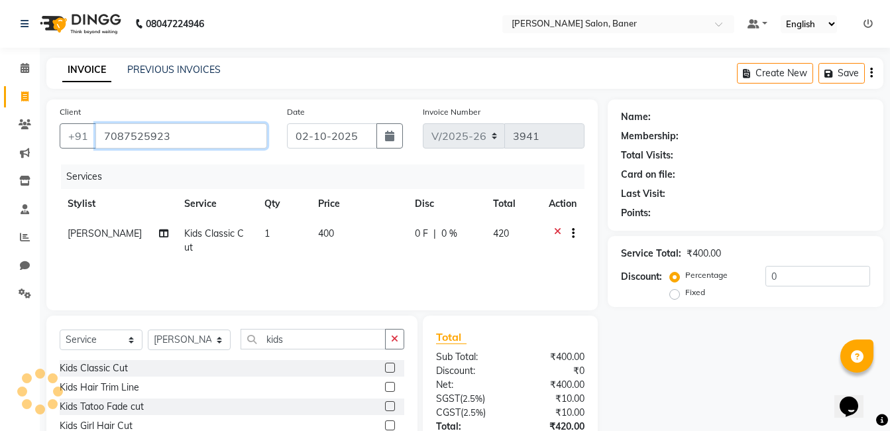
type input "7087525923"
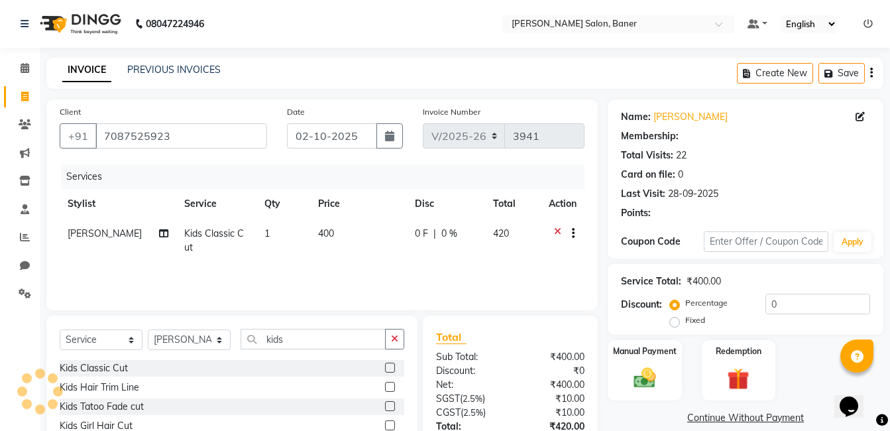
select select "1: Object"
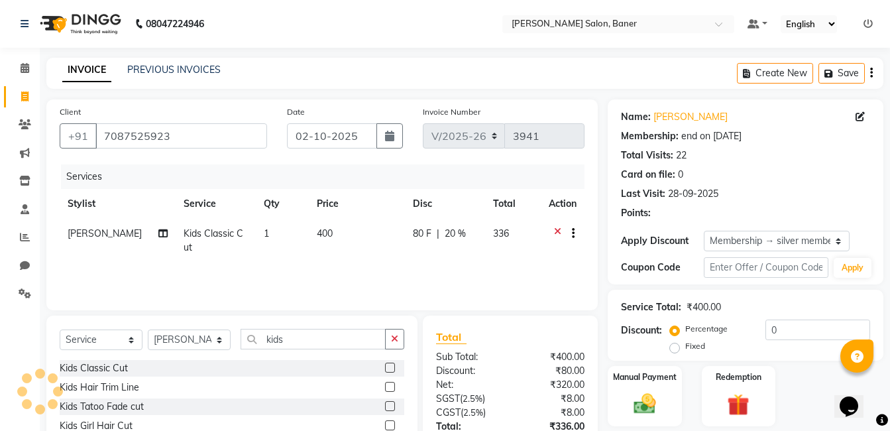
type input "20"
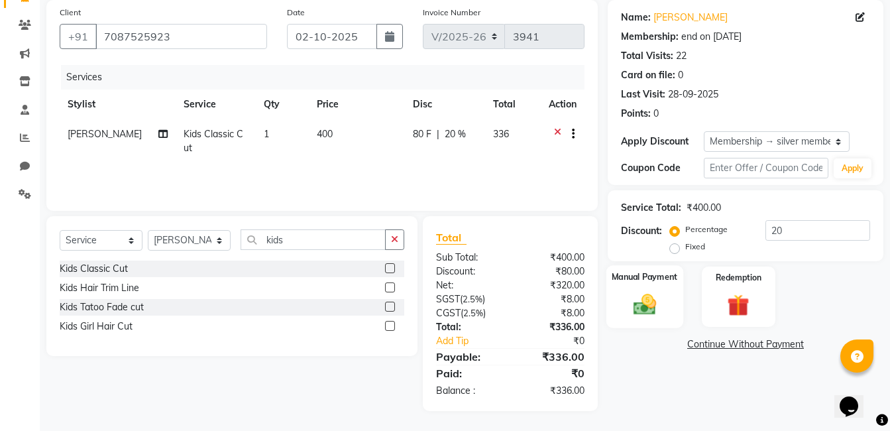
click at [626, 305] on img at bounding box center [644, 304] width 37 height 26
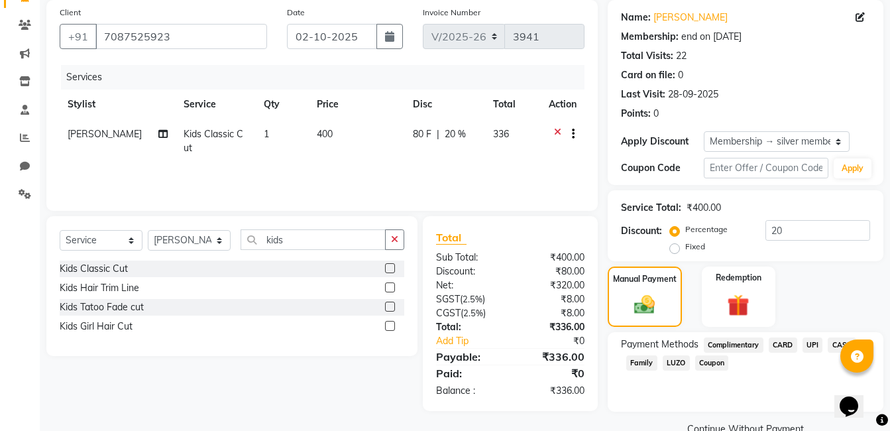
click at [810, 344] on span "UPI" at bounding box center [812, 344] width 21 height 15
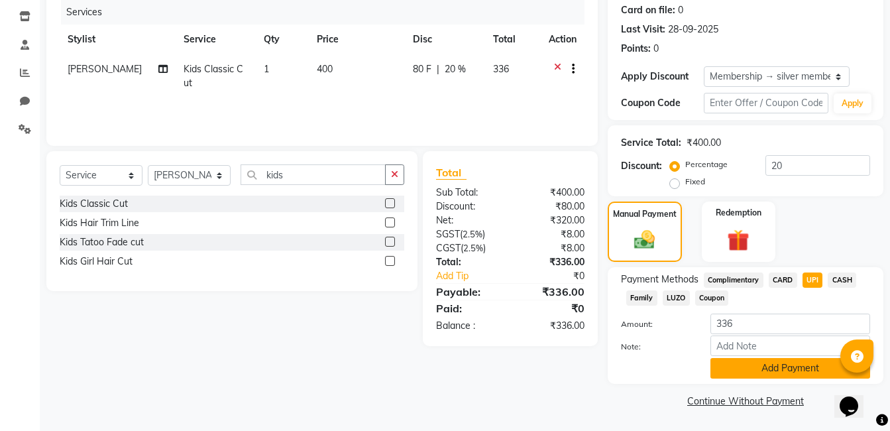
click at [791, 369] on button "Add Payment" at bounding box center [790, 368] width 160 height 21
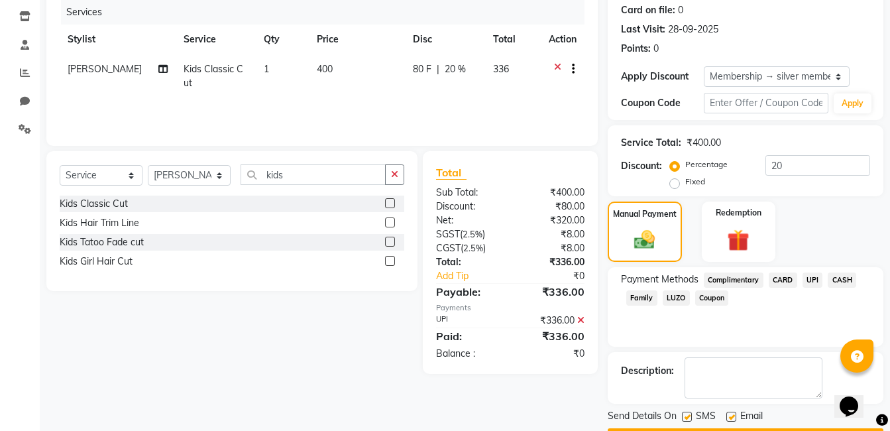
scroll to position [202, 0]
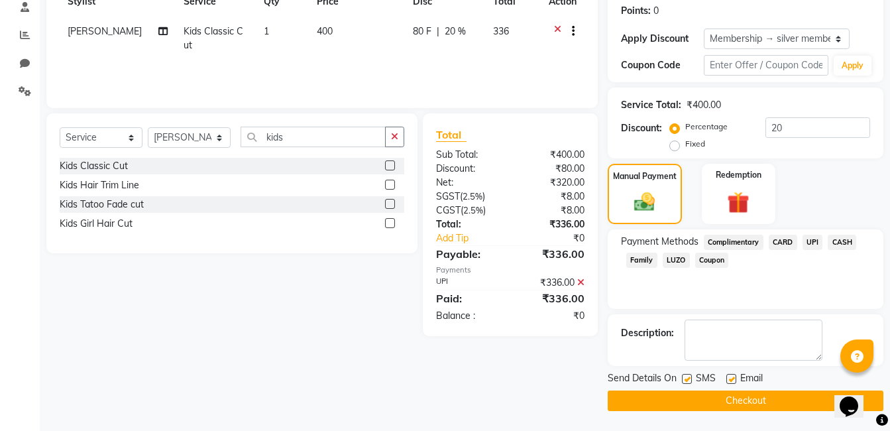
click at [746, 395] on button "Checkout" at bounding box center [745, 400] width 276 height 21
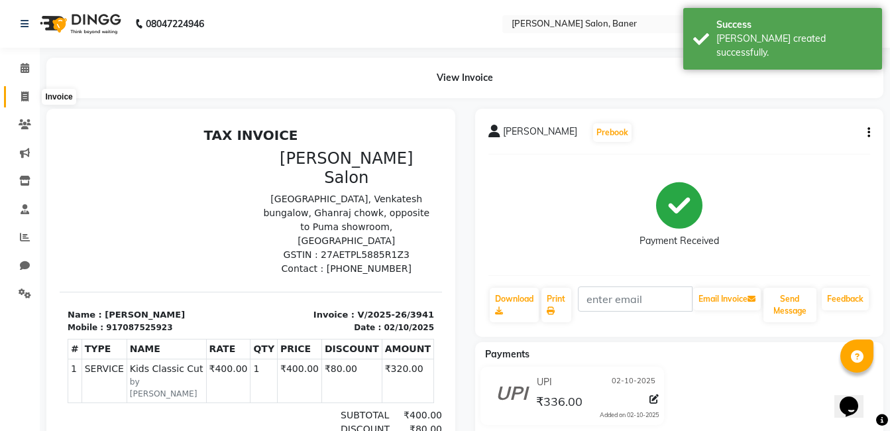
click at [23, 95] on icon at bounding box center [24, 96] width 7 height 10
select select "service"
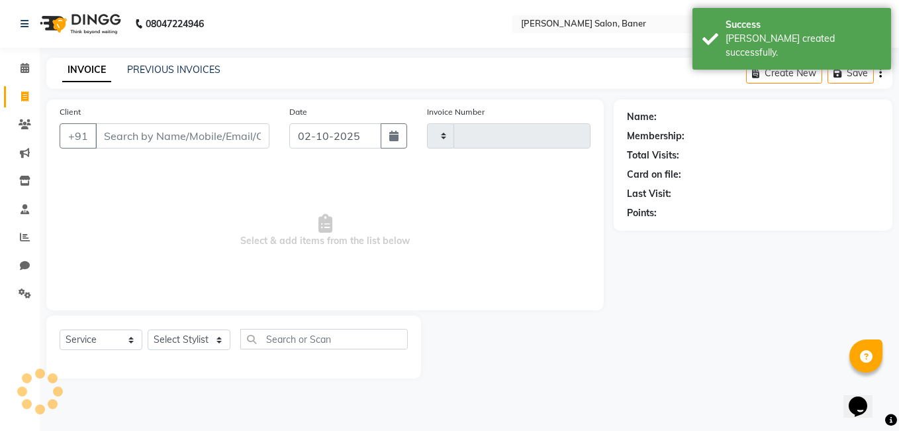
type input "3942"
select select "7115"
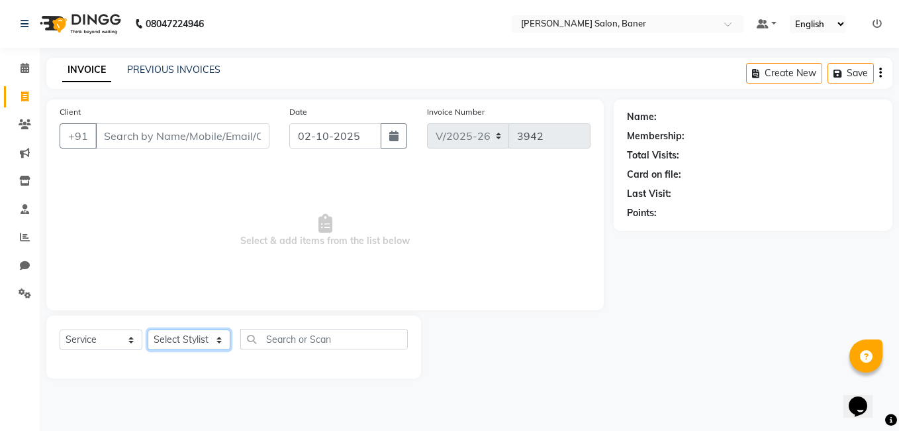
click at [179, 348] on select "Select Stylist [PERSON_NAME] Admin Jabaaz [PERSON_NAME] [PERSON_NAME] [PERSON_N…" at bounding box center [189, 339] width 83 height 21
select select "60255"
click at [148, 329] on select "Select Stylist [PERSON_NAME] Admin Jabaaz [PERSON_NAME] [PERSON_NAME] [PERSON_N…" at bounding box center [189, 339] width 83 height 21
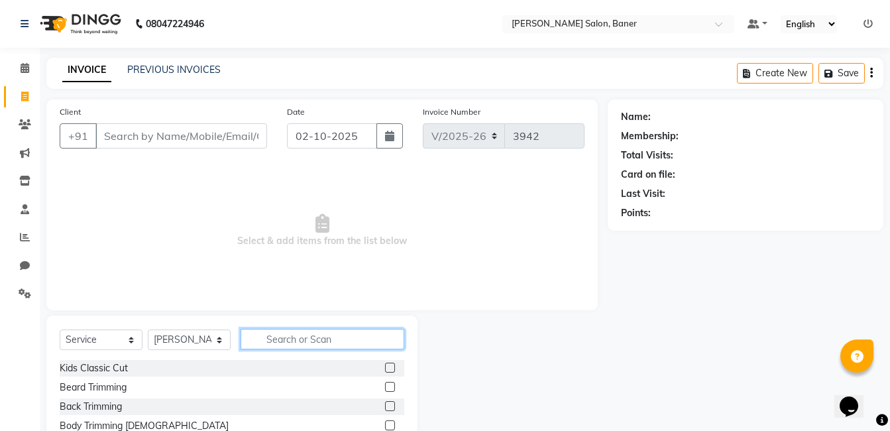
click at [276, 340] on input "text" at bounding box center [322, 339] width 164 height 21
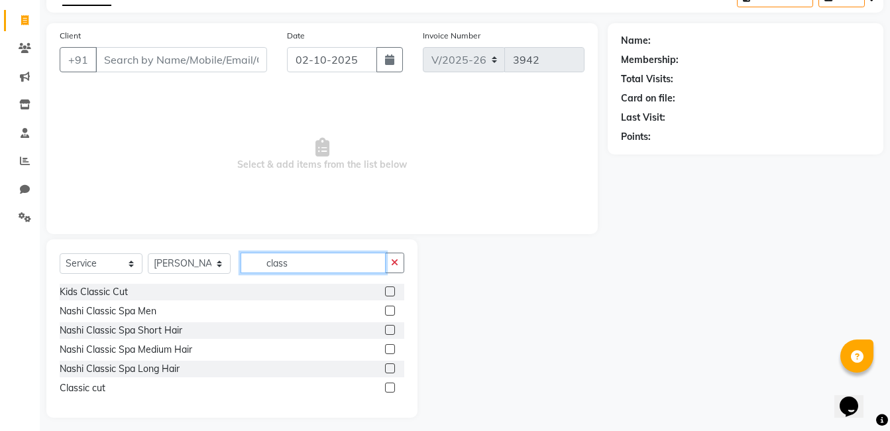
scroll to position [83, 0]
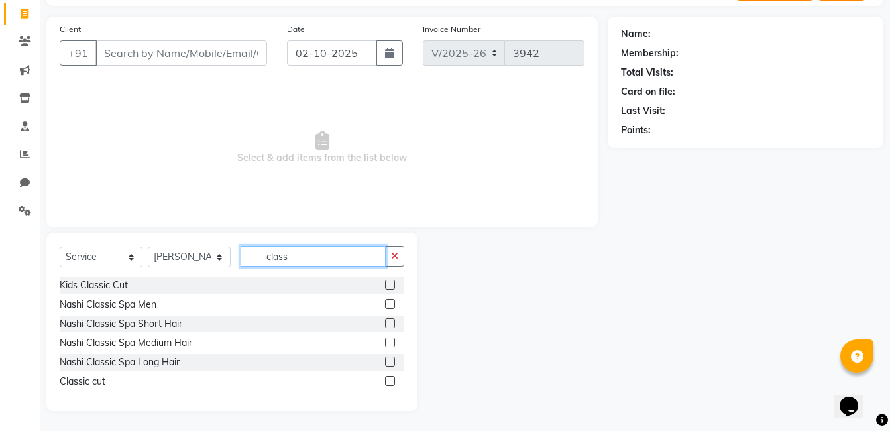
type input "class"
click at [388, 382] on label at bounding box center [390, 381] width 10 height 10
click at [388, 382] on input "checkbox" at bounding box center [389, 381] width 9 height 9
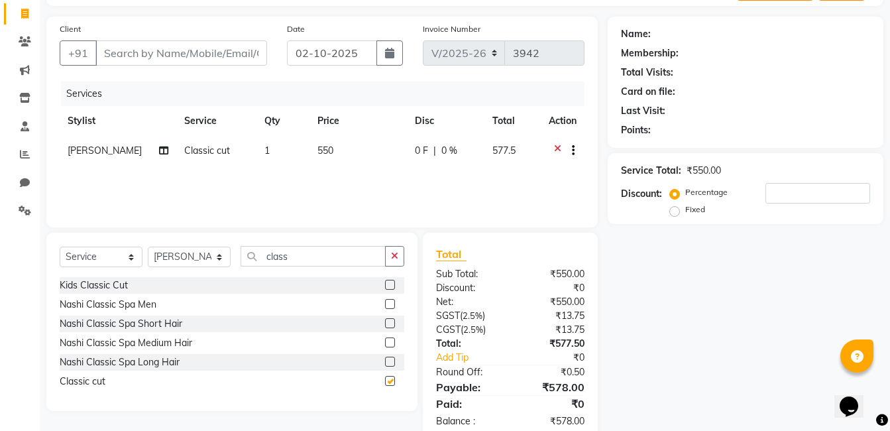
checkbox input "false"
click at [220, 51] on input "Client" at bounding box center [181, 52] width 172 height 25
type input "9"
type input "0"
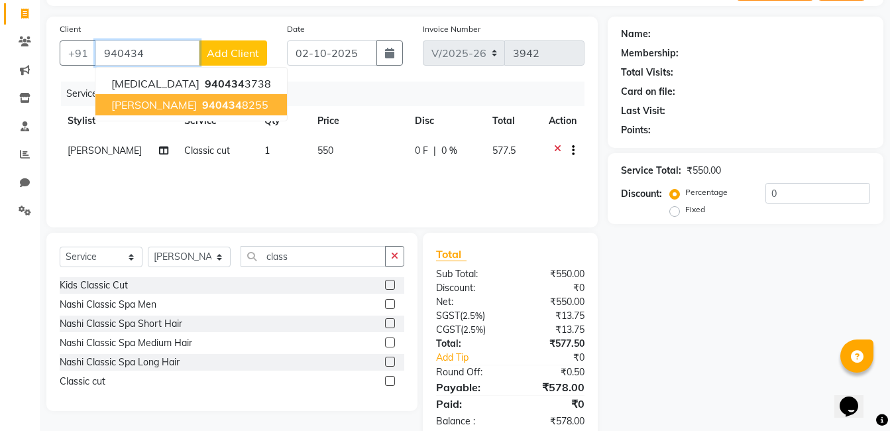
click at [218, 109] on span "940434" at bounding box center [222, 104] width 40 height 13
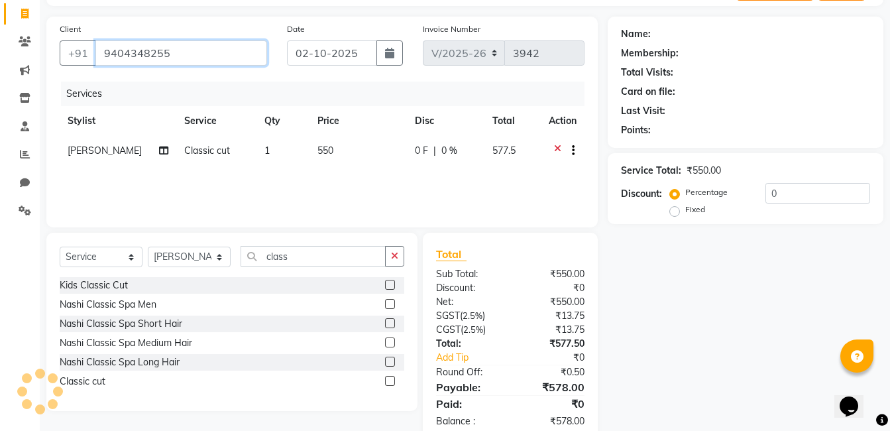
type input "9404348255"
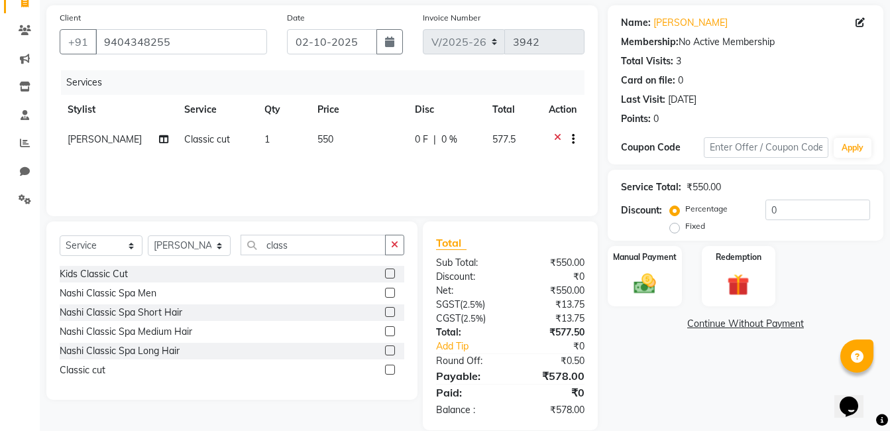
scroll to position [113, 0]
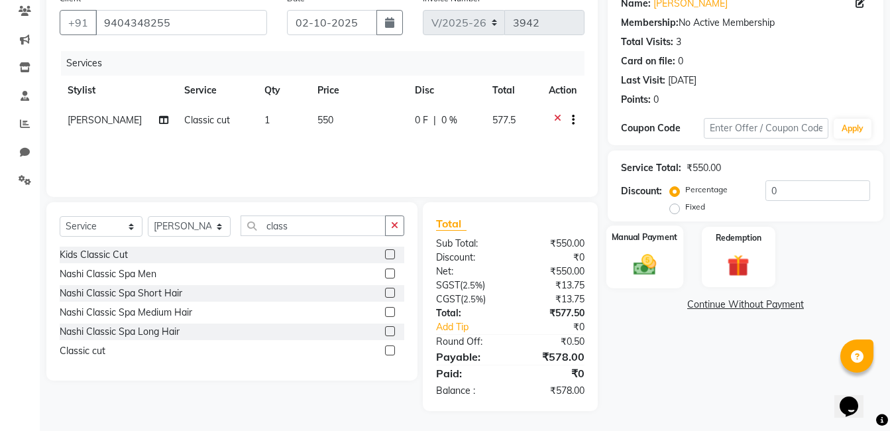
click at [659, 263] on img at bounding box center [644, 264] width 37 height 26
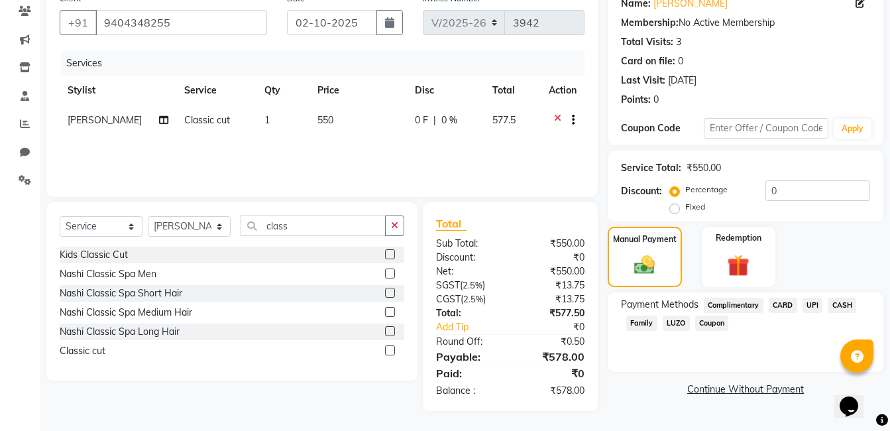
click at [811, 308] on span "UPI" at bounding box center [812, 304] width 21 height 15
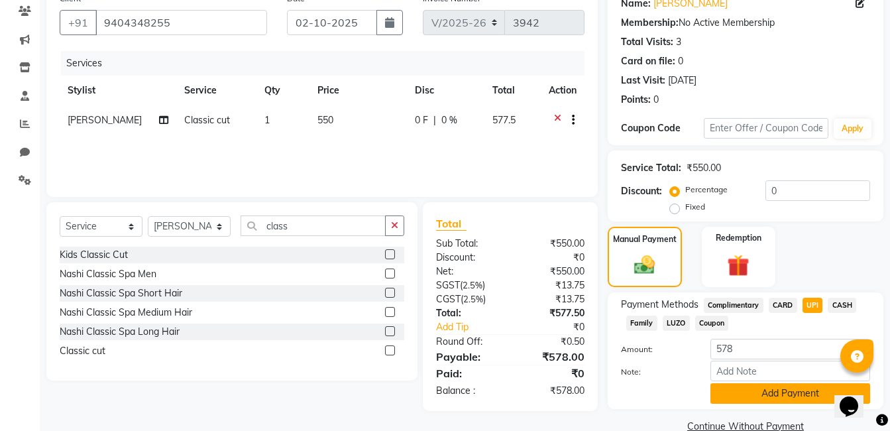
click at [782, 399] on button "Add Payment" at bounding box center [790, 393] width 160 height 21
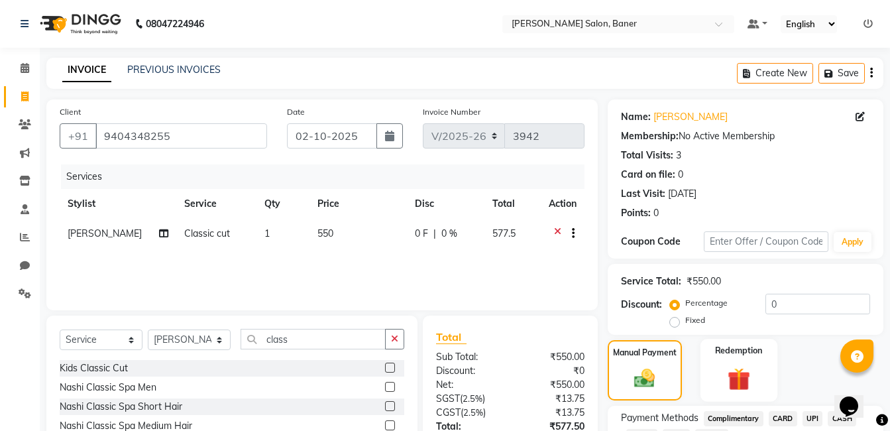
scroll to position [176, 0]
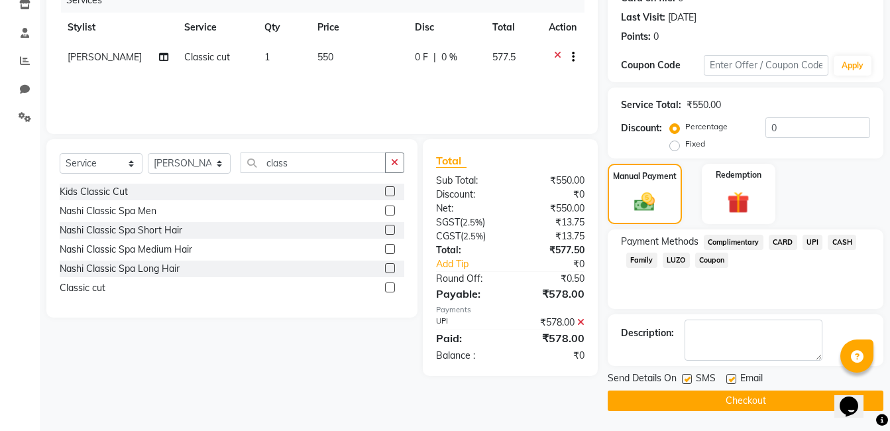
click at [750, 405] on button "Checkout" at bounding box center [745, 400] width 276 height 21
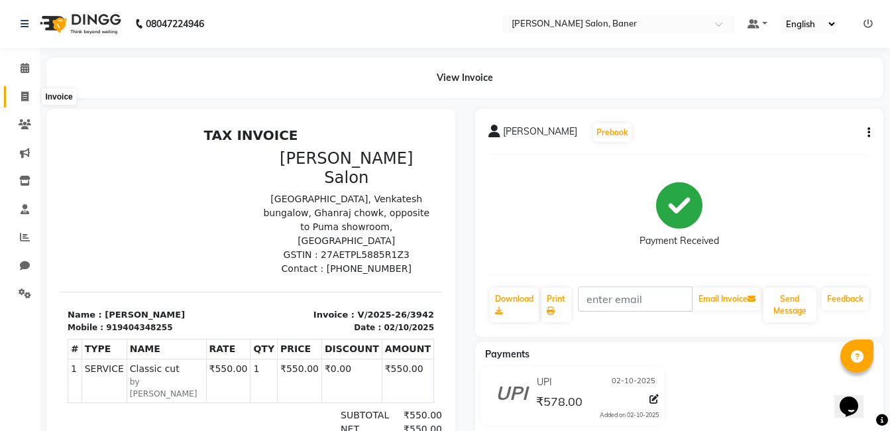
click at [25, 96] on icon at bounding box center [24, 96] width 7 height 10
select select "service"
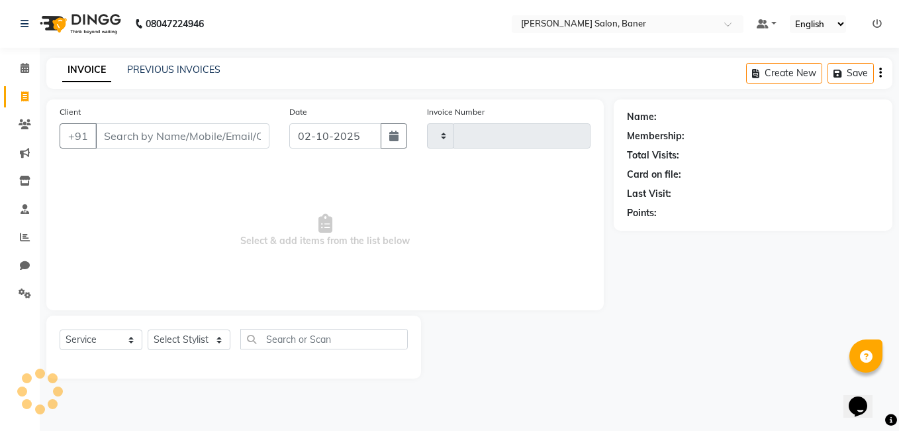
type input "3943"
select select "7115"
click at [159, 73] on link "PREVIOUS INVOICES" at bounding box center [173, 70] width 93 height 12
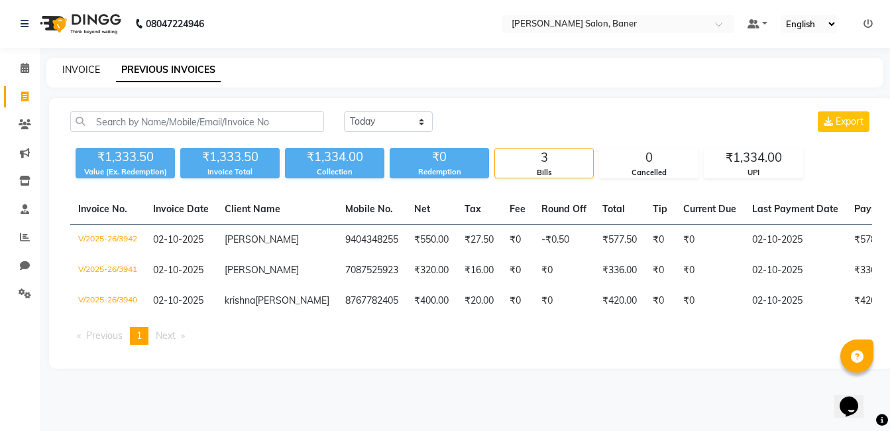
click at [83, 71] on link "INVOICE" at bounding box center [81, 70] width 38 height 12
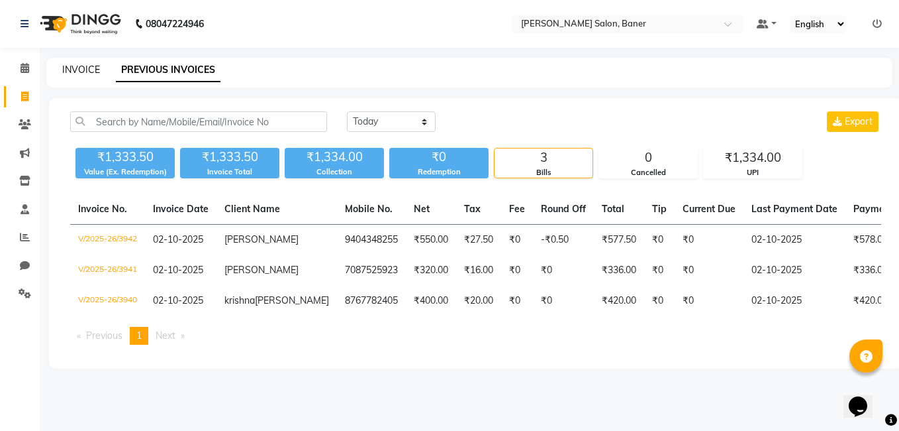
select select "7115"
select select "service"
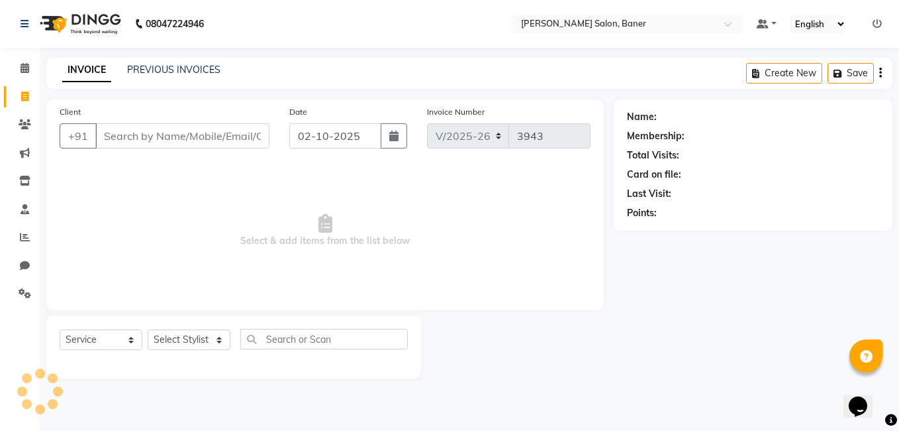
click at [401, 79] on div "INVOICE PREVIOUS INVOICES Create New Save" at bounding box center [469, 73] width 846 height 31
click at [23, 230] on span at bounding box center [24, 237] width 23 height 15
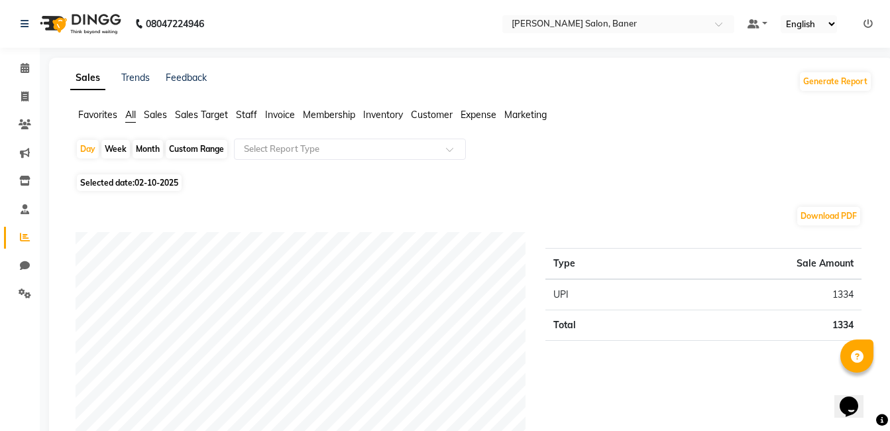
click at [152, 149] on div "Month" at bounding box center [147, 149] width 30 height 19
select select "10"
select select "2025"
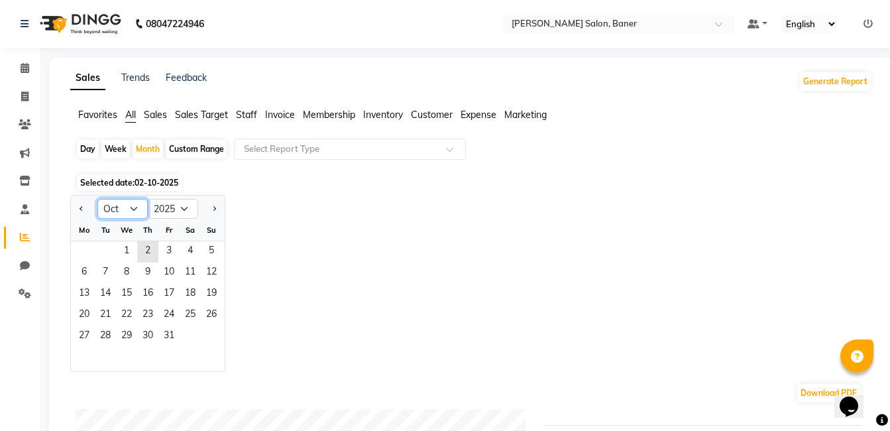
click at [127, 213] on select "Jan Feb Mar Apr May Jun [DATE] Aug Sep Oct Nov Dec" at bounding box center [122, 209] width 50 height 20
select select "9"
click at [97, 199] on select "Jan Feb Mar Apr May Jun [DATE] Aug Sep Oct Nov Dec" at bounding box center [122, 209] width 50 height 20
click at [83, 250] on span "1" at bounding box center [84, 251] width 21 height 21
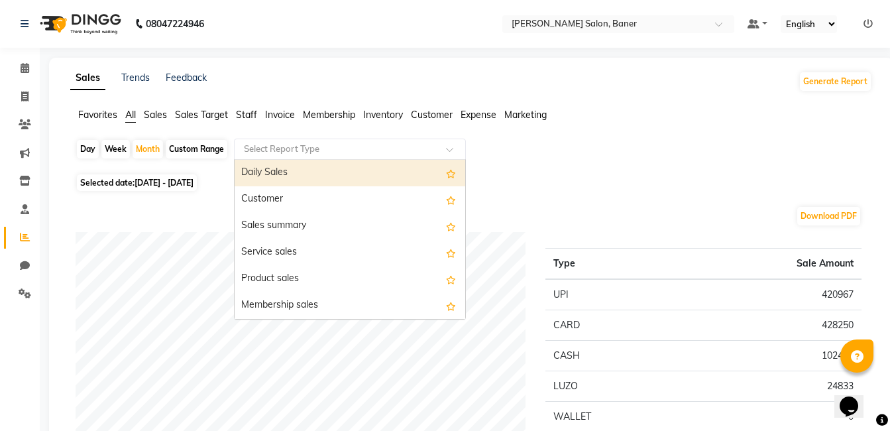
click at [347, 156] on div "Select Report Type" at bounding box center [350, 148] width 232 height 21
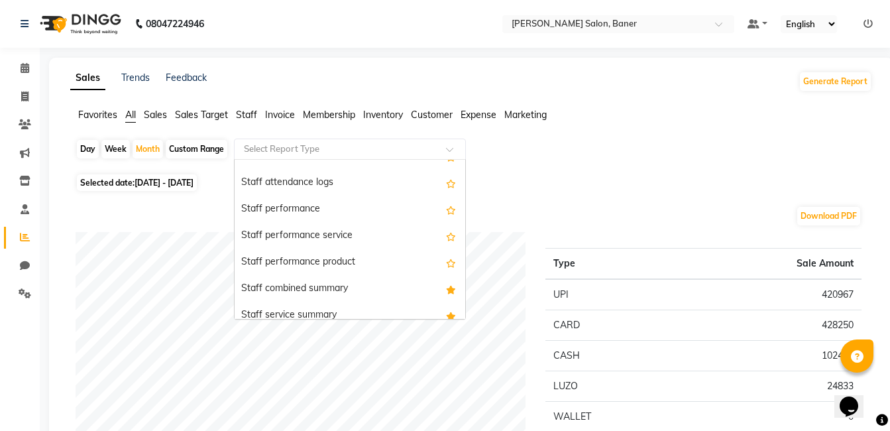
scroll to position [729, 0]
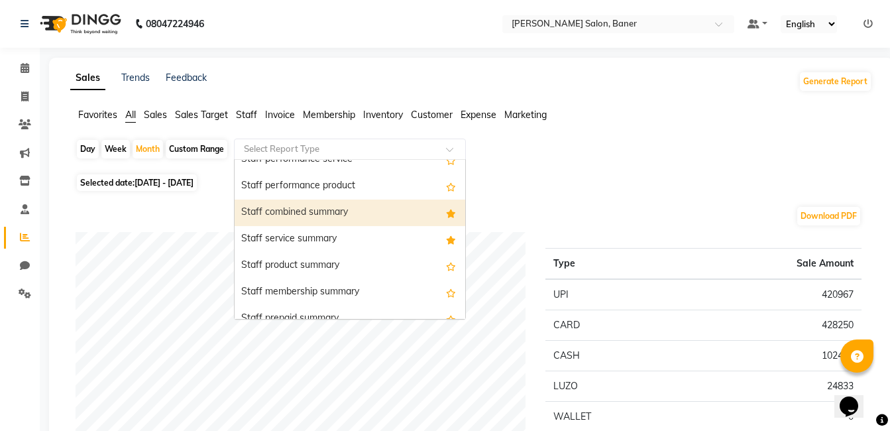
click at [346, 218] on div "Staff combined summary" at bounding box center [349, 212] width 230 height 26
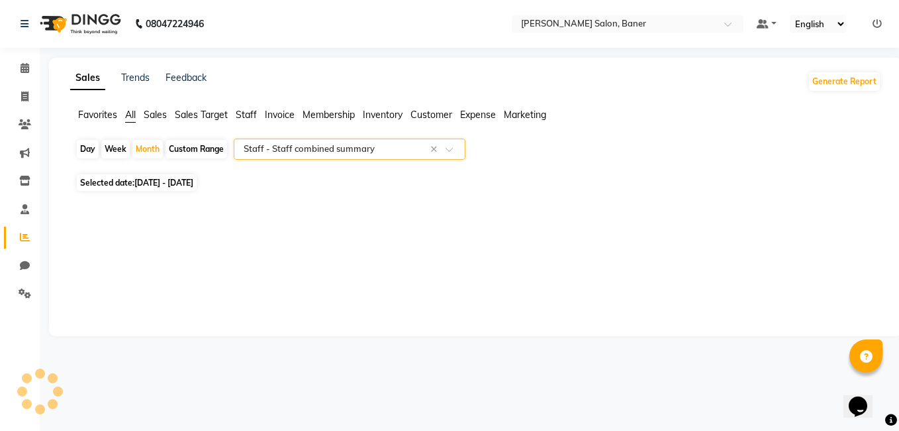
select select "filtered_report"
select select "csv"
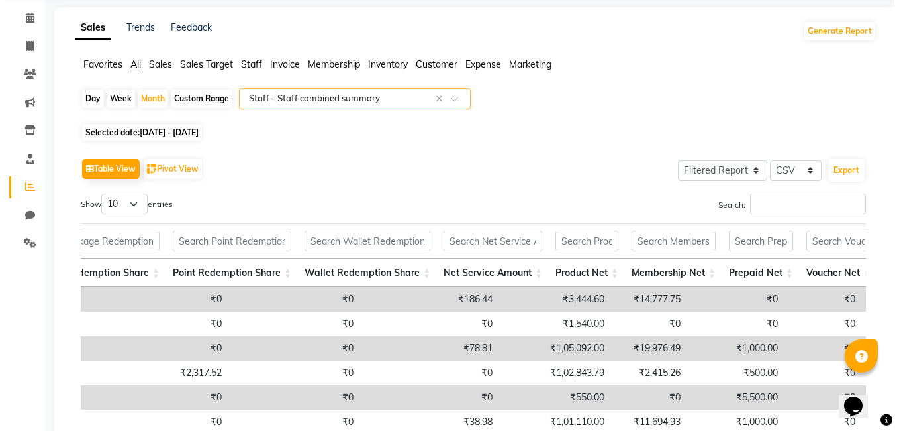
scroll to position [0, 0]
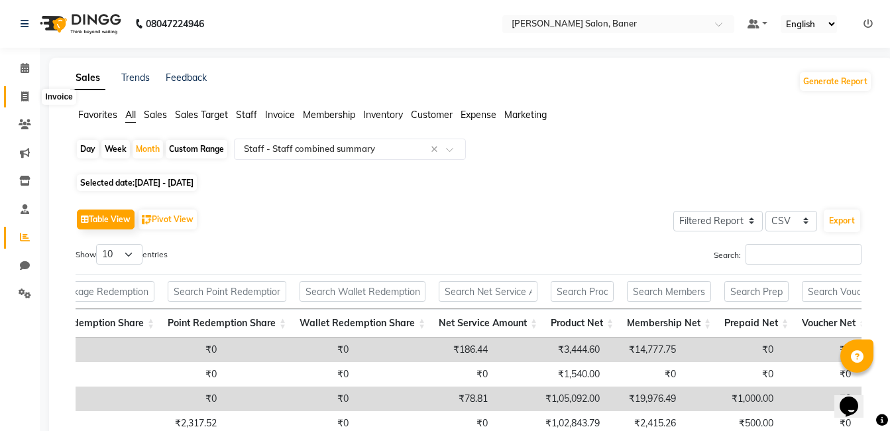
click at [22, 97] on icon at bounding box center [24, 96] width 7 height 10
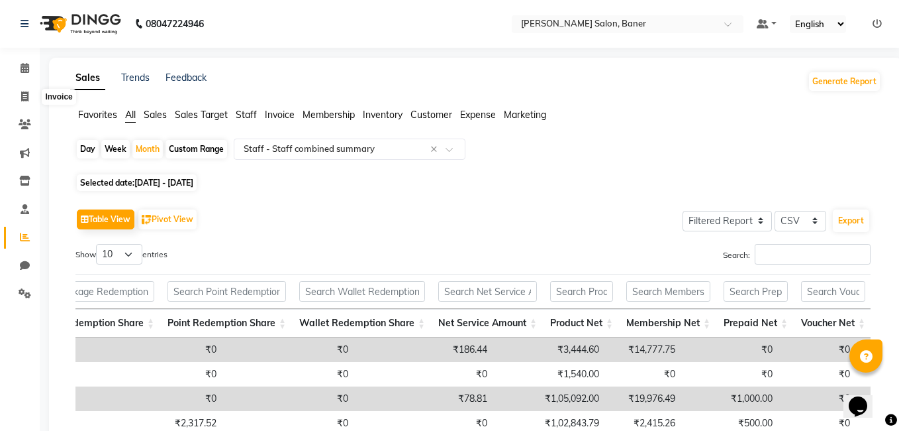
select select "7115"
select select "service"
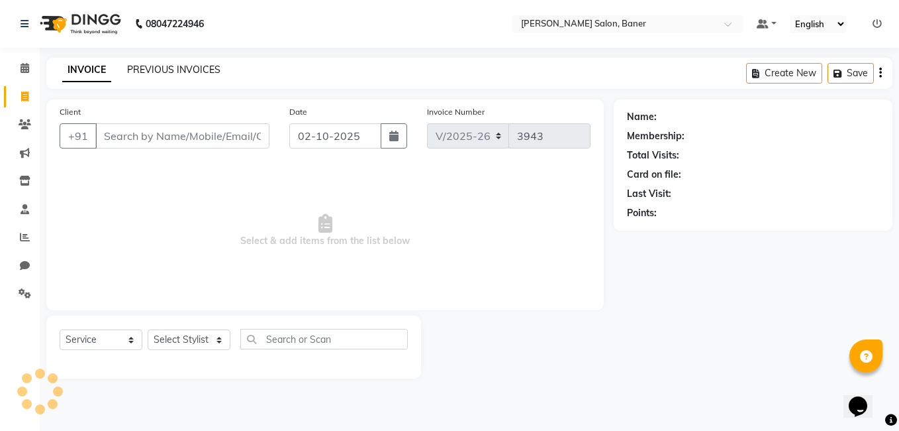
click at [197, 71] on link "PREVIOUS INVOICES" at bounding box center [173, 70] width 93 height 12
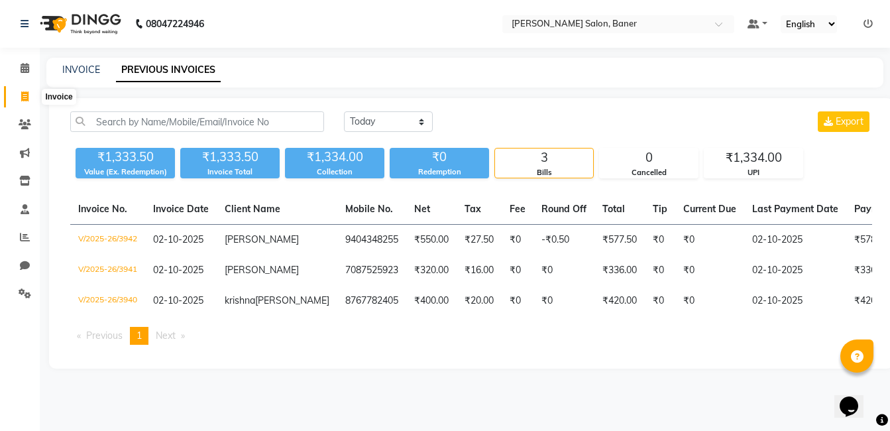
click at [23, 99] on icon at bounding box center [24, 96] width 7 height 10
select select "7115"
select select "service"
